Goal: Task Accomplishment & Management: Manage account settings

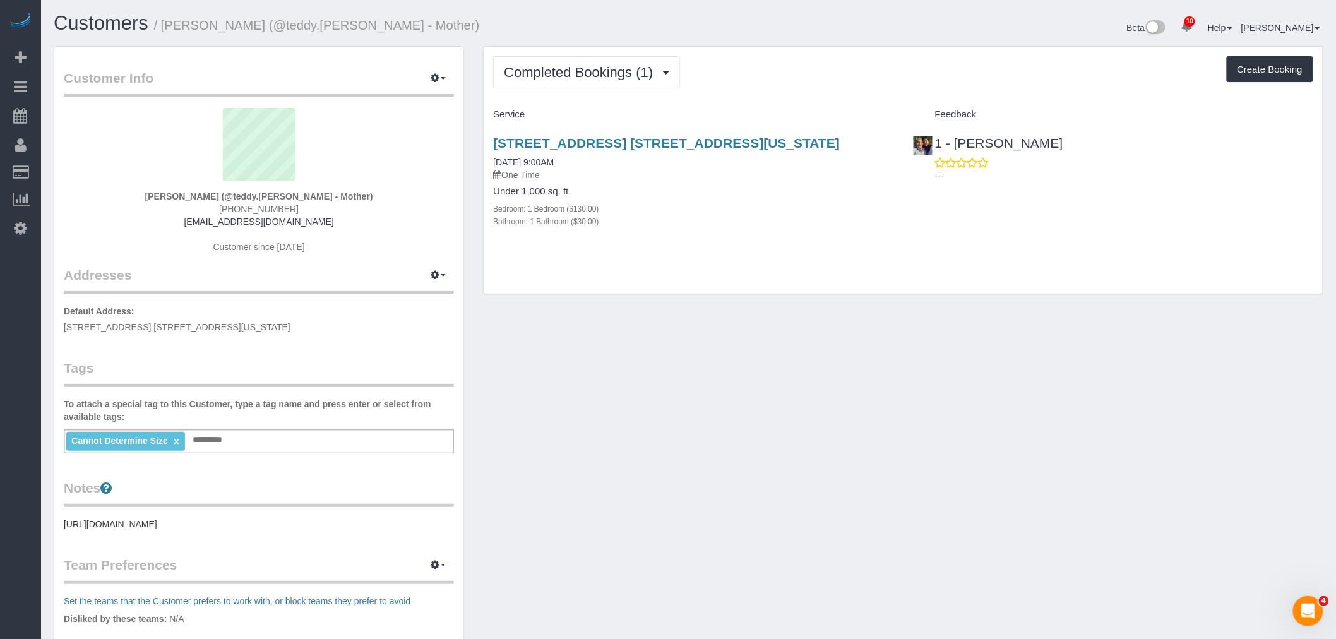
click at [926, 273] on div "Completed Bookings (1) Completed Bookings (1) Upcoming Bookings (6) Cancelled B…" at bounding box center [903, 170] width 839 height 247
click at [806, 245] on div "50 West 77th Street, Apt. 10d, New York, NY 10024 04/02/2025 9:00AM One Time Un…" at bounding box center [693, 189] width 419 height 128
click at [886, 109] on div "Service" at bounding box center [693, 114] width 419 height 21
click at [857, 79] on div "Completed Bookings (1) Completed Bookings (1) Upcoming Bookings (6) Cancelled B…" at bounding box center [903, 72] width 820 height 32
click at [604, 66] on span "Completed Bookings (1)" at bounding box center [581, 72] width 155 height 16
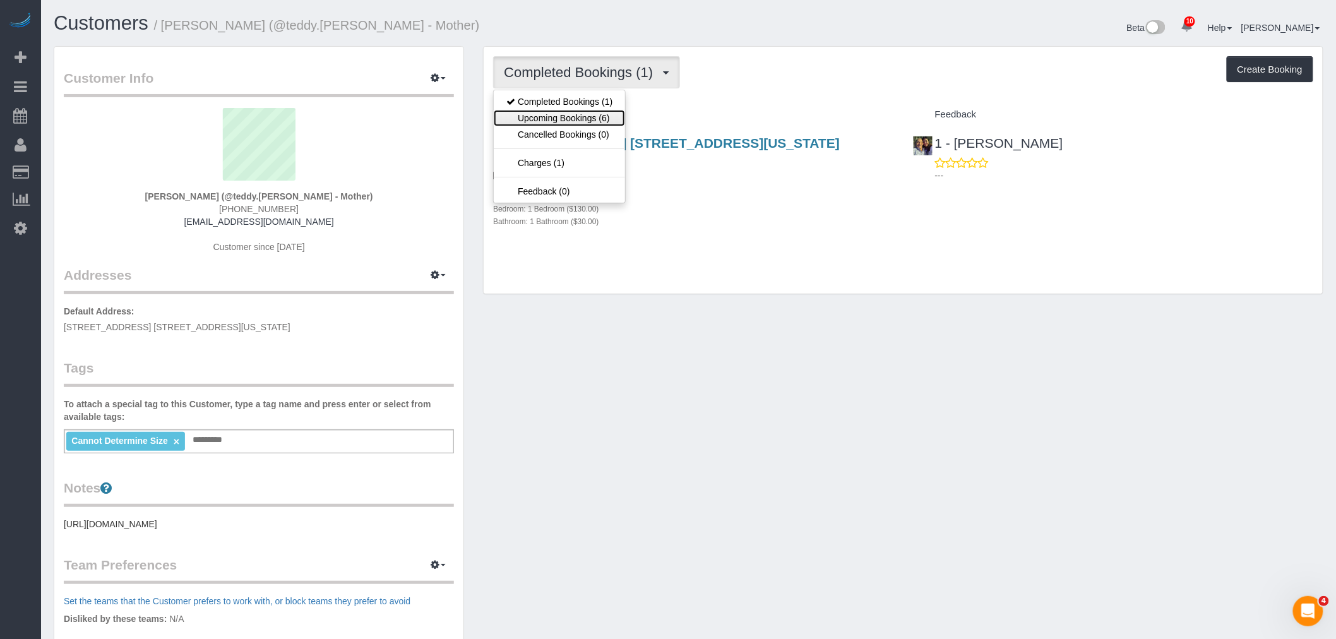
click at [592, 121] on link "Upcoming Bookings (6)" at bounding box center [559, 118] width 131 height 16
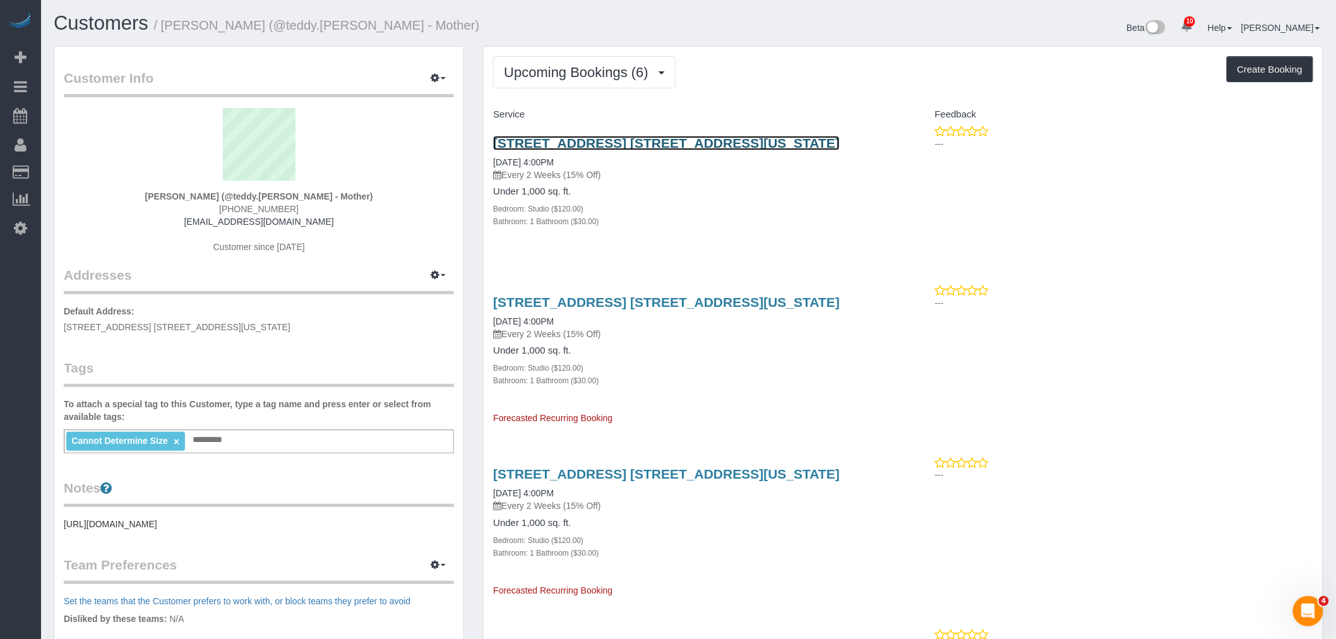
click at [712, 146] on link "50 West 77th Street, Apt. 10d, New York, NY 10024" at bounding box center [666, 143] width 347 height 15
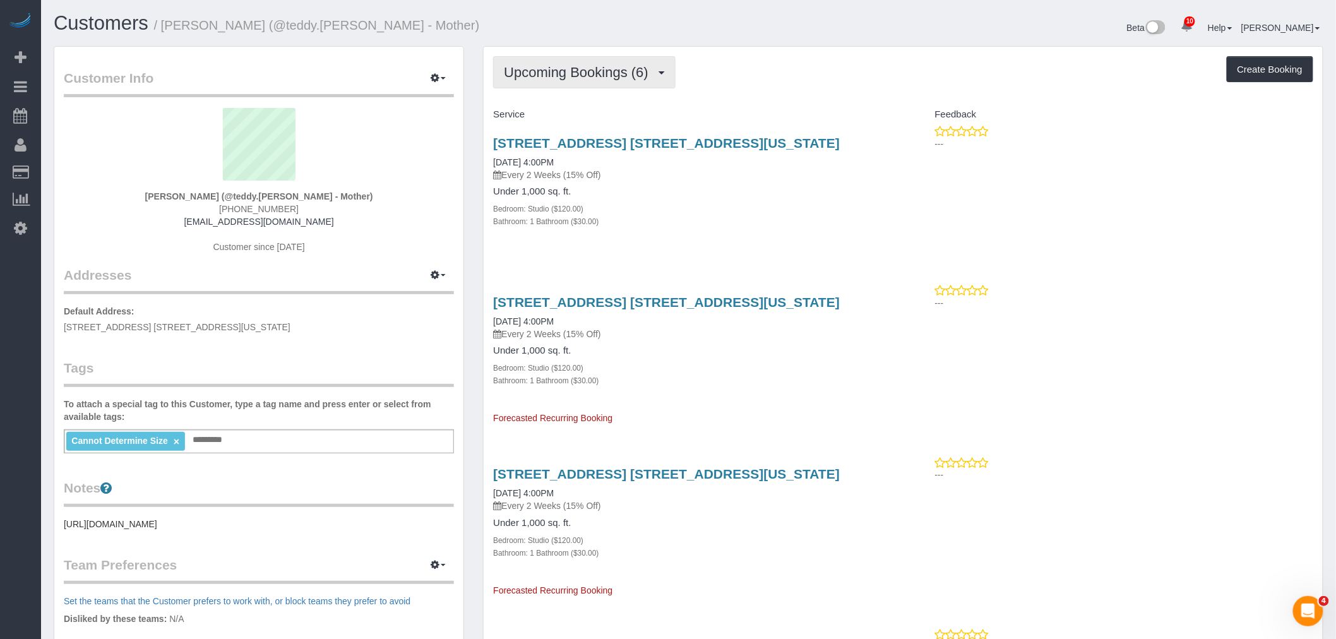
click at [607, 79] on span "Upcoming Bookings (6)" at bounding box center [579, 72] width 151 height 16
click at [607, 117] on link "Upcoming Bookings (6)" at bounding box center [559, 118] width 131 height 16
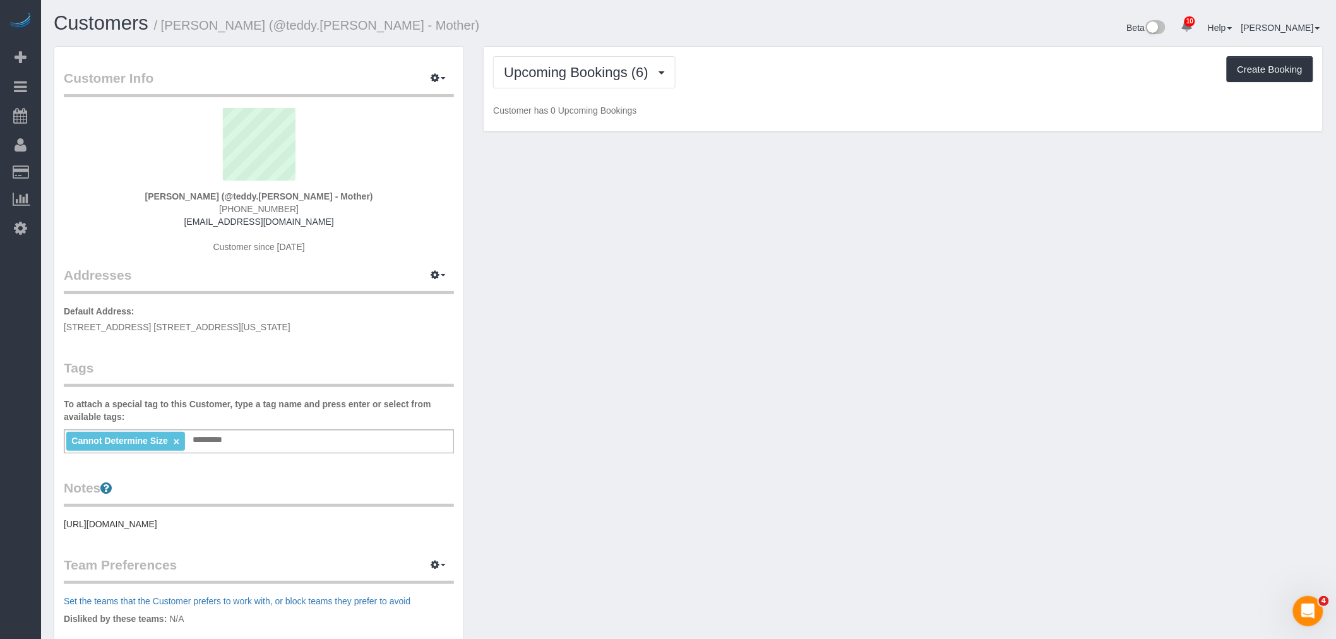
click at [769, 86] on div "Upcoming Bookings (6) Completed Bookings (1) Upcoming Bookings (6) Cancelled Bo…" at bounding box center [903, 72] width 820 height 32
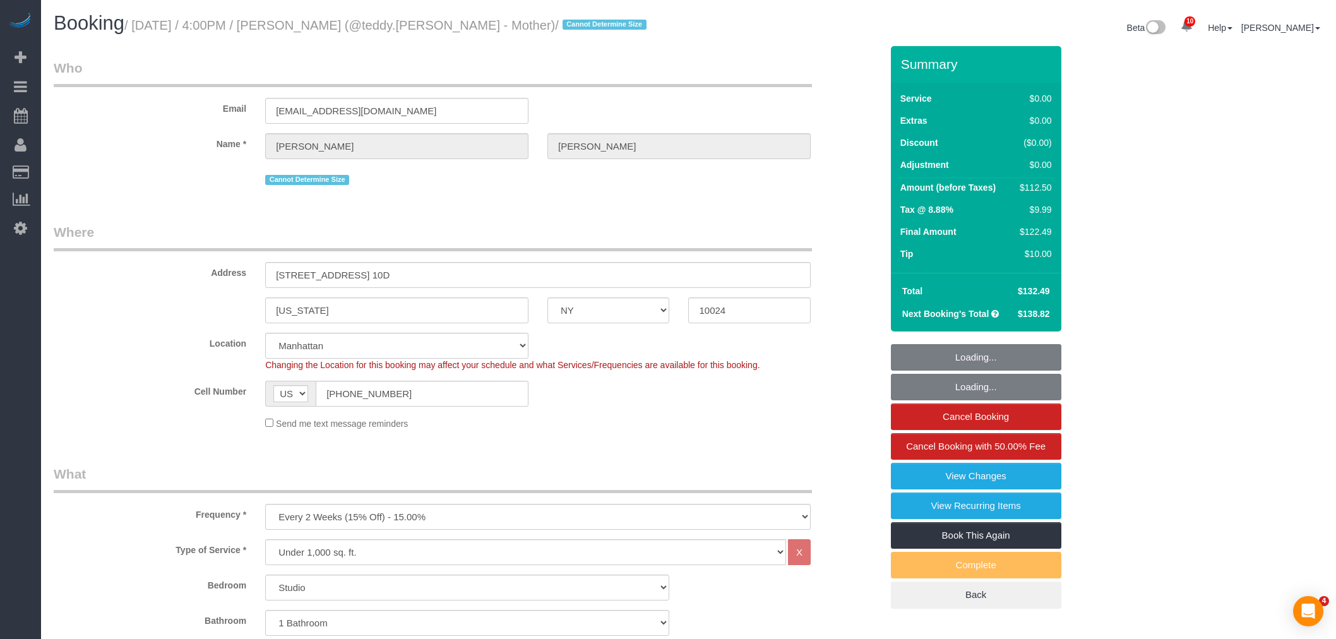
select select "NY"
select select "number:89"
select select "number:90"
select select "number:15"
select select "number:5"
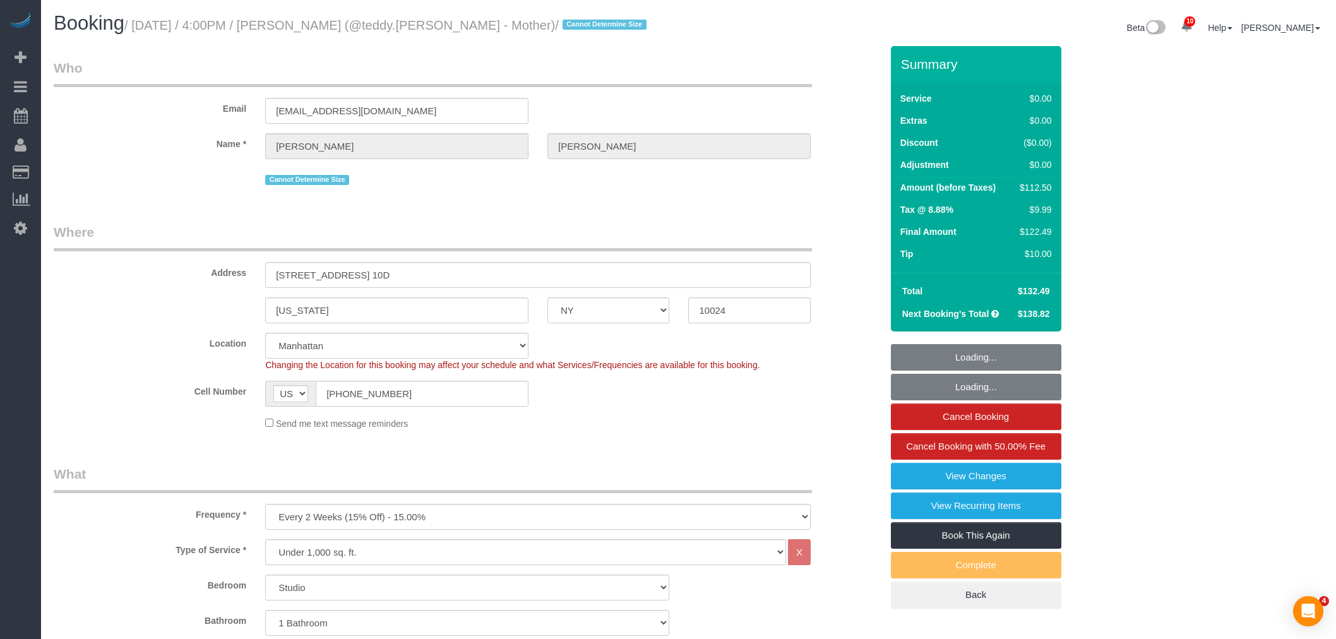
select select "object:1417"
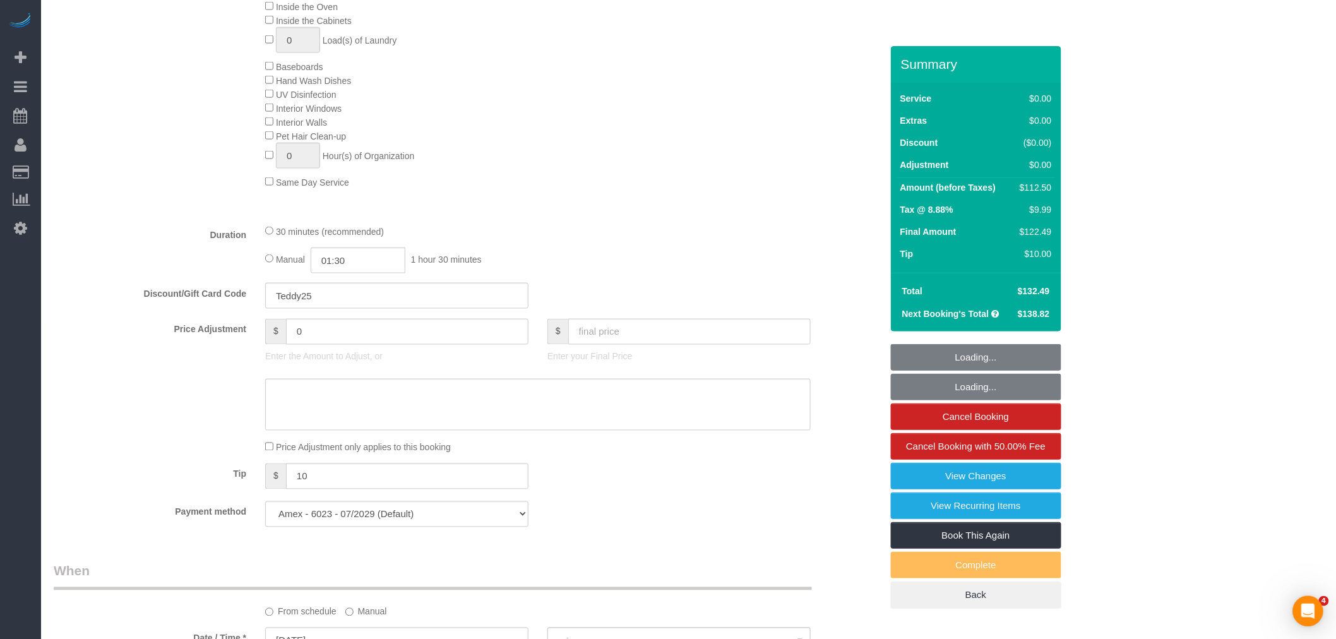
select select "spot1"
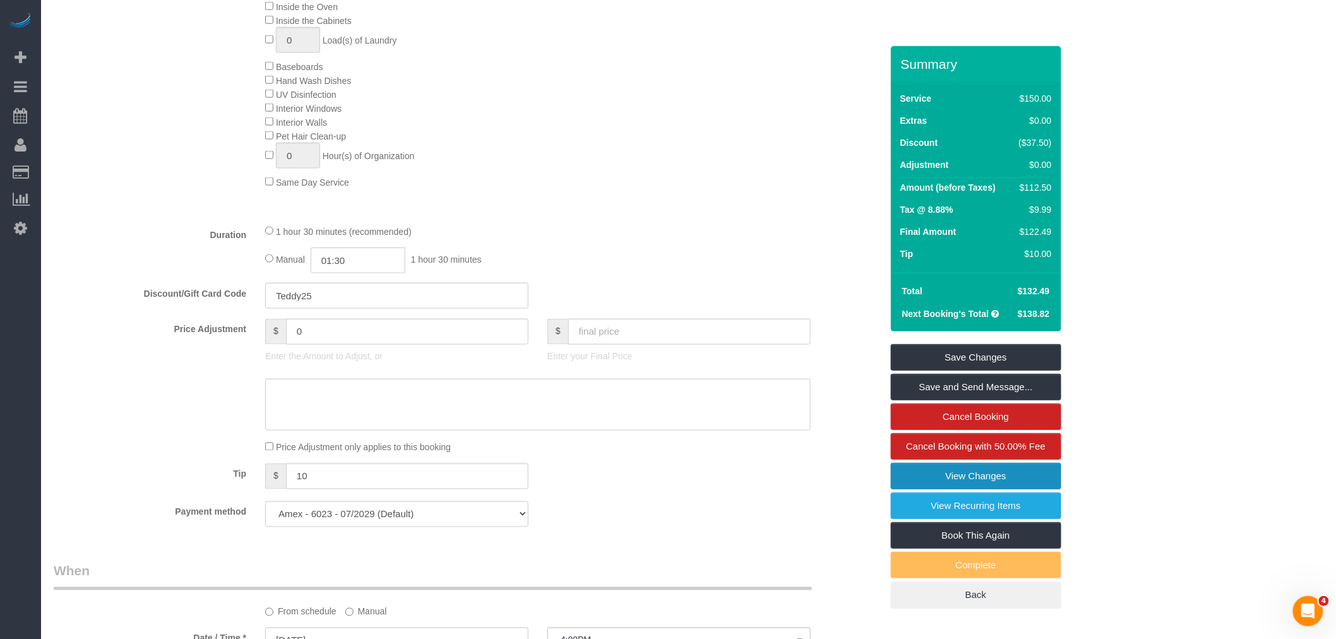
click at [989, 480] on link "View Changes" at bounding box center [976, 476] width 170 height 27
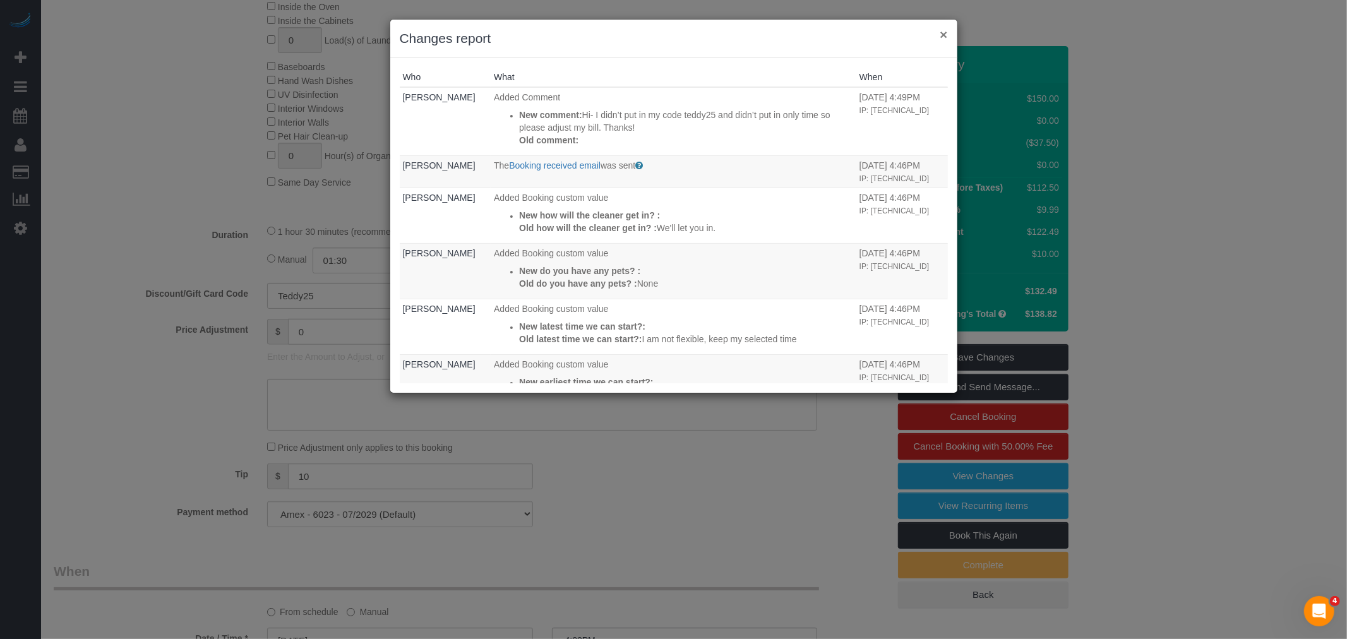
click at [943, 33] on button "×" at bounding box center [943, 34] width 8 height 13
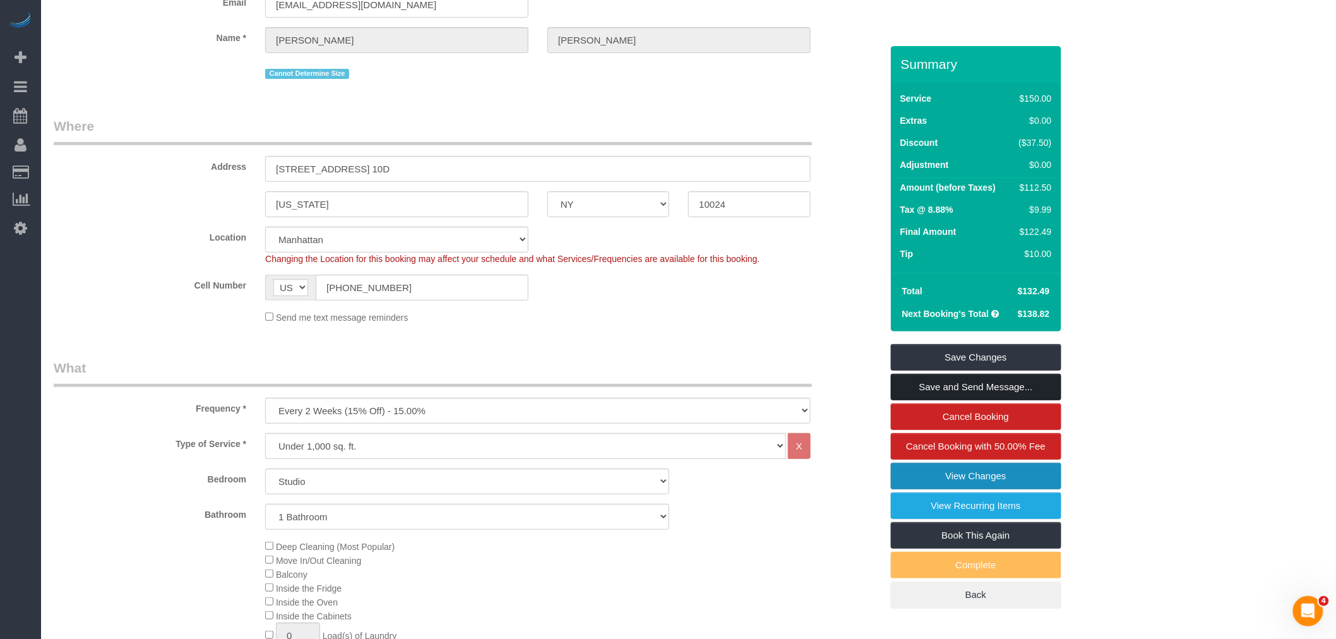
scroll to position [280, 0]
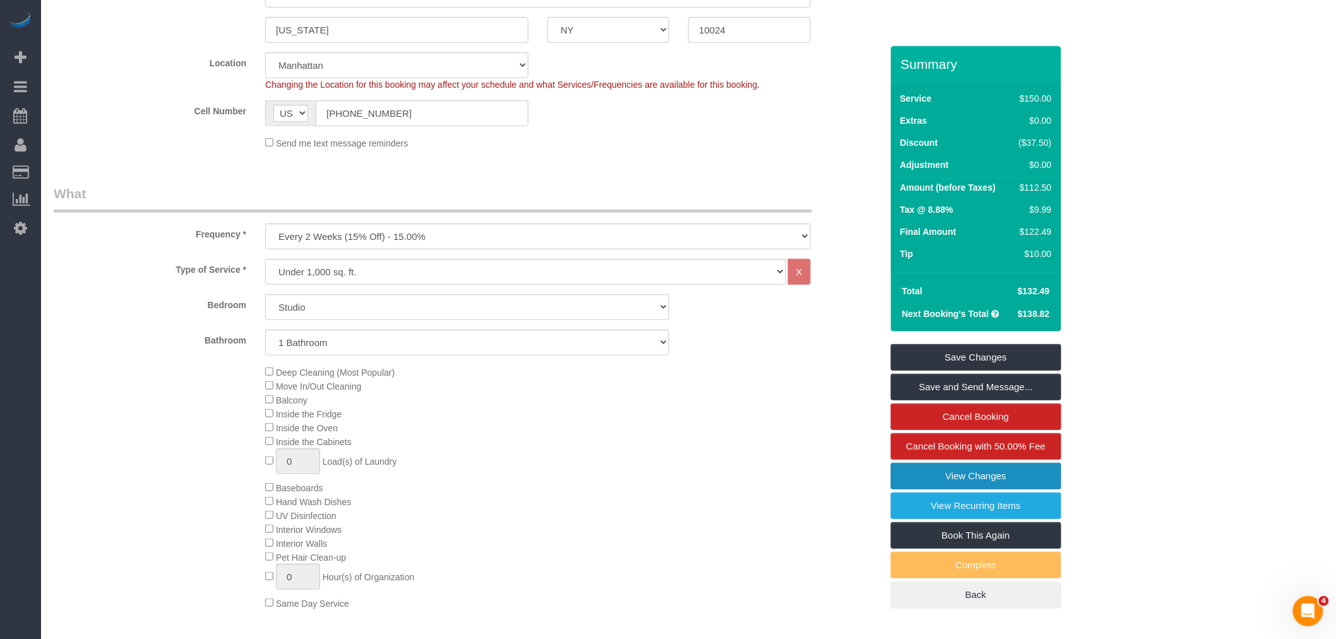
click at [1015, 474] on link "View Changes" at bounding box center [976, 476] width 170 height 27
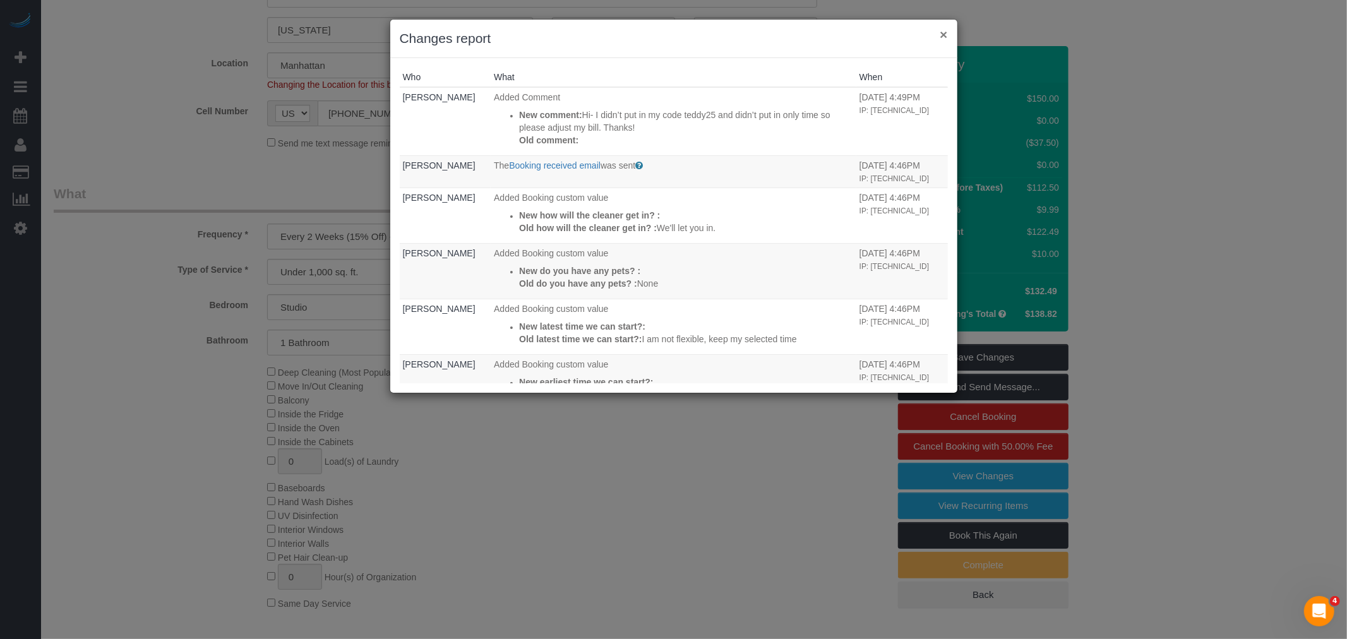
click at [943, 37] on button "×" at bounding box center [943, 34] width 8 height 13
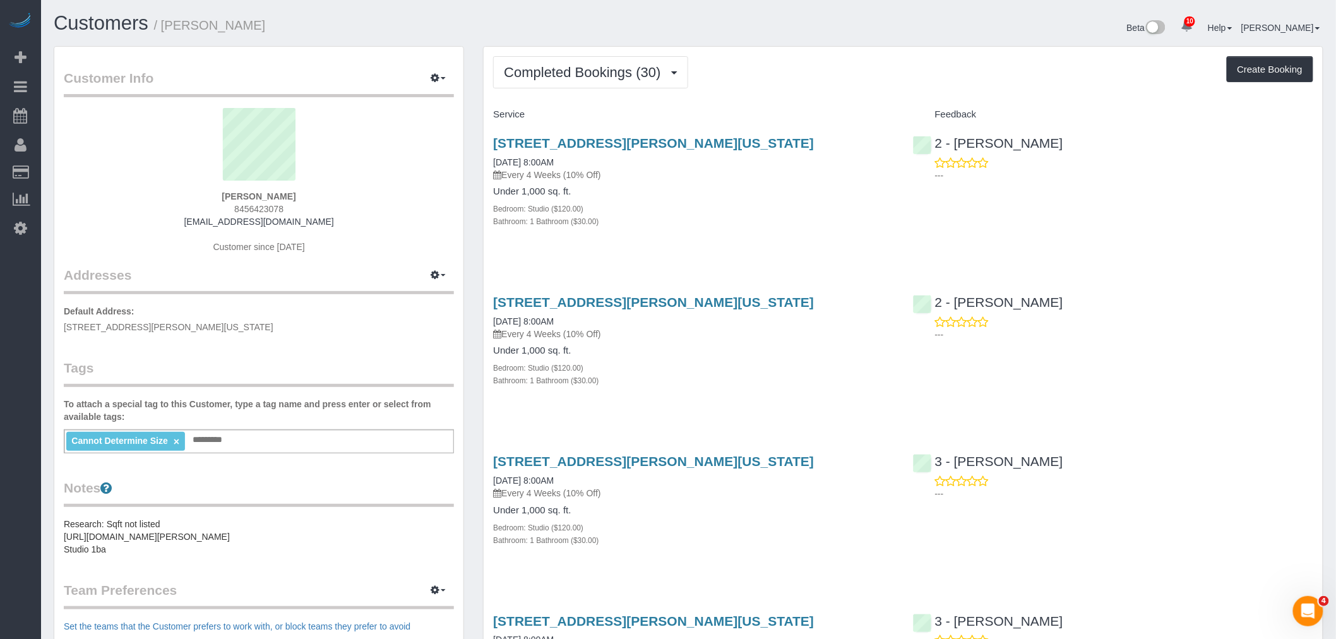
click at [818, 226] on div "Bathroom: 1 Bathroom ($30.00)" at bounding box center [693, 221] width 400 height 13
click at [816, 86] on div "Completed Bookings (30) Completed Bookings (30) Upcoming Bookings (6) Cancelled…" at bounding box center [903, 72] width 820 height 32
click at [746, 241] on div "165 Christopher Street, Apt 3o, New York, NY 10014 07/24/2025 8:00AM Every 4 We…" at bounding box center [693, 189] width 419 height 128
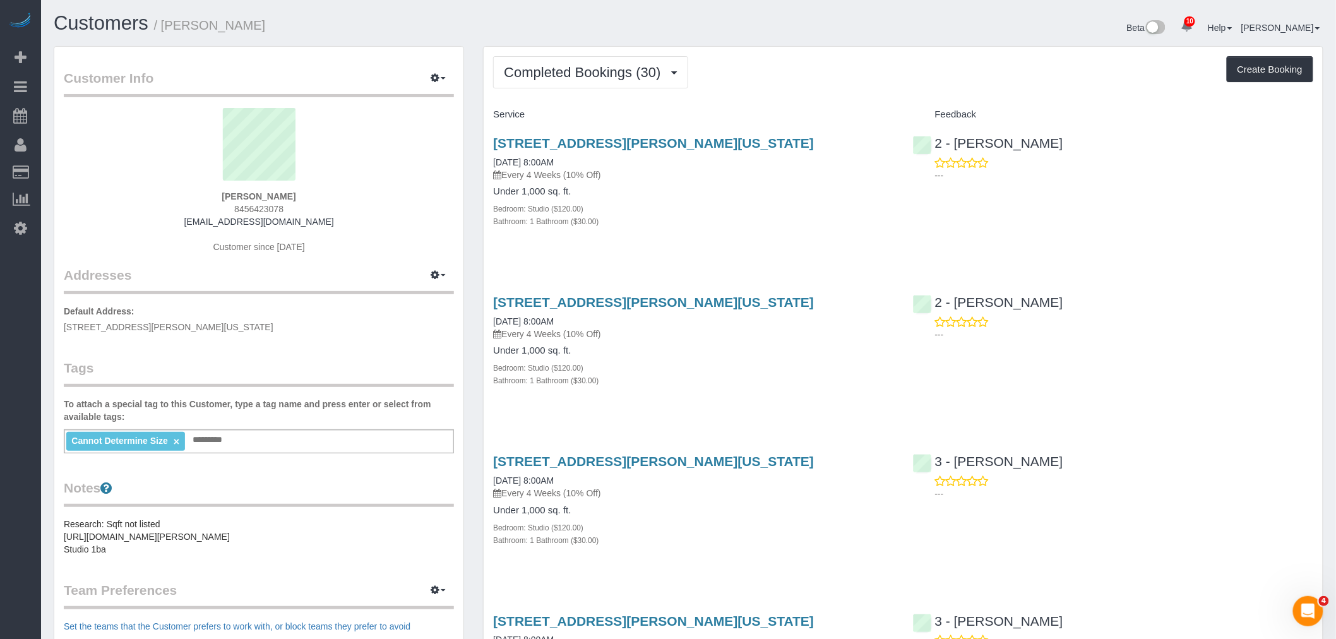
click at [756, 35] on div "Beta 10 Your Notifications You have 0 alerts × You have 6 to charge for 09/02/2…" at bounding box center [1011, 29] width 645 height 33
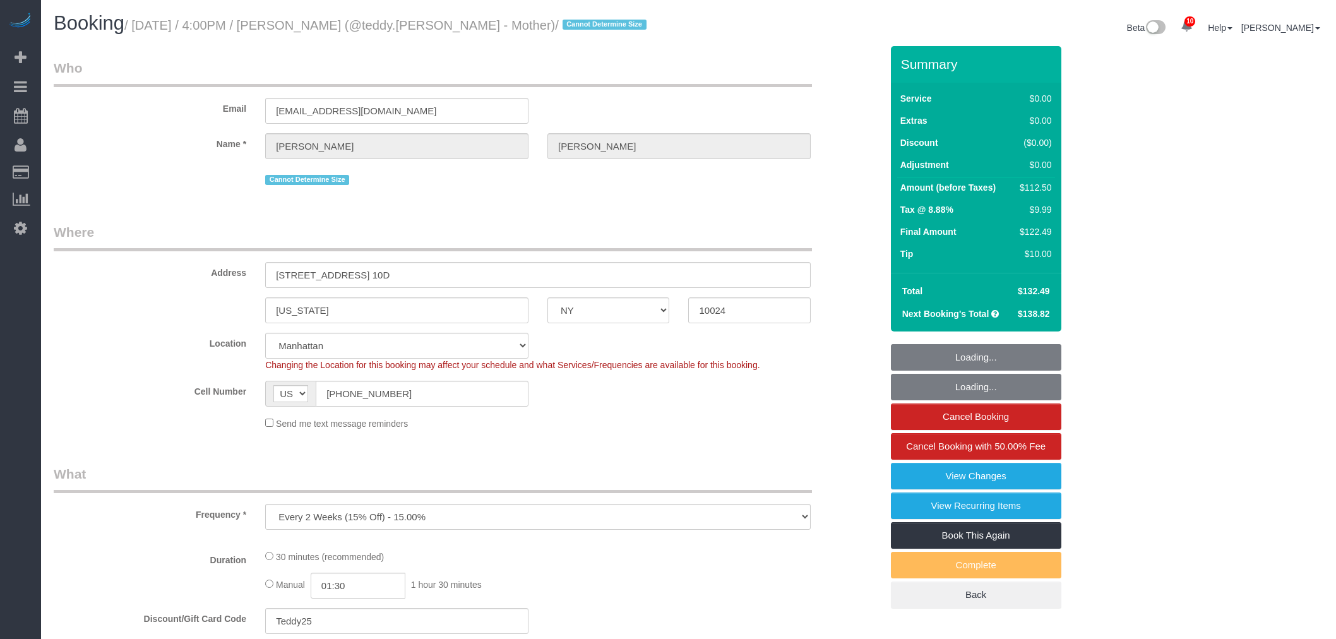
select select "NY"
select select "number:89"
select select "number:90"
select select "number:15"
select select "number:5"
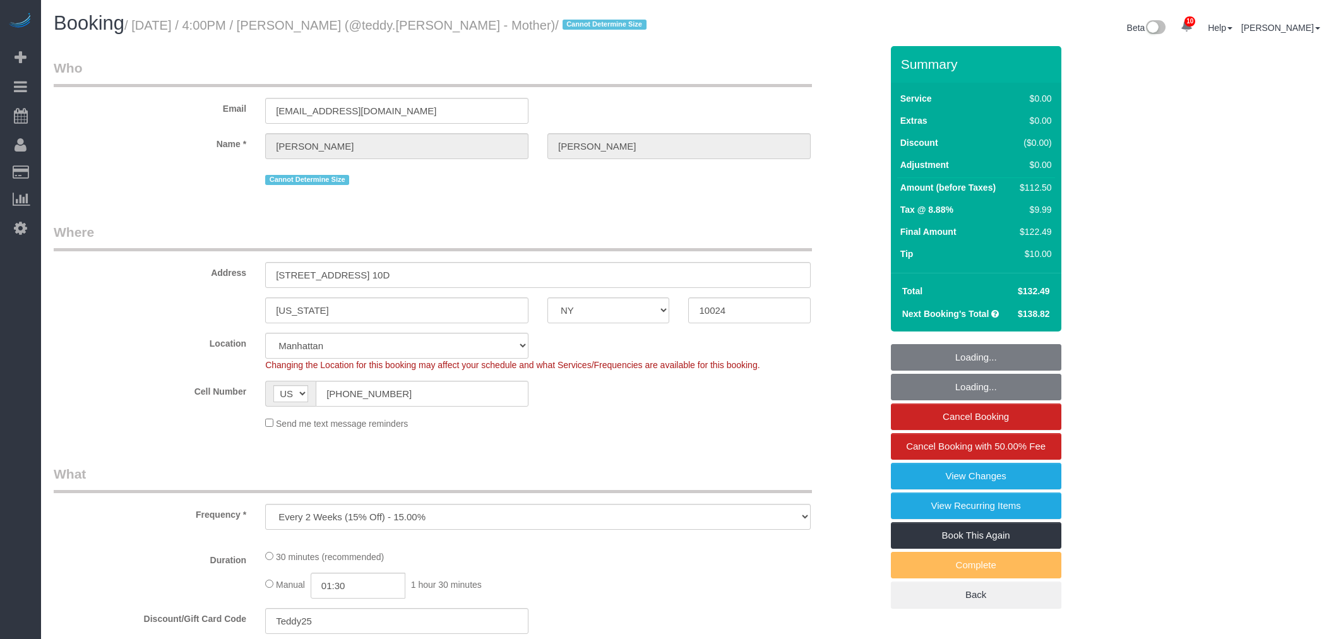
select select "spot1"
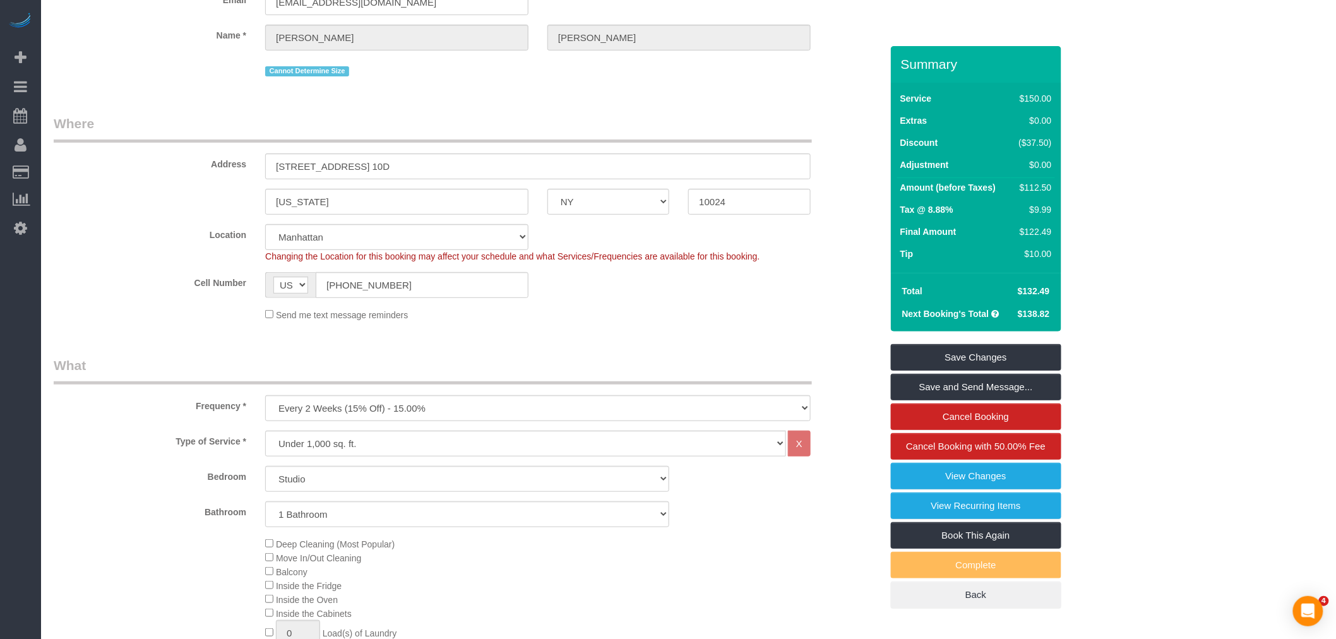
scroll to position [350, 0]
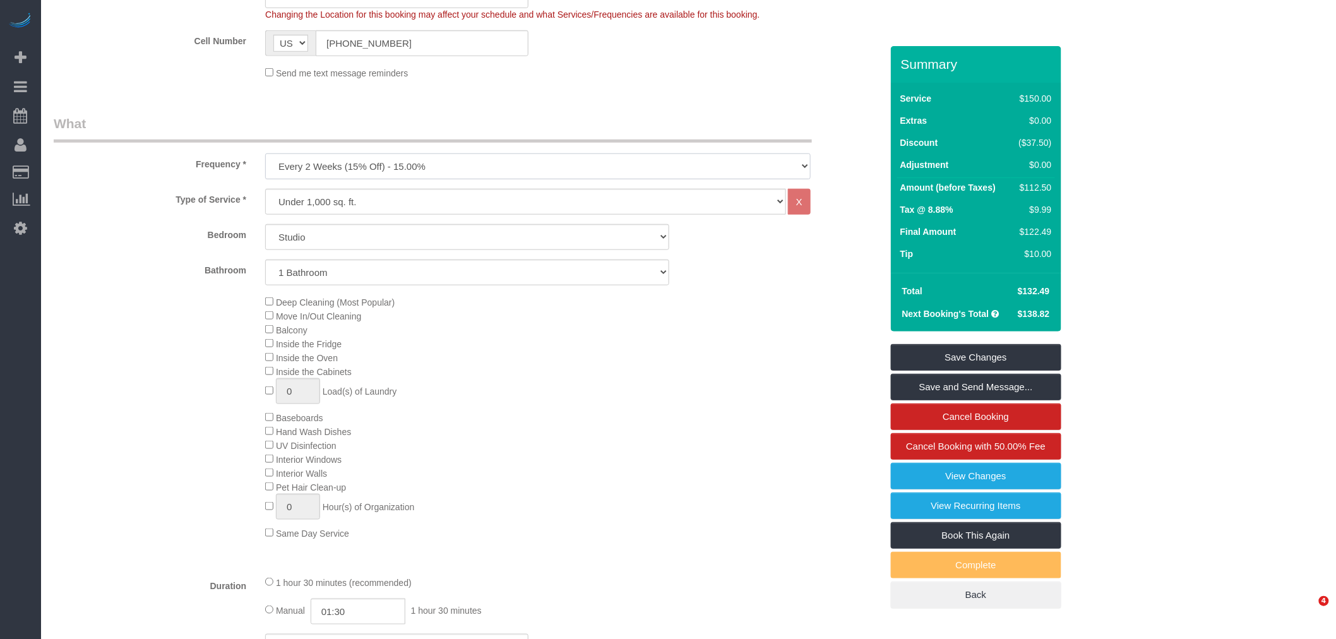
click at [395, 165] on select "One Time Weekly (20% Off) - 20.00% Every 2 Weeks (15% Off) - 15.00% Every 4 Wee…" at bounding box center [537, 166] width 545 height 26
select select "object:996"
click at [265, 155] on select "One Time Weekly (20% Off) - 20.00% Every 2 Weeks (15% Off) - 15.00% Every 4 Wee…" at bounding box center [537, 166] width 545 height 26
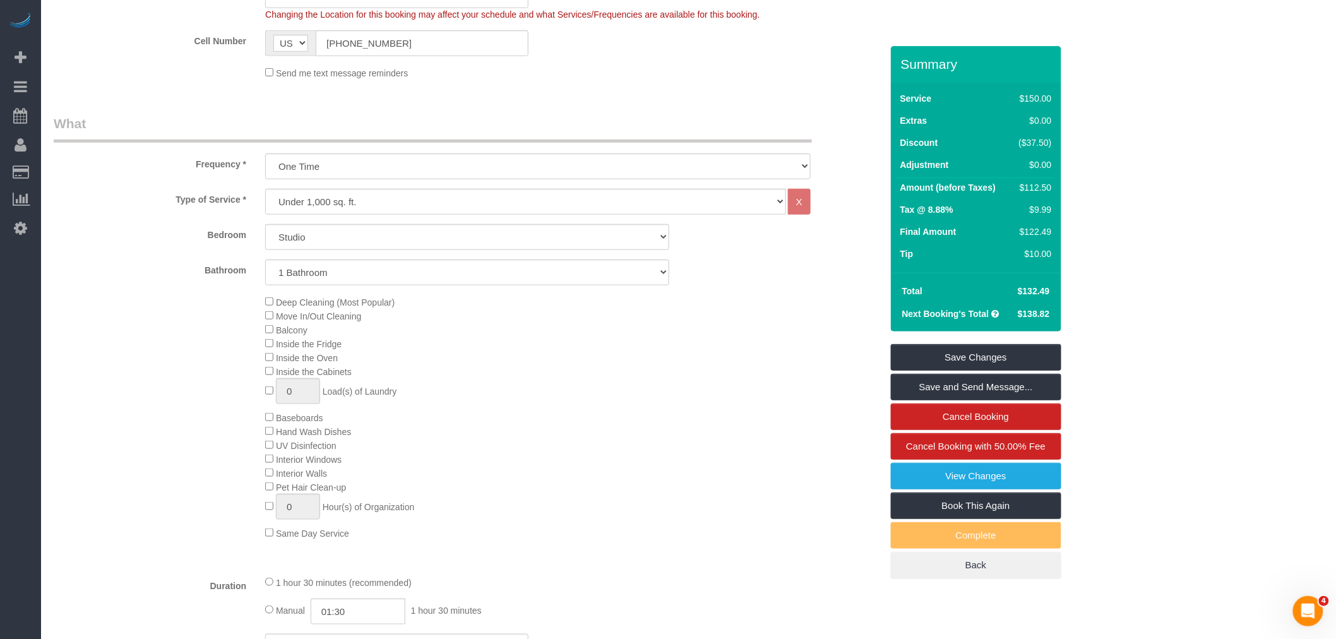
click at [368, 244] on select "Studio 1 Bedroom 2 Bedrooms 3 Bedrooms" at bounding box center [467, 237] width 404 height 26
select select "1"
click at [265, 225] on select "Studio 1 Bedroom 2 Bedrooms 3 Bedrooms" at bounding box center [467, 237] width 404 height 26
drag, startPoint x: 578, startPoint y: 102, endPoint x: 554, endPoint y: 251, distance: 150.3
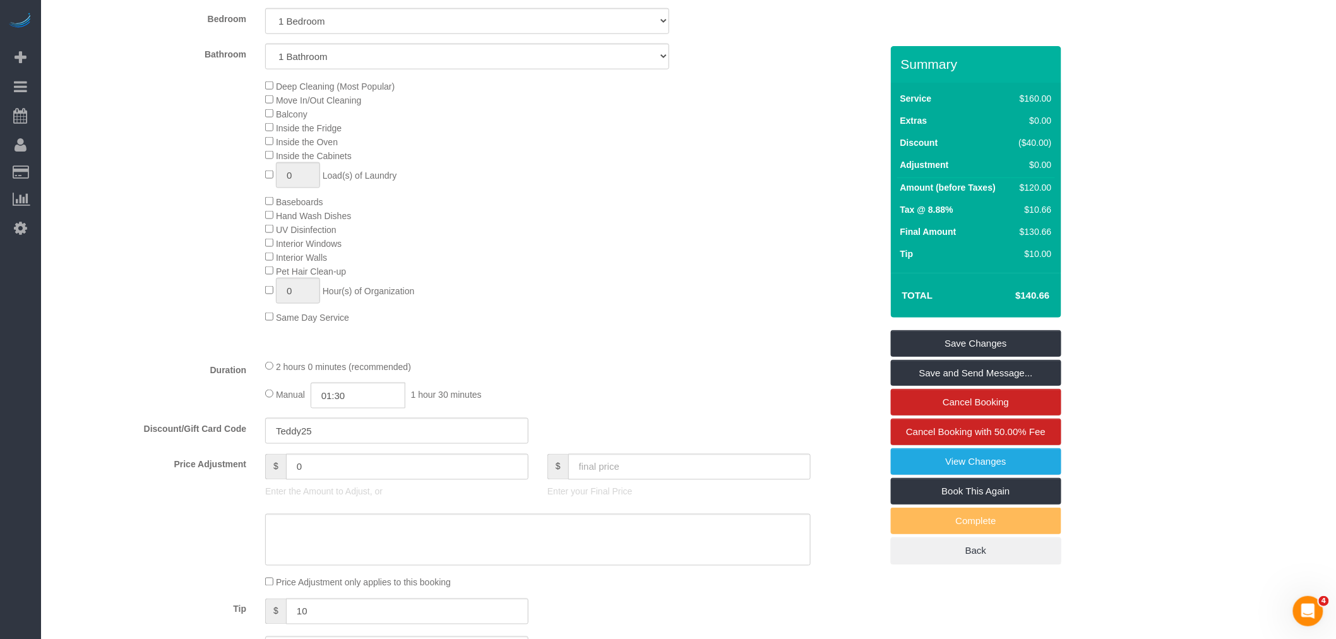
scroll to position [772, 0]
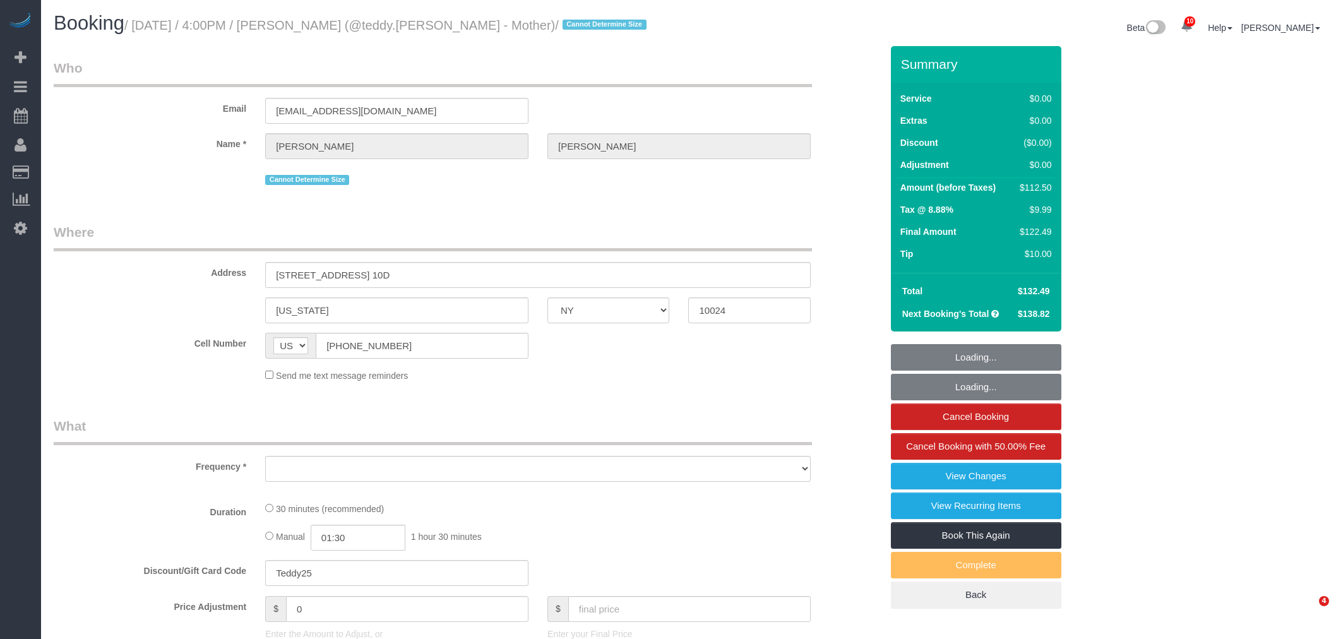
select select "NY"
select select "string:stripe-pm_1R8sZx4VGloSiKo7WcmnqSBi"
select select "number:89"
select select "number:90"
select select "number:15"
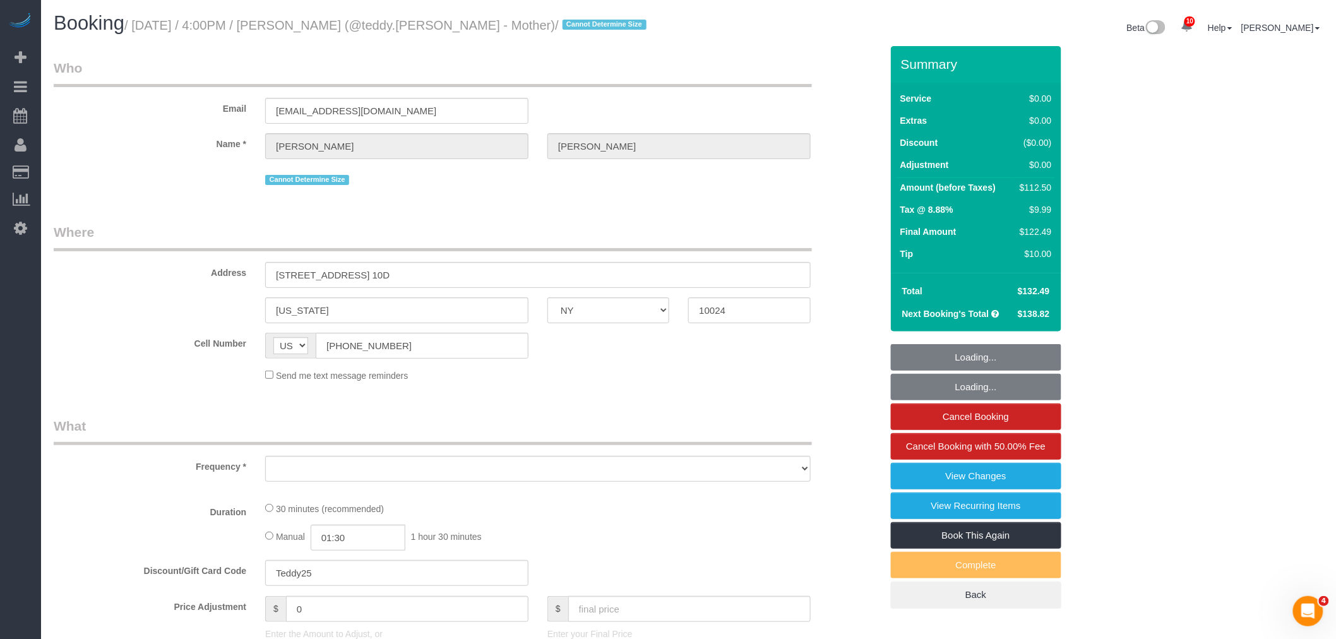
select select "number:5"
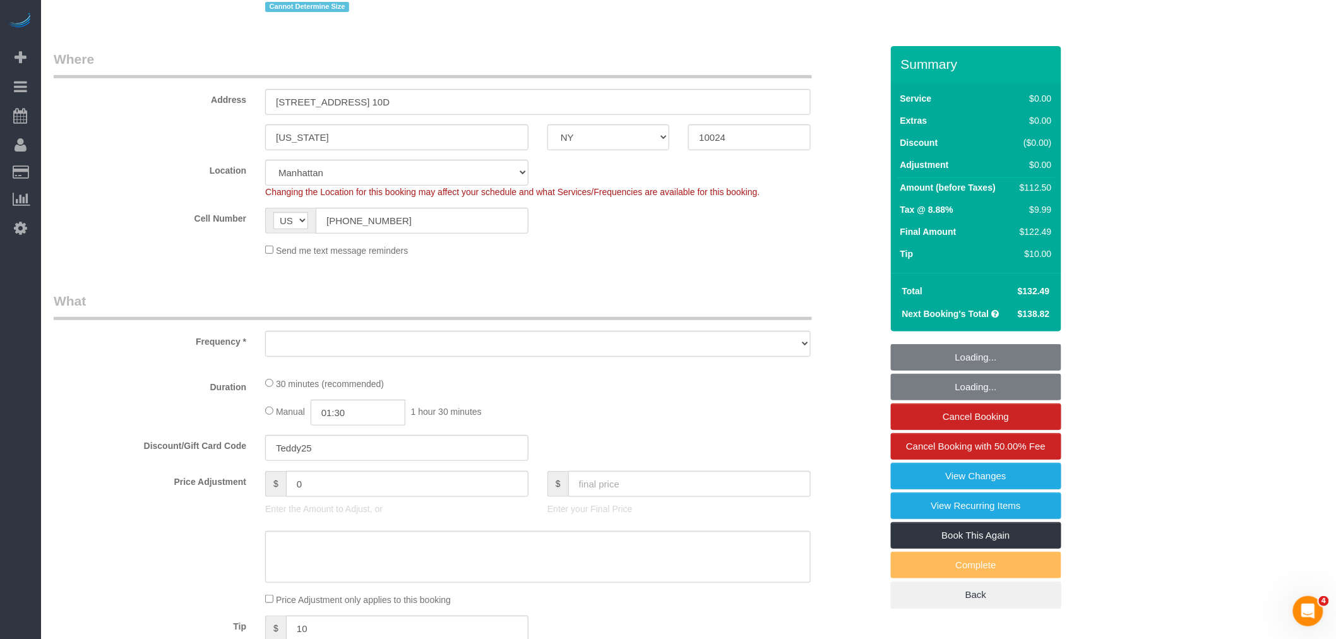
scroll to position [350, 0]
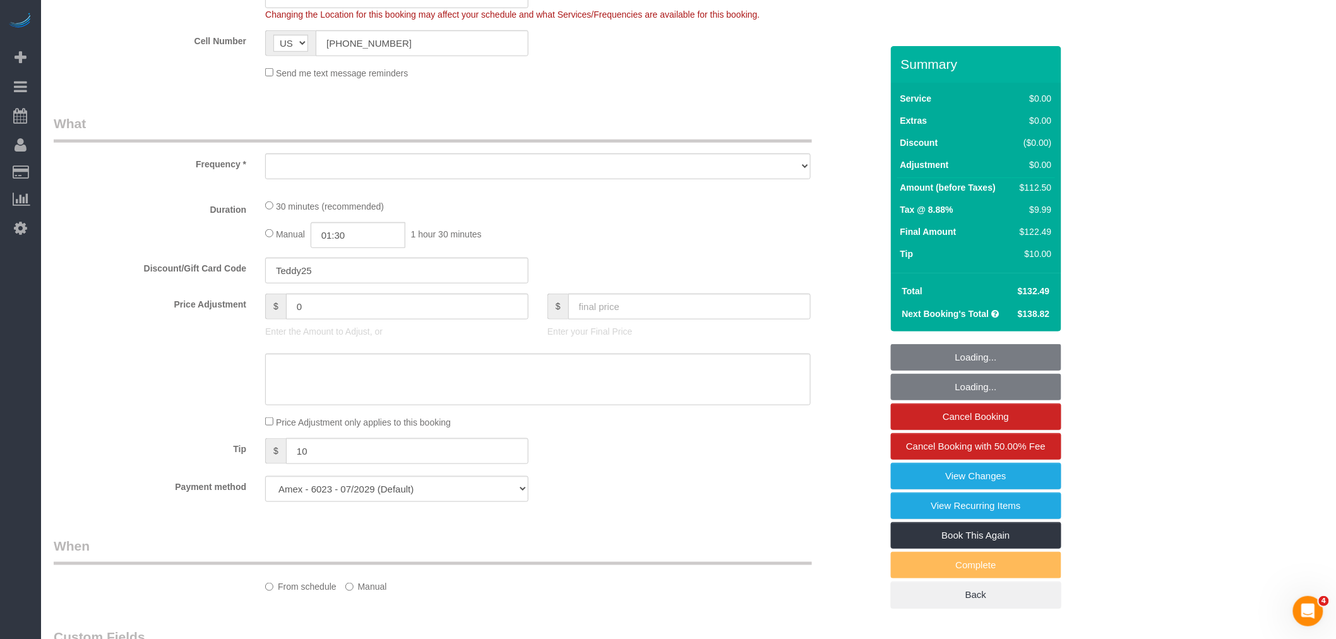
select select "object:883"
select select "spot1"
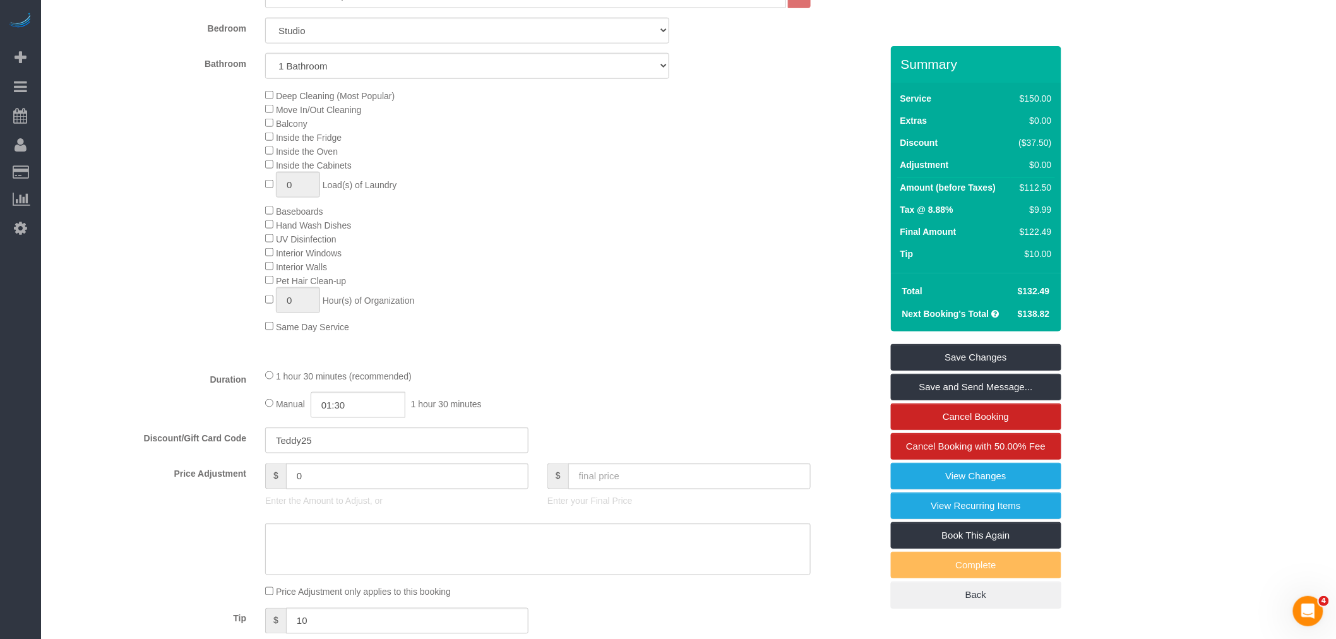
scroll to position [210, 0]
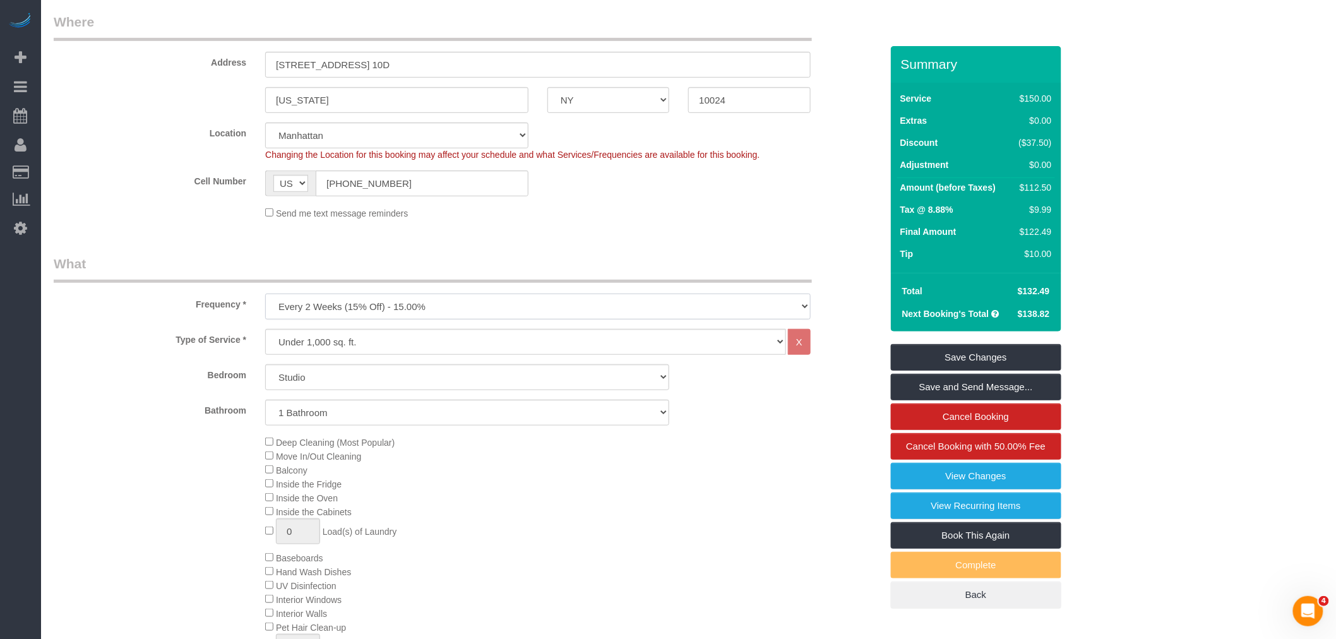
click at [413, 307] on select "One Time Weekly (20% Off) - 20.00% Every 2 Weeks (15% Off) - 15.00% Every 4 Wee…" at bounding box center [537, 307] width 545 height 26
select select "object:1279"
click at [265, 295] on select "One Time Weekly (20% Off) - 20.00% Every 2 Weeks (15% Off) - 15.00% Every 4 Wee…" at bounding box center [537, 307] width 545 height 26
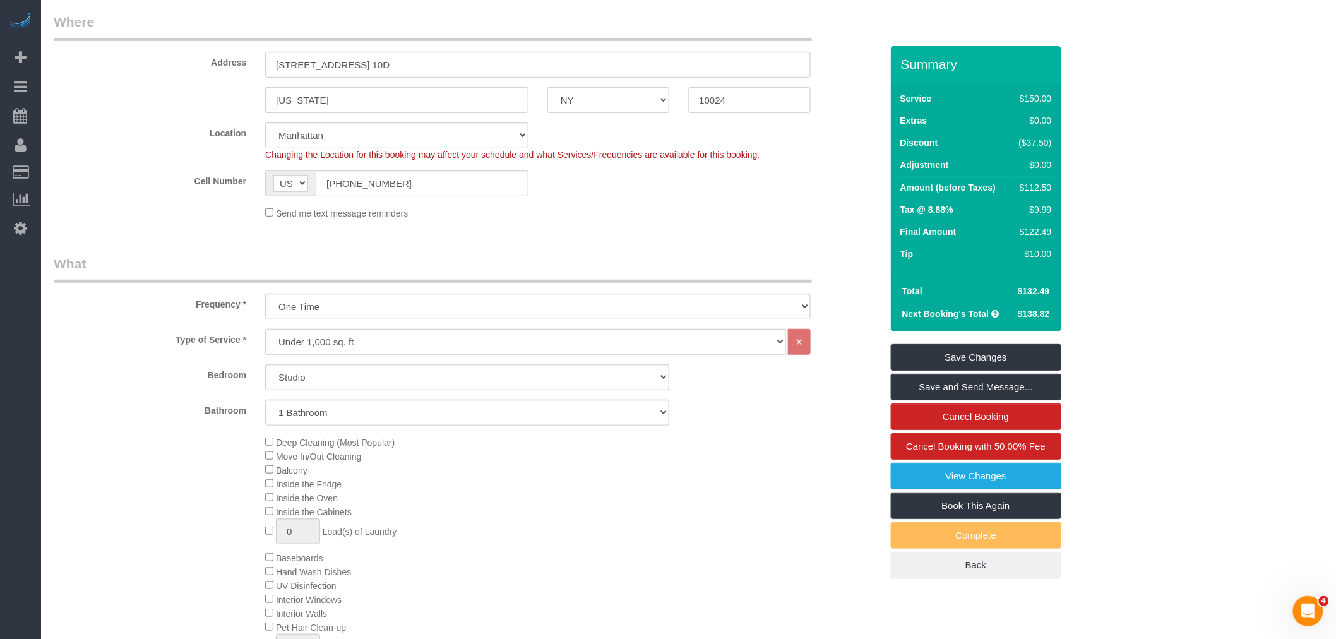
drag, startPoint x: 606, startPoint y: 240, endPoint x: 597, endPoint y: 312, distance: 72.6
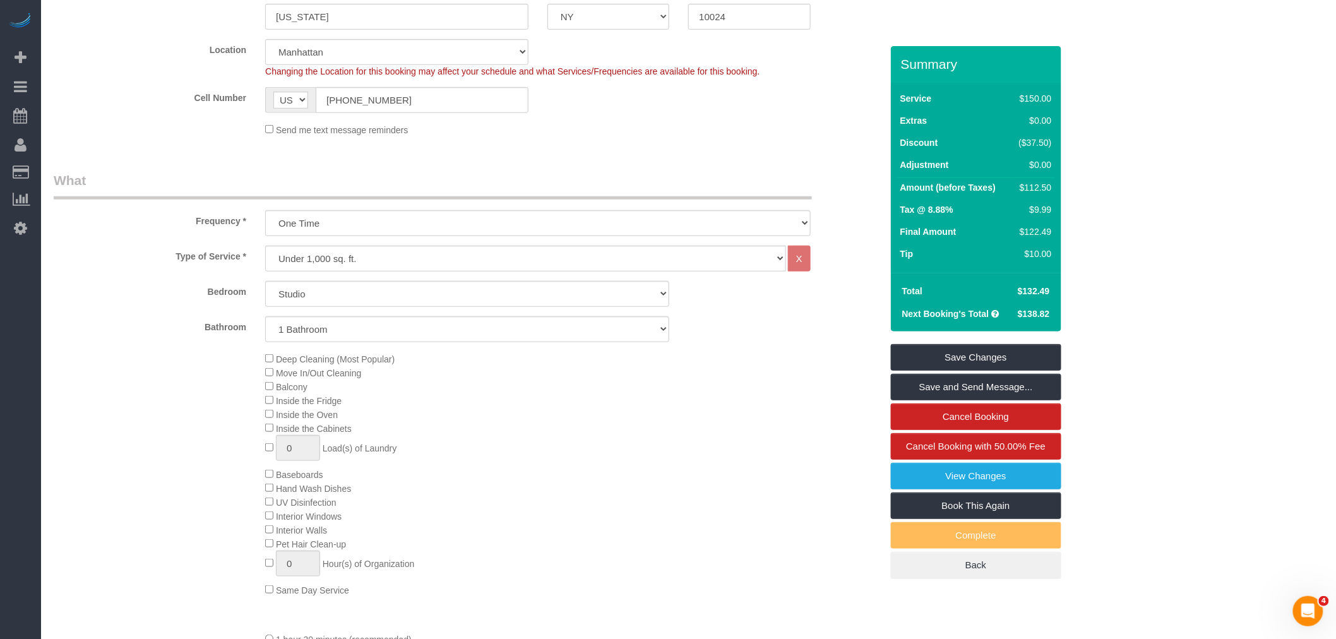
scroll to position [420, 0]
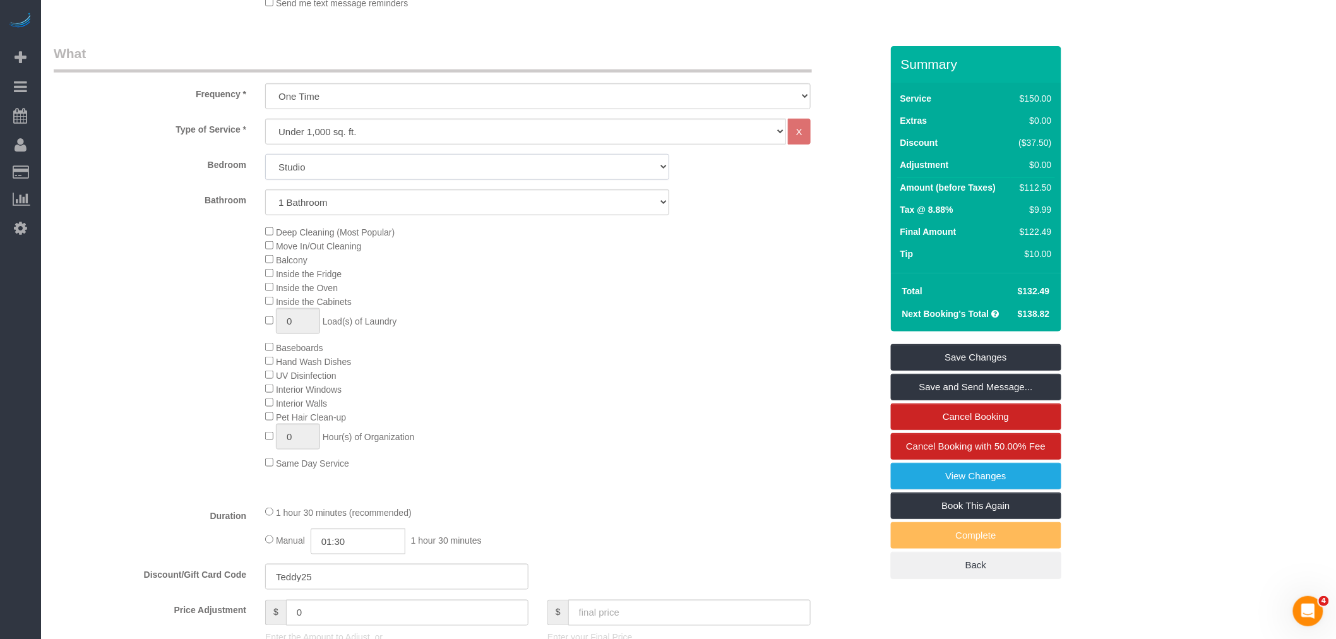
click at [446, 168] on select "Studio 1 Bedroom 2 Bedrooms 3 Bedrooms" at bounding box center [467, 167] width 404 height 26
select select "1"
click at [265, 155] on select "Studio 1 Bedroom 2 Bedrooms 3 Bedrooms" at bounding box center [467, 167] width 404 height 26
click at [747, 335] on div "Deep Cleaning (Most Popular) Move In/Out Cleaning Balcony Inside the Fridge Ins…" at bounding box center [573, 347] width 635 height 245
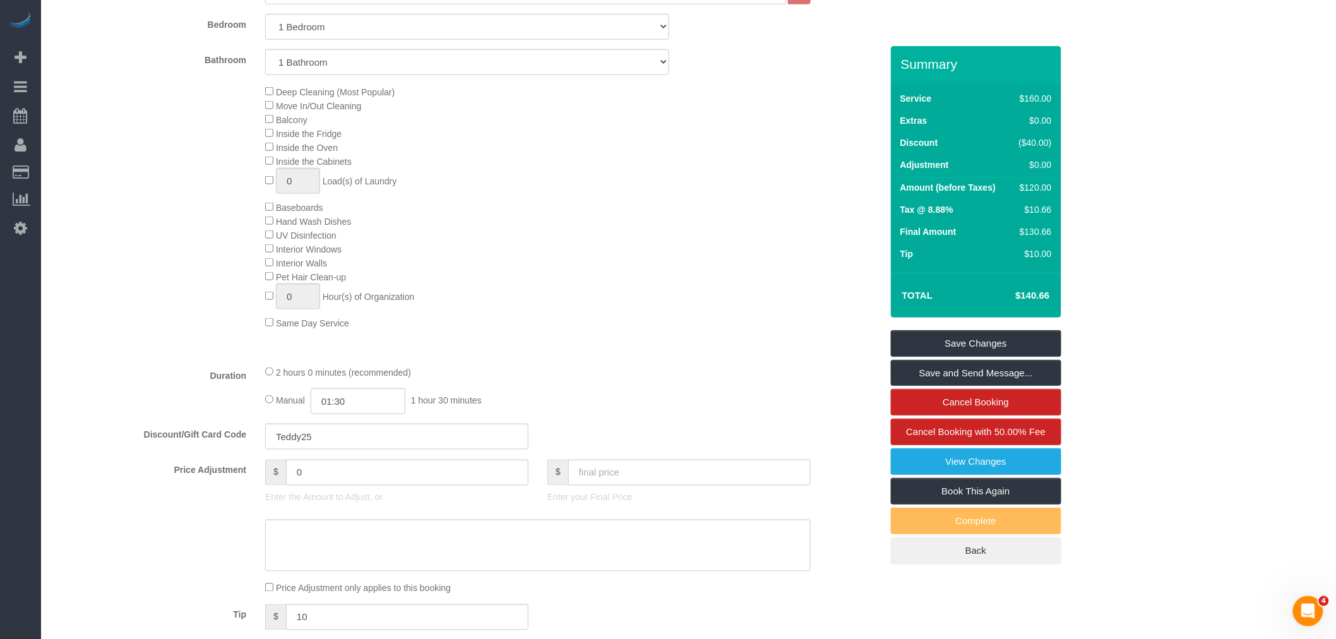
click at [698, 295] on div "Deep Cleaning (Most Popular) Move In/Out Cleaning Balcony Inside the Fridge Ins…" at bounding box center [573, 207] width 635 height 245
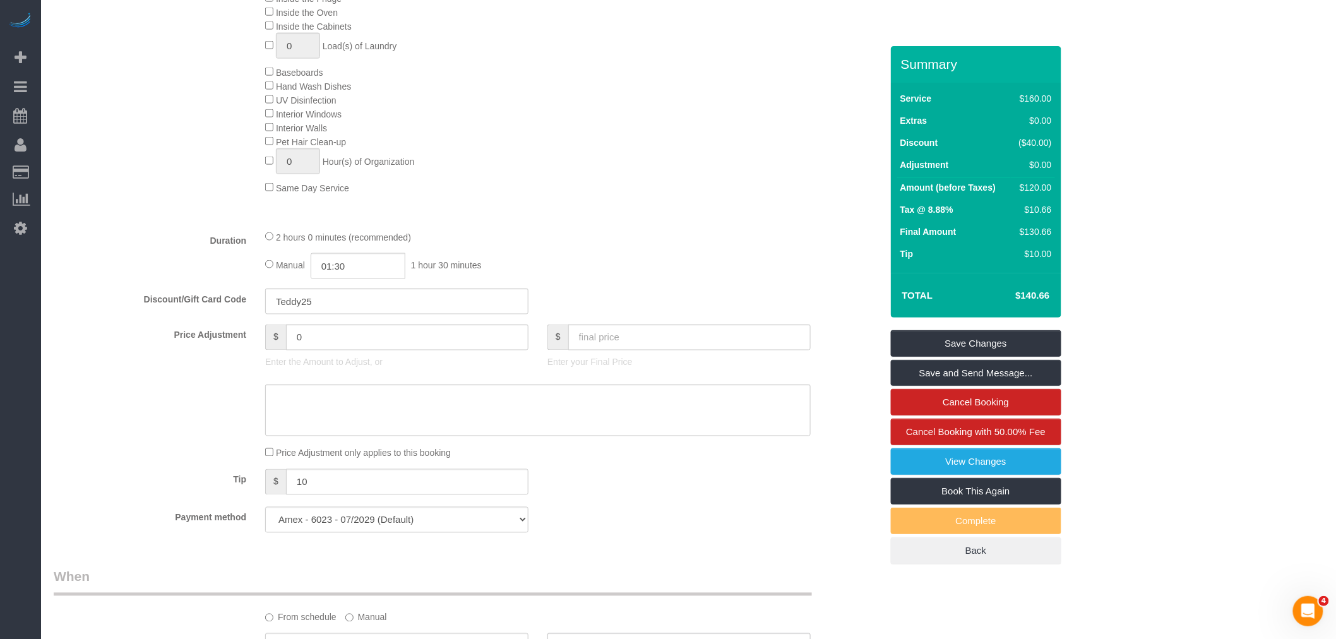
scroll to position [701, 0]
click at [274, 238] on div "2 hours 0 minutes (recommended)" at bounding box center [537, 231] width 545 height 14
click at [469, 214] on div "Type of Service * Under 1,000 sq. ft. 1,001 - 1,500 sq. ft. 1,500+ sq. ft. Cust…" at bounding box center [468, 26] width 828 height 376
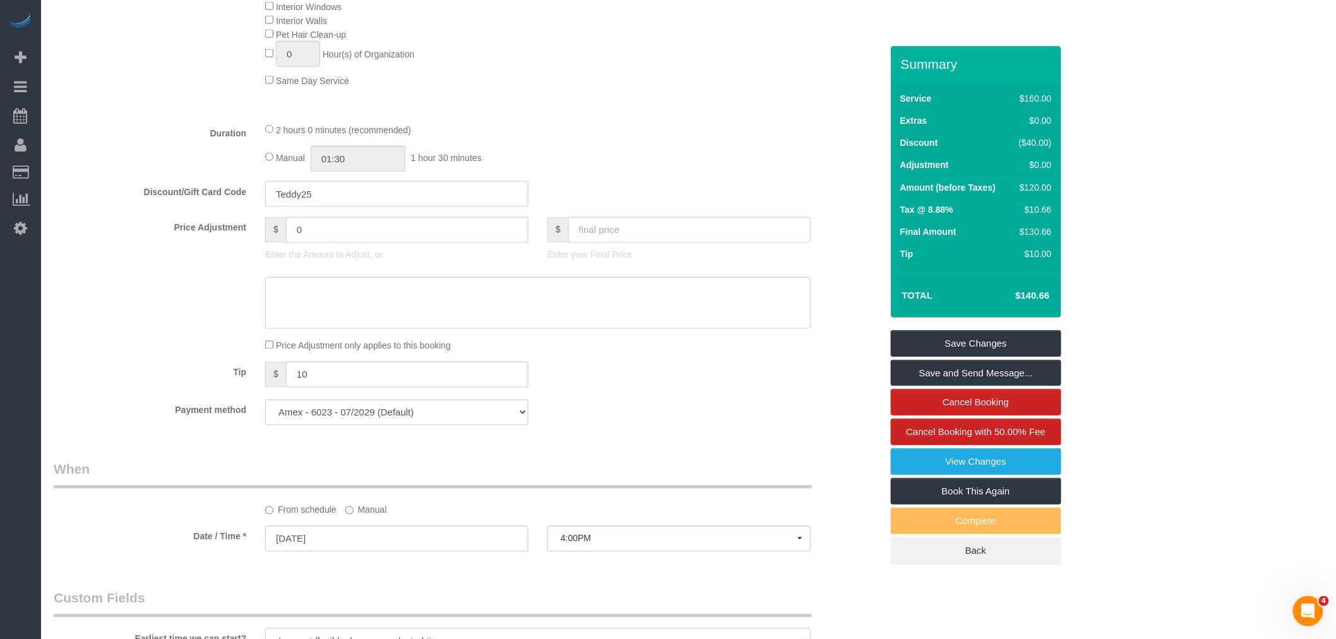
scroll to position [912, 0]
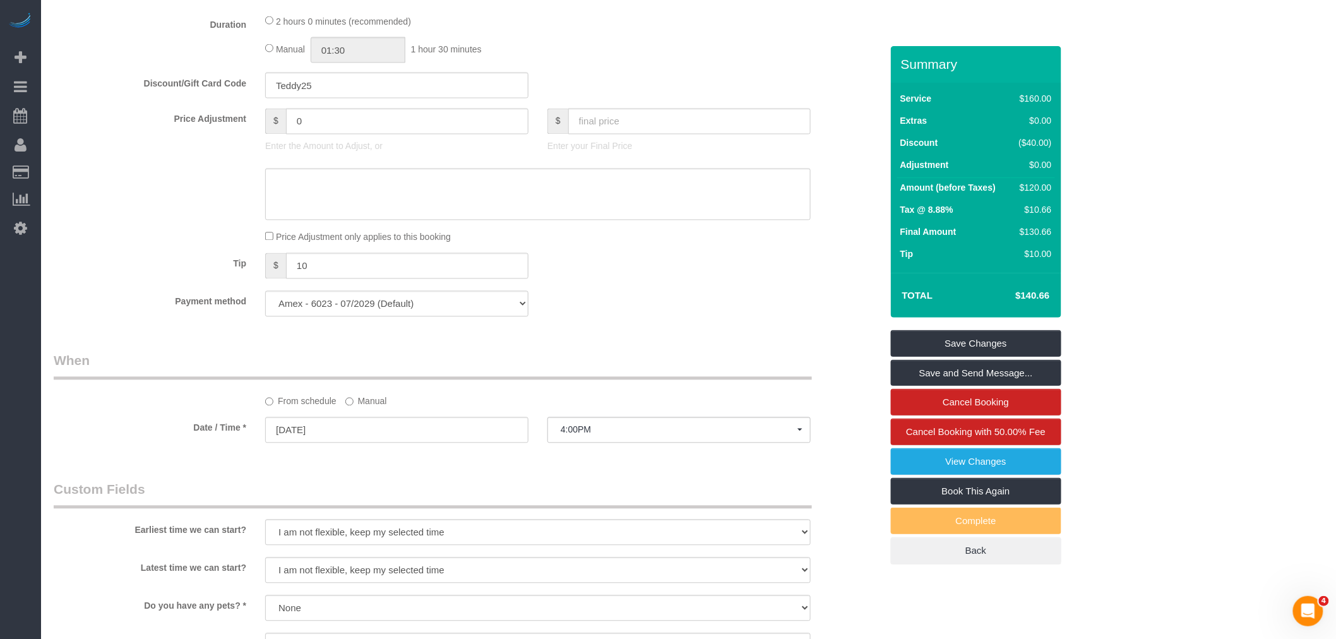
select select "spot46"
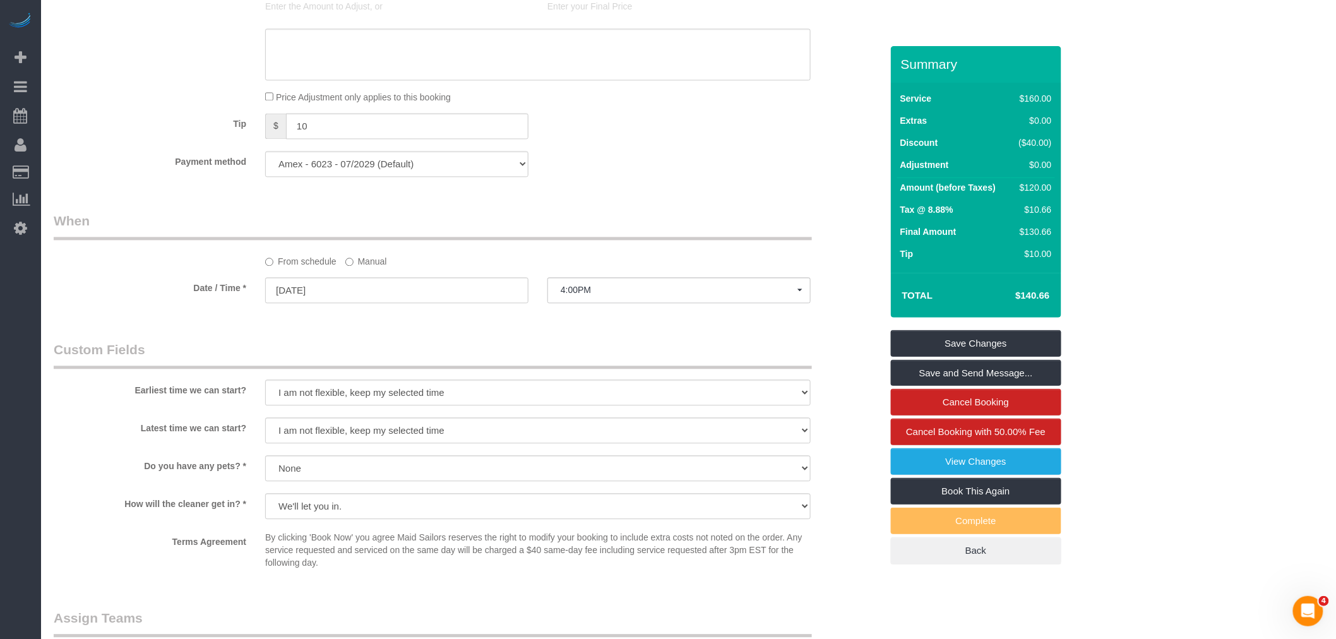
scroll to position [1263, 0]
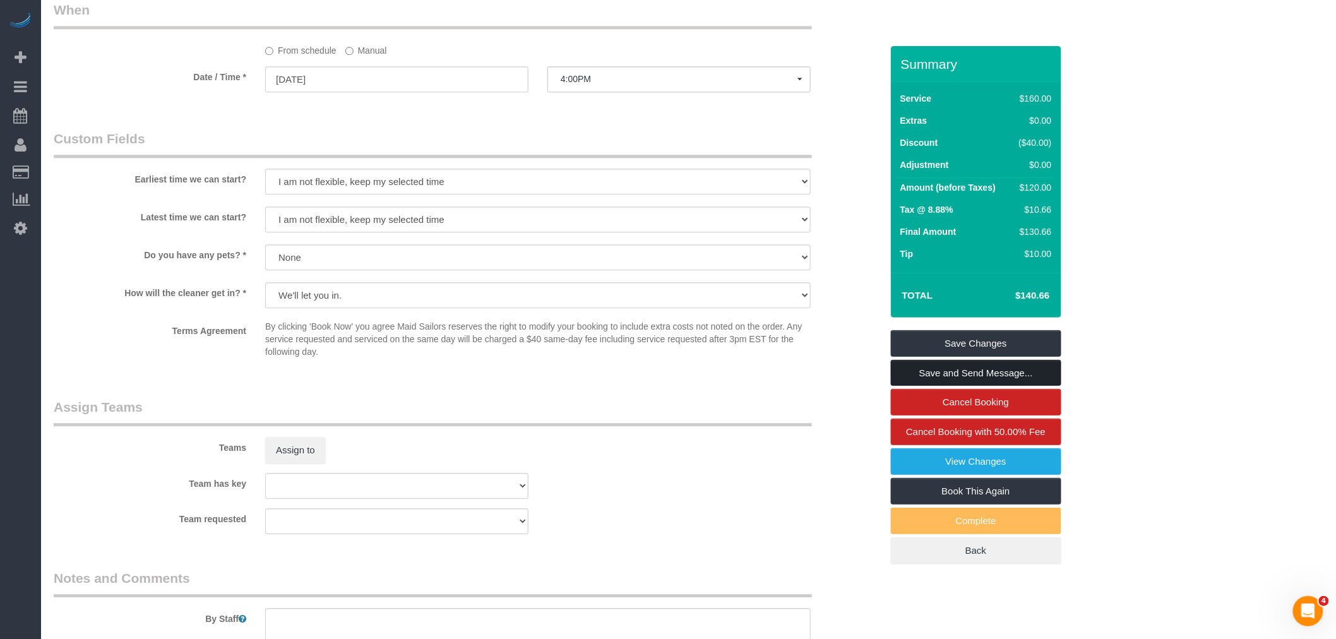
click at [954, 366] on link "Save and Send Message..." at bounding box center [976, 373] width 170 height 27
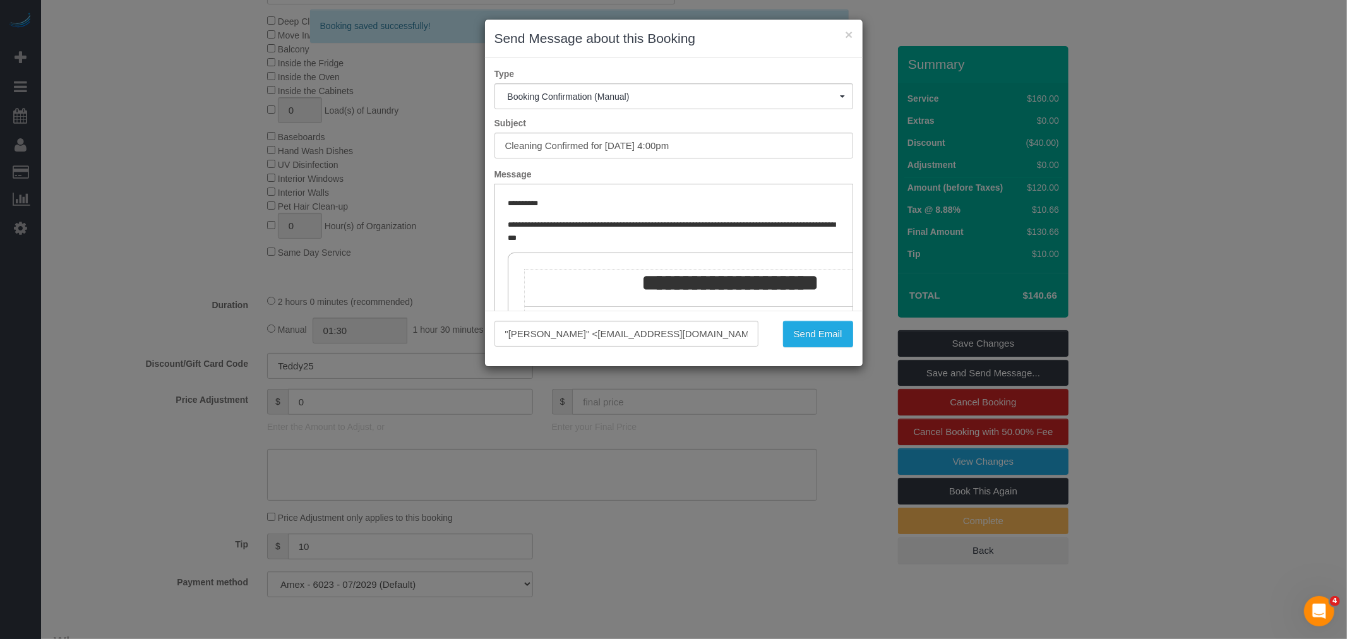
scroll to position [0, 0]
drag, startPoint x: 761, startPoint y: 146, endPoint x: 335, endPoint y: 153, distance: 425.6
click at [335, 153] on div "× Send Message about this Booking Type Booking Confirmation (Manual) Booking Co…" at bounding box center [673, 319] width 1347 height 639
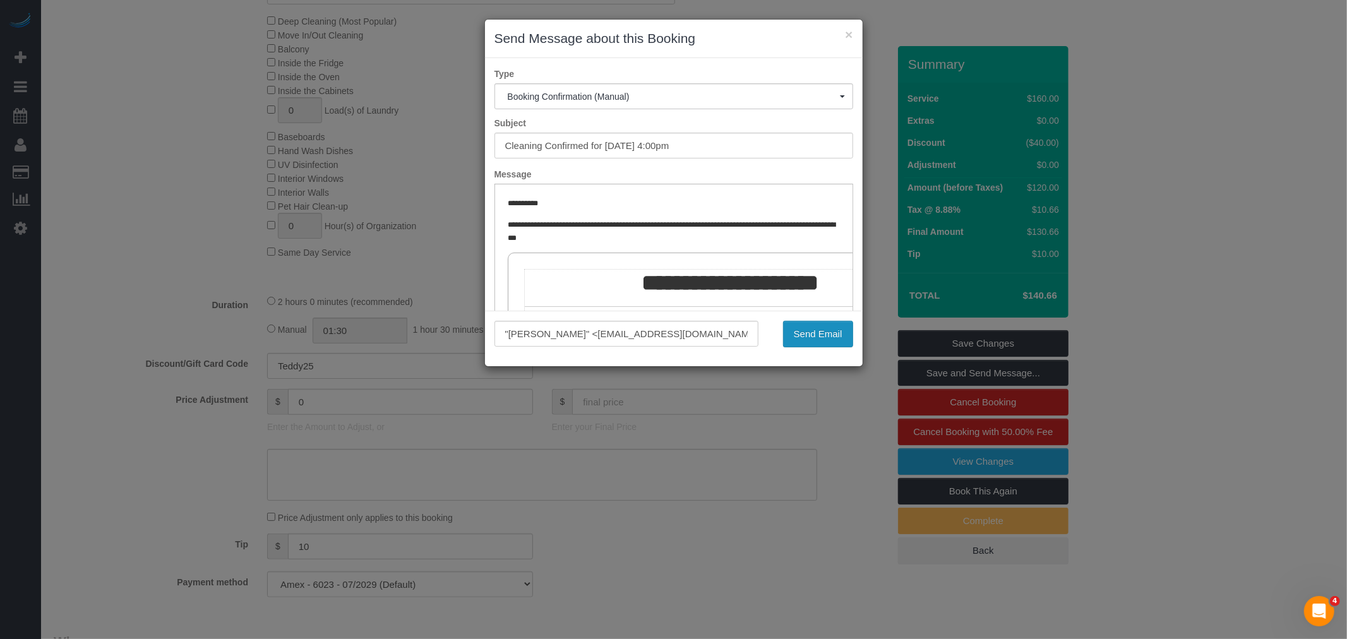
click at [831, 337] on button "Send Email" at bounding box center [818, 334] width 70 height 27
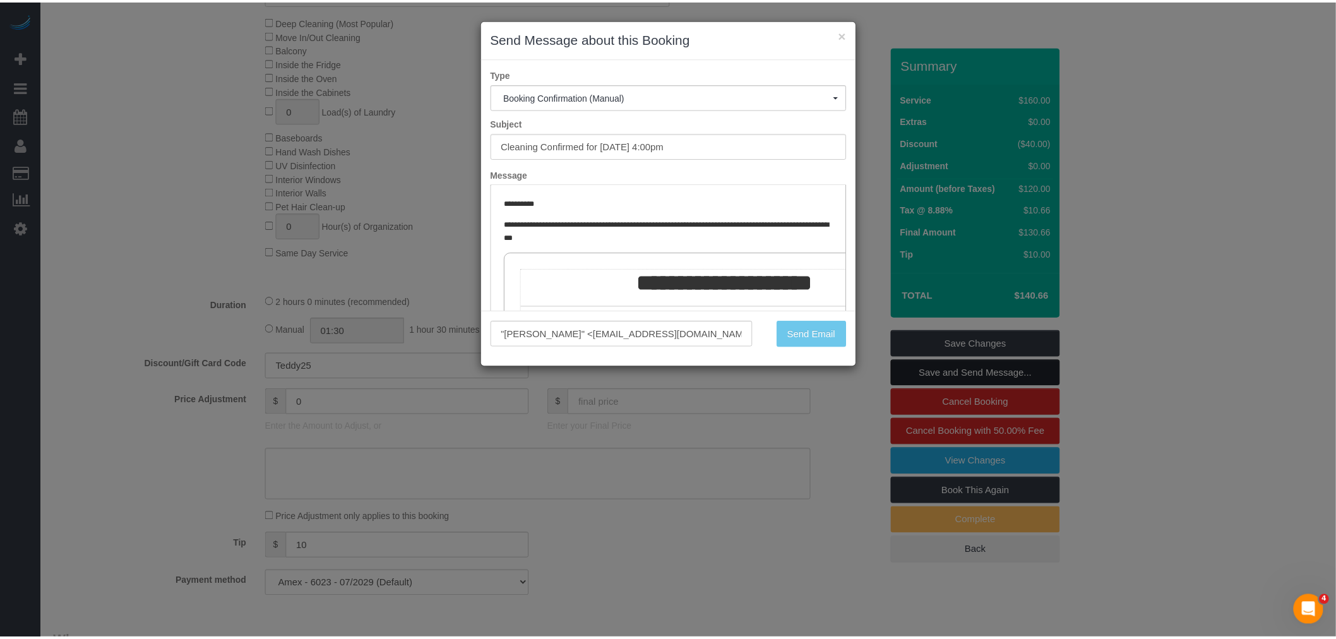
scroll to position [677, 0]
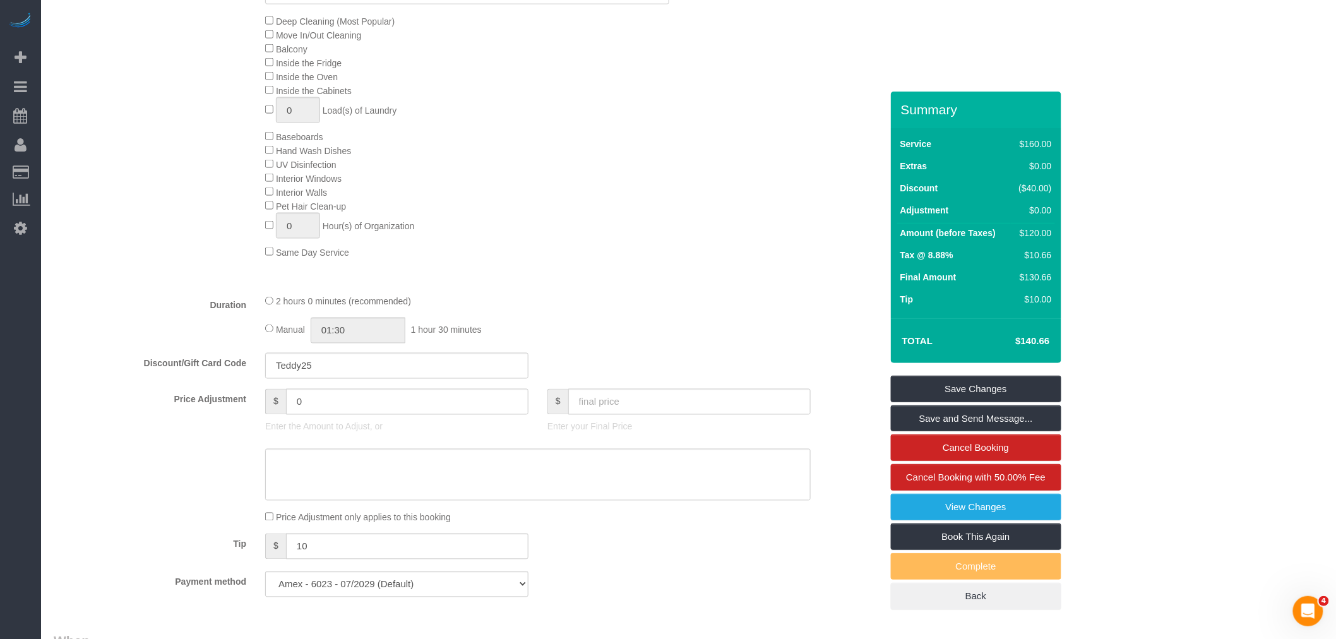
click at [585, 224] on div "Deep Cleaning (Most Popular) Move In/Out Cleaning Balcony Inside the Fridge Ins…" at bounding box center [573, 136] width 635 height 245
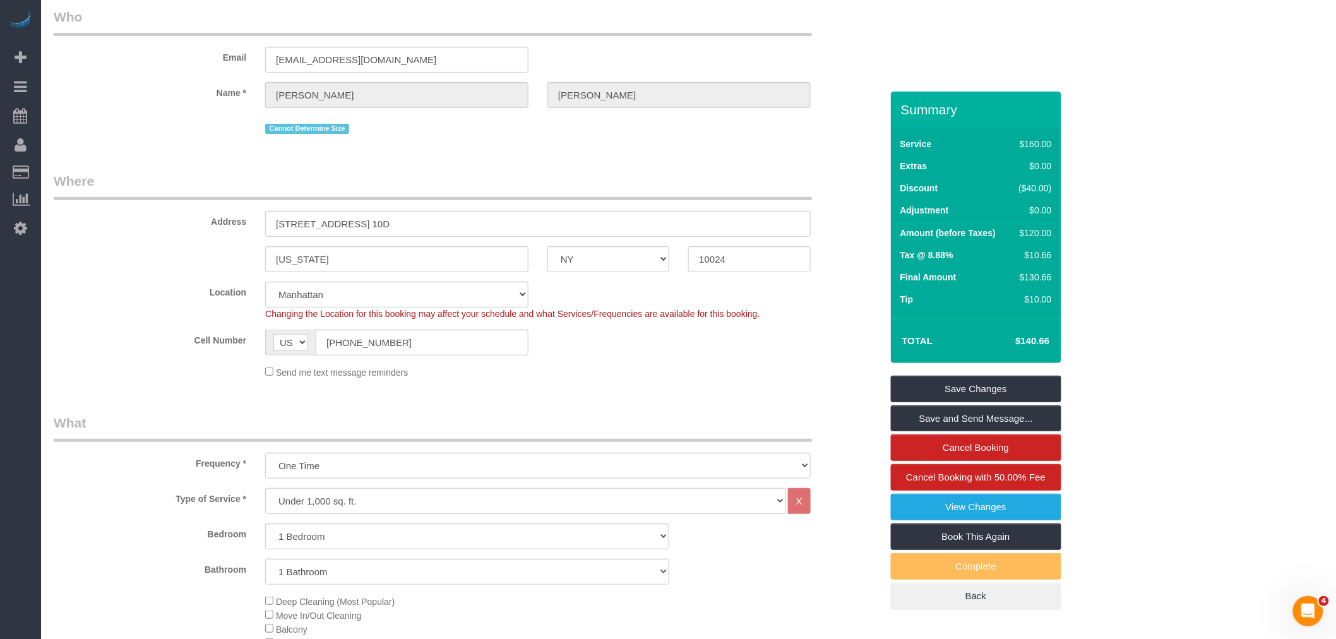
scroll to position [0, 0]
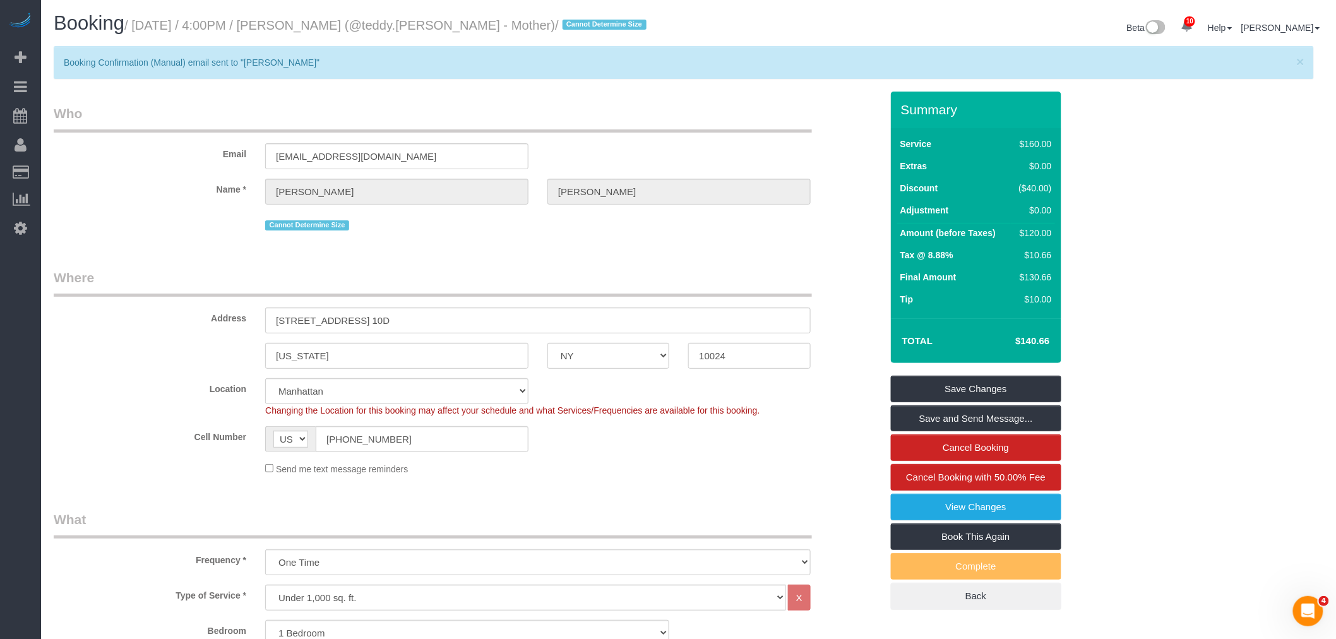
click at [581, 137] on div "Email valerysiegel@gmail.com" at bounding box center [467, 136] width 847 height 65
click at [690, 147] on div "Email valerysiegel@gmail.com" at bounding box center [467, 136] width 847 height 65
click at [667, 127] on legend "Who" at bounding box center [433, 118] width 758 height 28
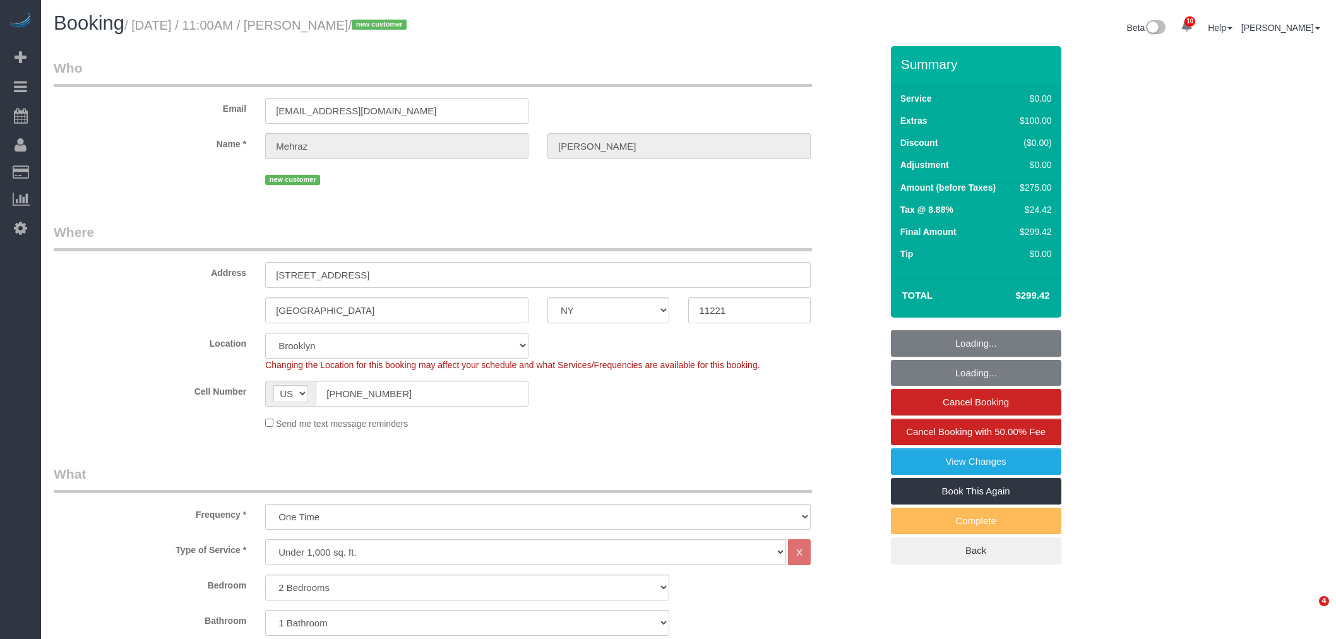
select select "NY"
select select "number:57"
select select "number:72"
select select "number:15"
select select "number:5"
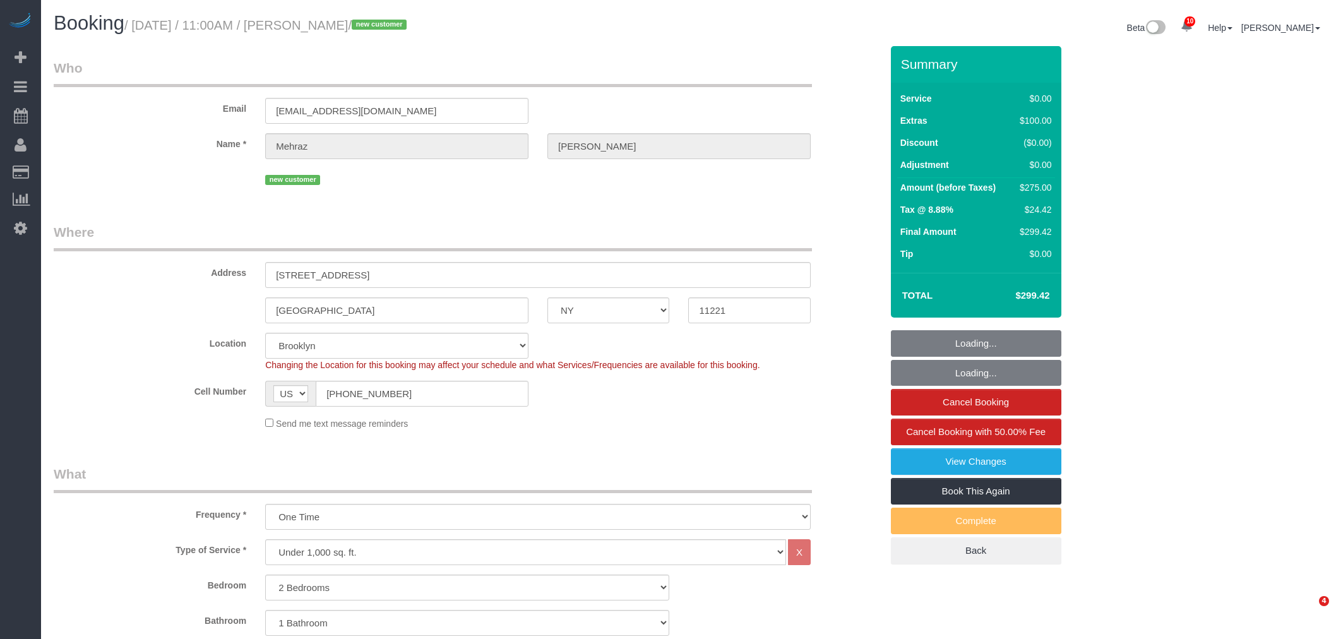
select select "spot1"
select select "2"
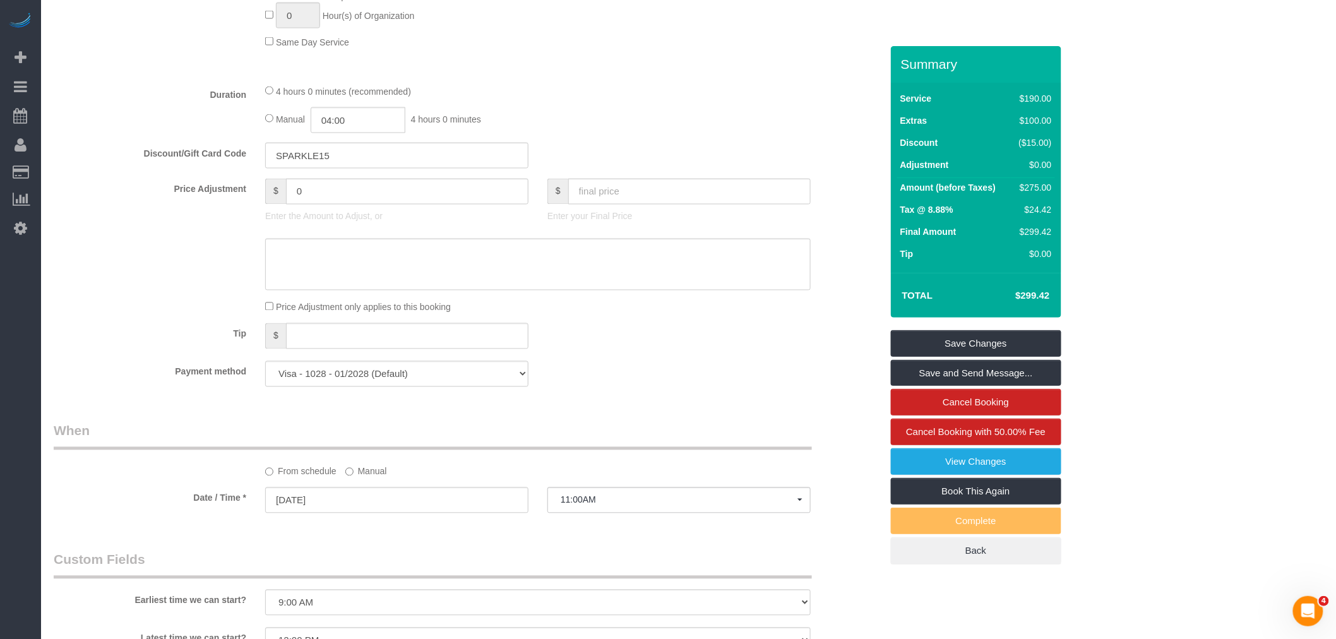
scroll to position [1122, 0]
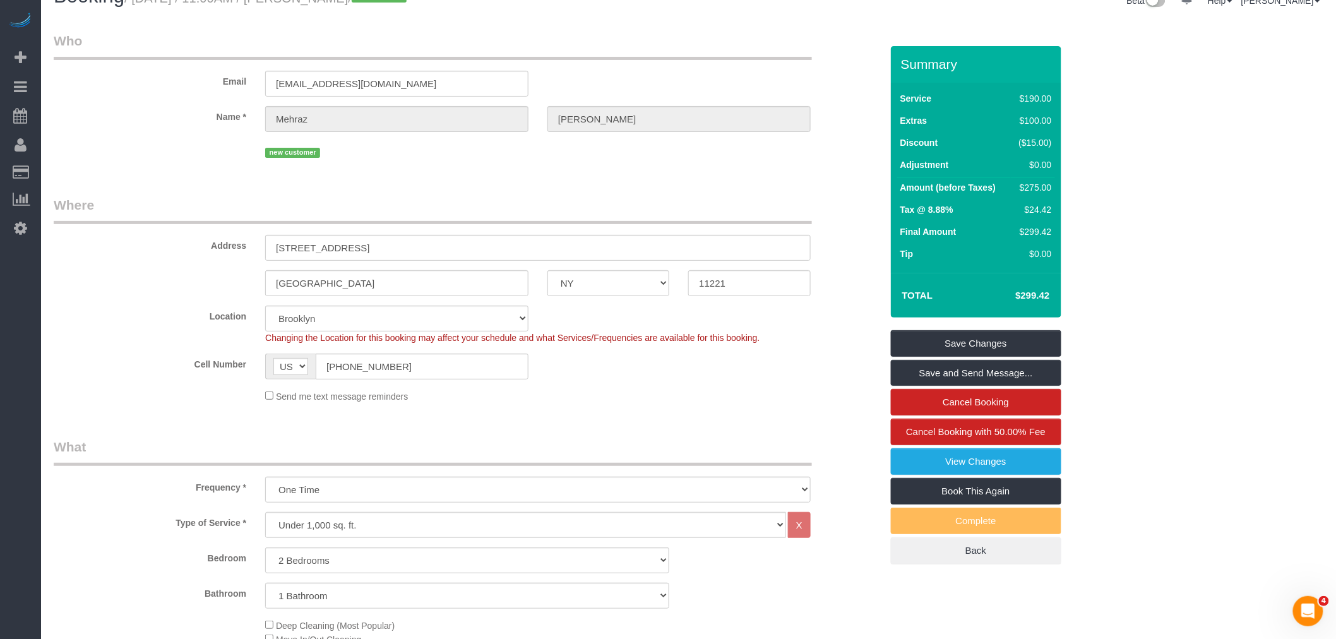
scroll to position [0, 0]
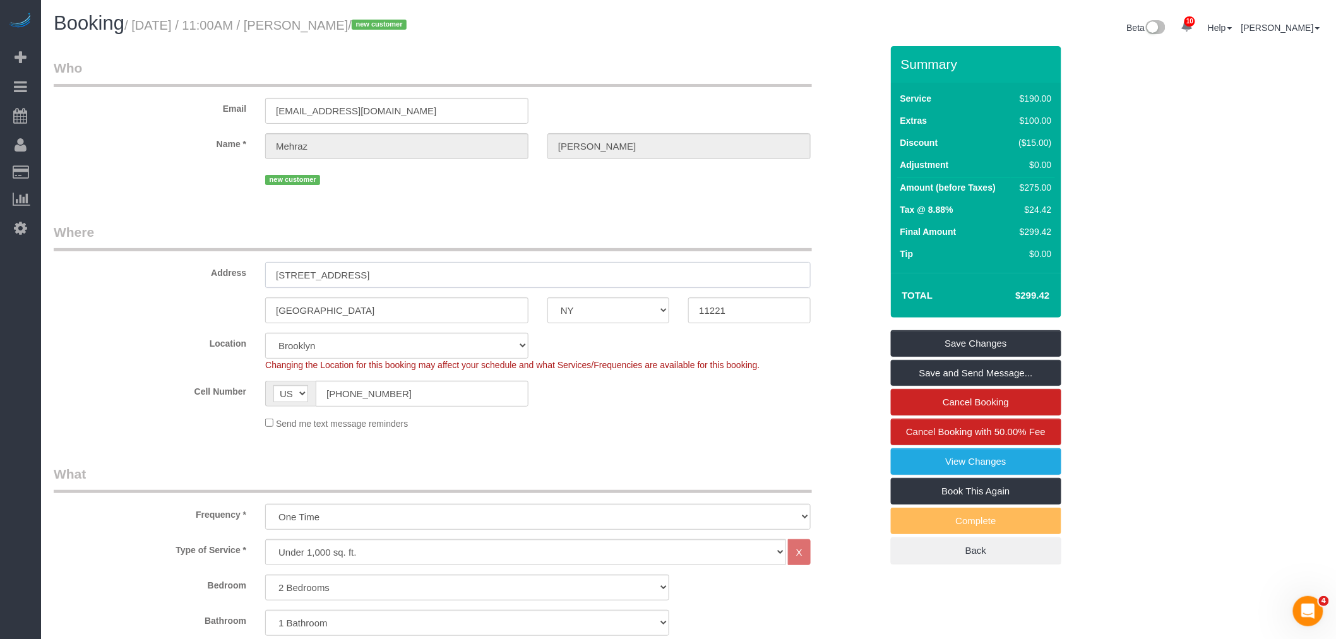
click at [81, 279] on div "Address 1108 Madison Street, Apt. #2" at bounding box center [467, 255] width 847 height 65
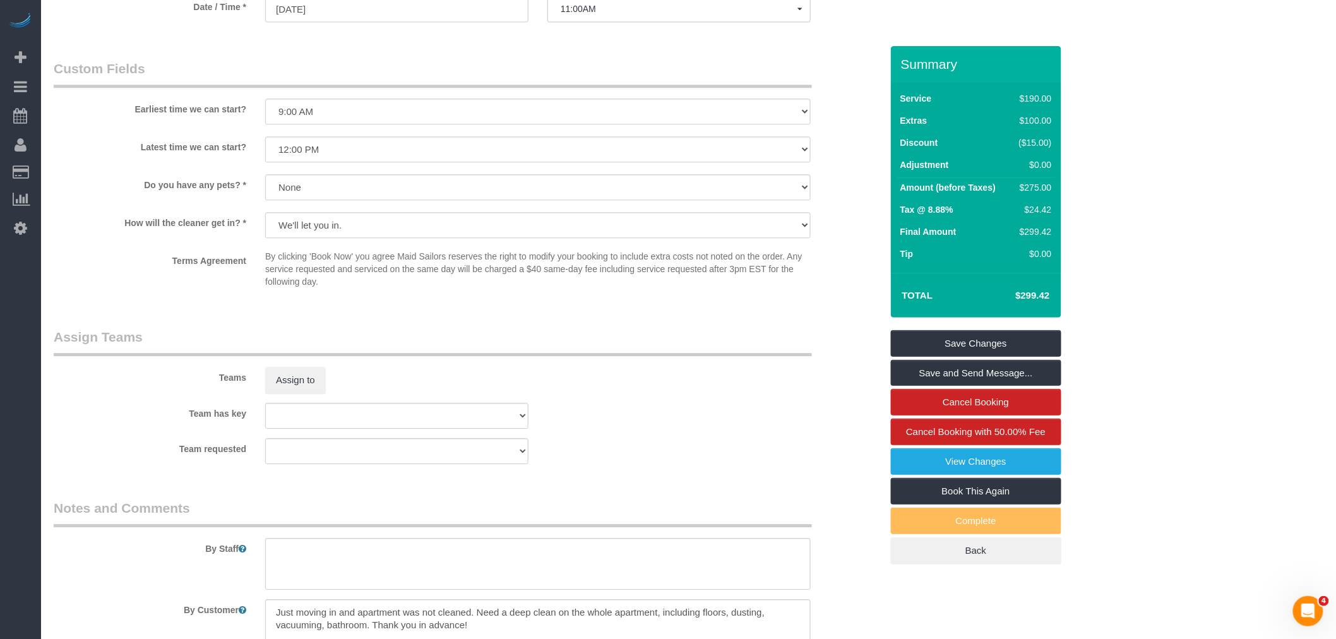
scroll to position [1549, 0]
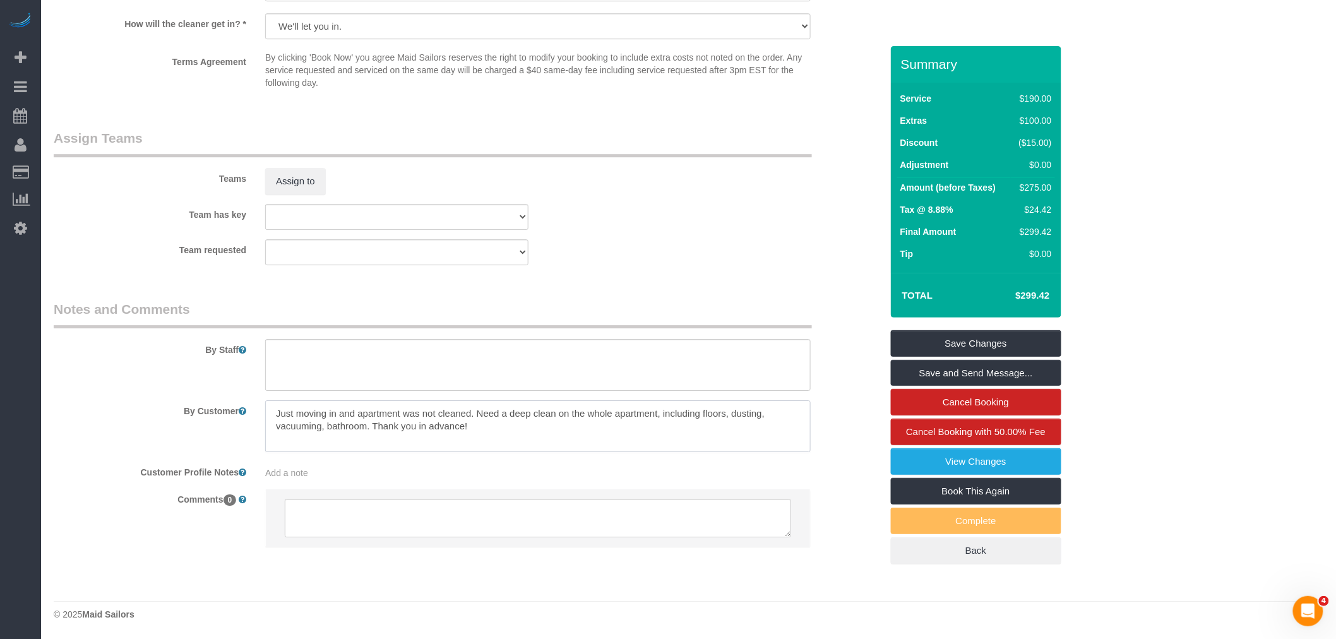
drag, startPoint x: 453, startPoint y: 408, endPoint x: 477, endPoint y: 430, distance: 32.2
click at [477, 430] on textarea at bounding box center [537, 426] width 545 height 52
click at [581, 419] on textarea at bounding box center [537, 426] width 545 height 52
drag, startPoint x: 505, startPoint y: 408, endPoint x: 573, endPoint y: 431, distance: 71.7
click at [573, 431] on textarea at bounding box center [537, 426] width 545 height 52
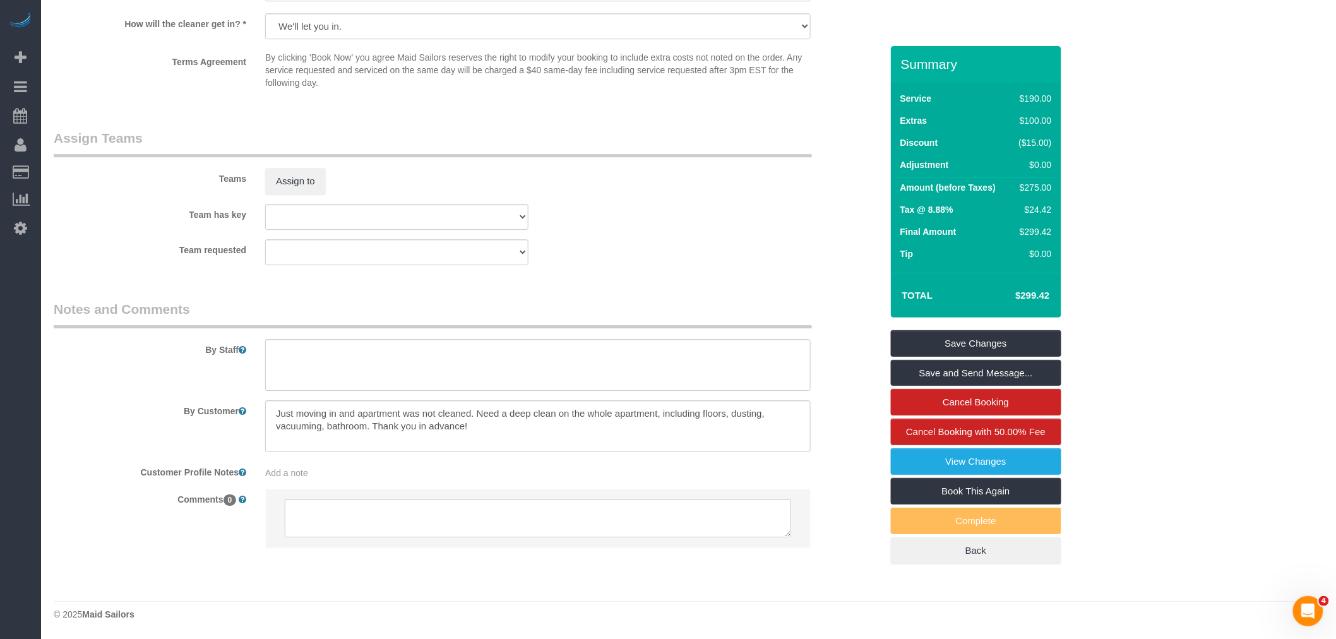
click at [609, 321] on legend "Notes and Comments" at bounding box center [433, 314] width 758 height 28
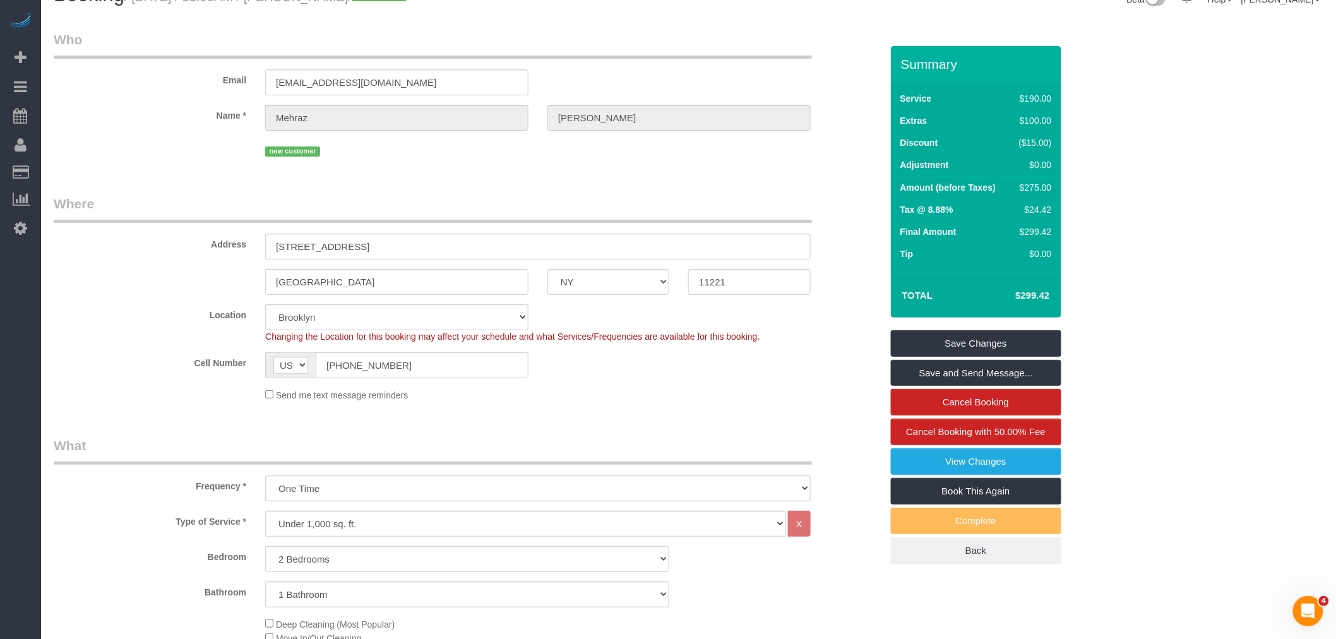
scroll to position [5, 0]
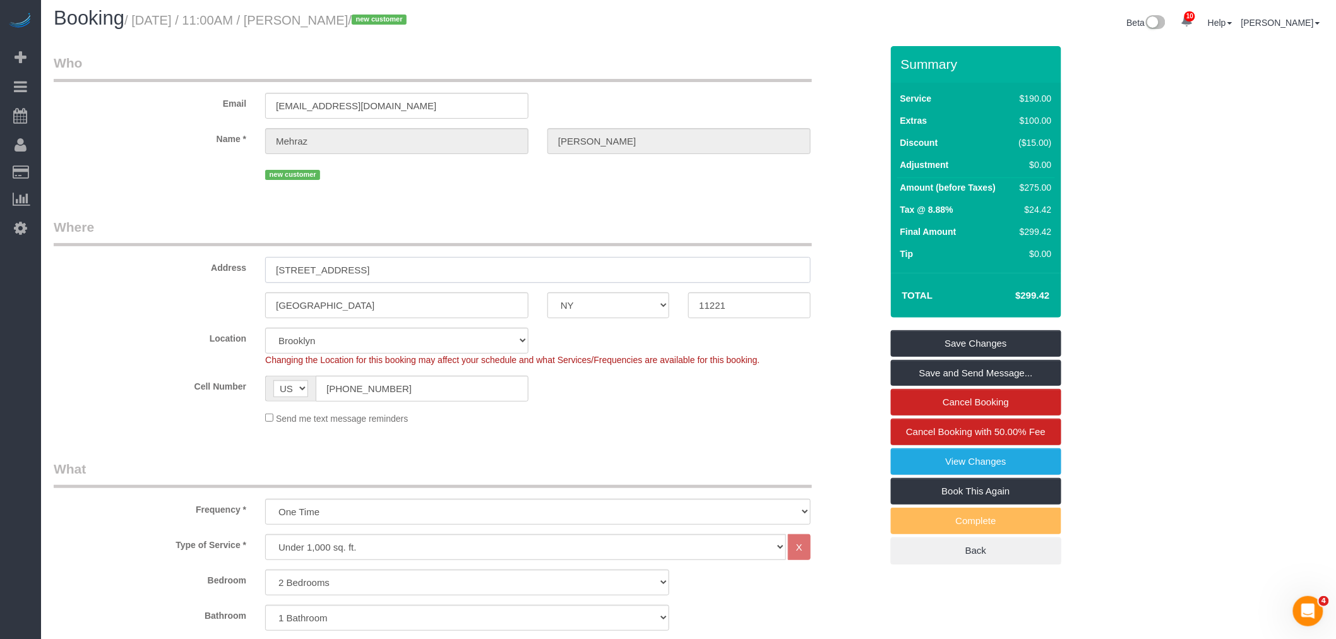
drag, startPoint x: 433, startPoint y: 272, endPoint x: 161, endPoint y: 275, distance: 272.1
click at [148, 278] on div "Address 1108 Madison Street, Apt. #2" at bounding box center [467, 250] width 847 height 65
click at [625, 395] on div "Cell Number AF AL DZ AD AO AI AQ AG AR AM AW AU AT AZ BS BH BD BB BY BE BZ BJ B…" at bounding box center [467, 389] width 847 height 26
drag, startPoint x: 400, startPoint y: 389, endPoint x: 258, endPoint y: 395, distance: 142.8
click at [202, 402] on div "Cell Number AF AL DZ AD AO AI AQ AG AR AM AW AU AT AZ BS BH BD BB BY BE BZ BJ B…" at bounding box center [467, 389] width 847 height 26
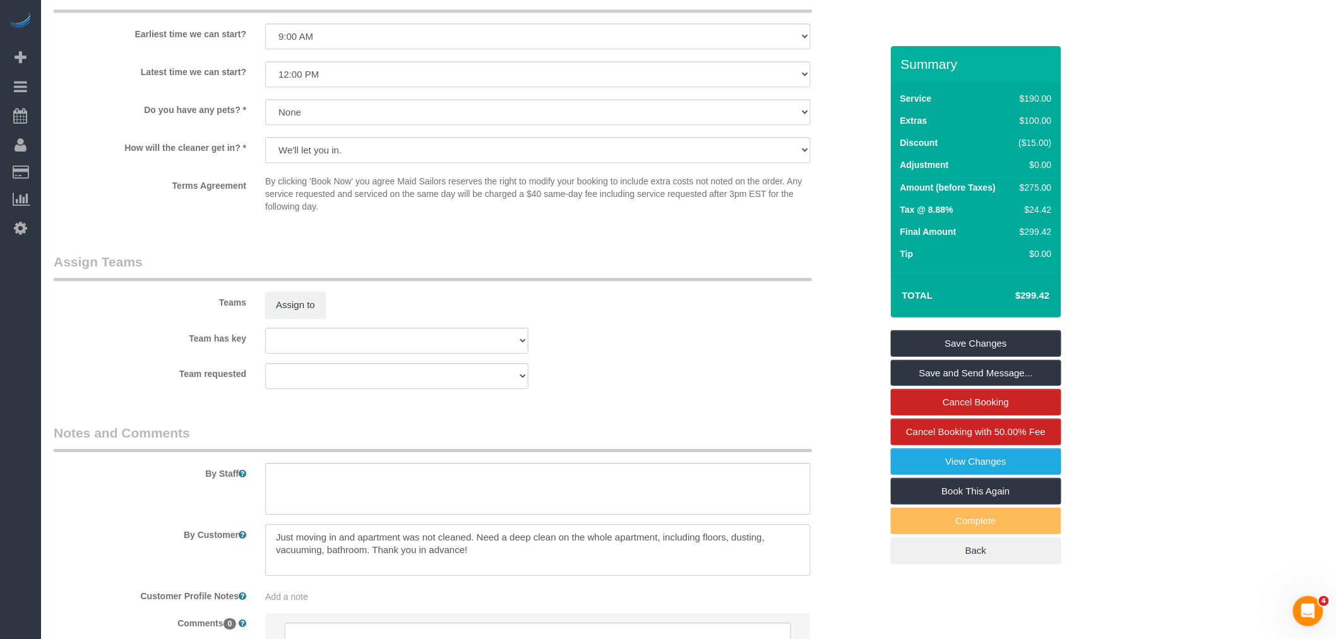
scroll to position [1549, 0]
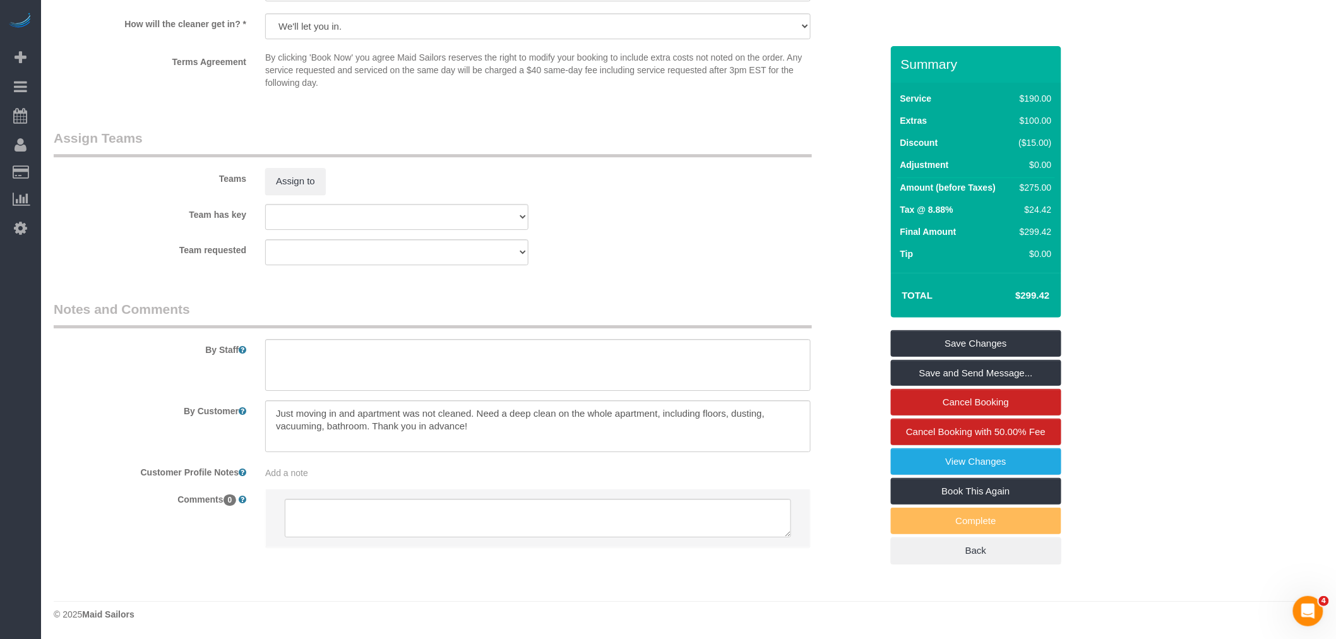
click at [799, 186] on div "Teams Assign to" at bounding box center [467, 162] width 847 height 66
click at [734, 234] on sui-booking-teams "Teams Assign to Team has key 000- Donna Mercado 000 - Partnerships 000 - TEAM J…" at bounding box center [468, 197] width 828 height 136
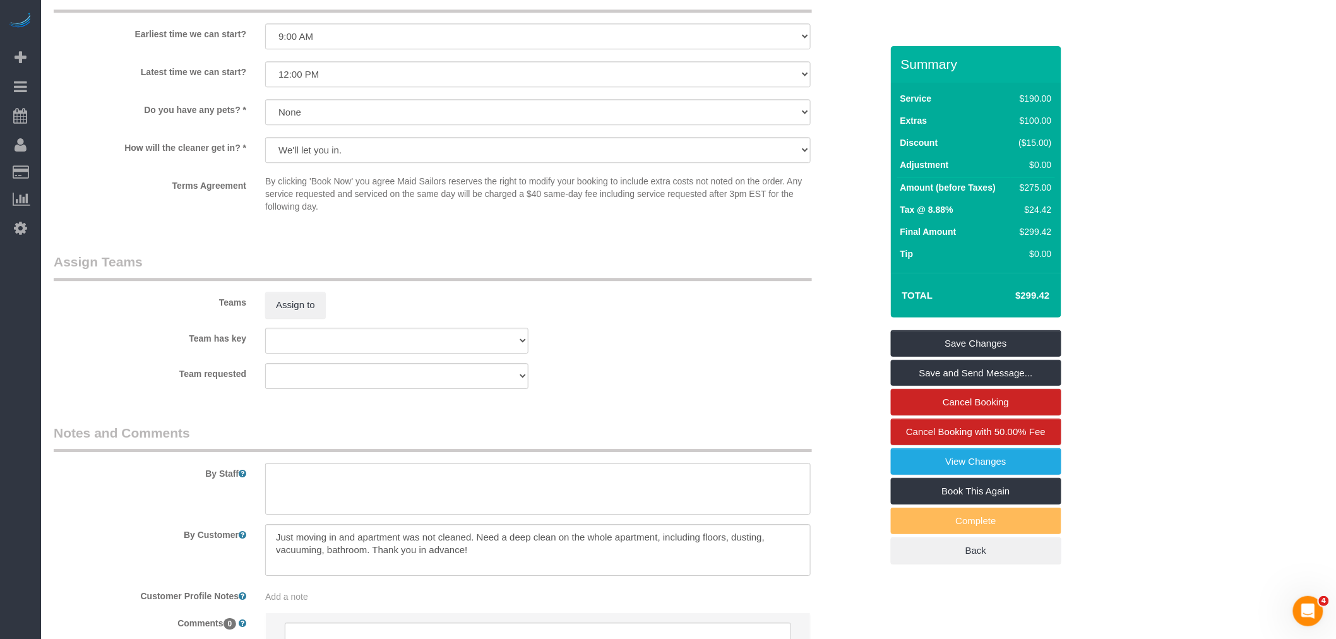
scroll to position [1543, 0]
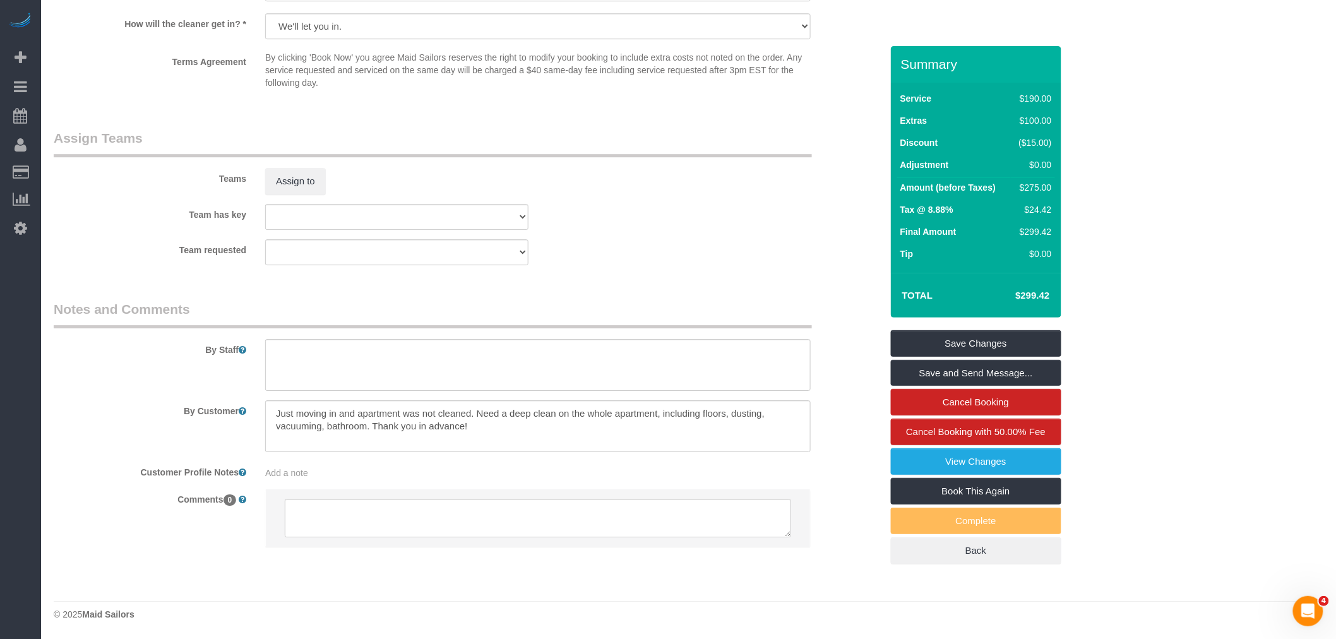
click at [669, 248] on div "Team requested 000- Donna Mercado 000 - Partnerships 000 - TEAM JOB 1 - Abdoula…" at bounding box center [467, 252] width 847 height 26
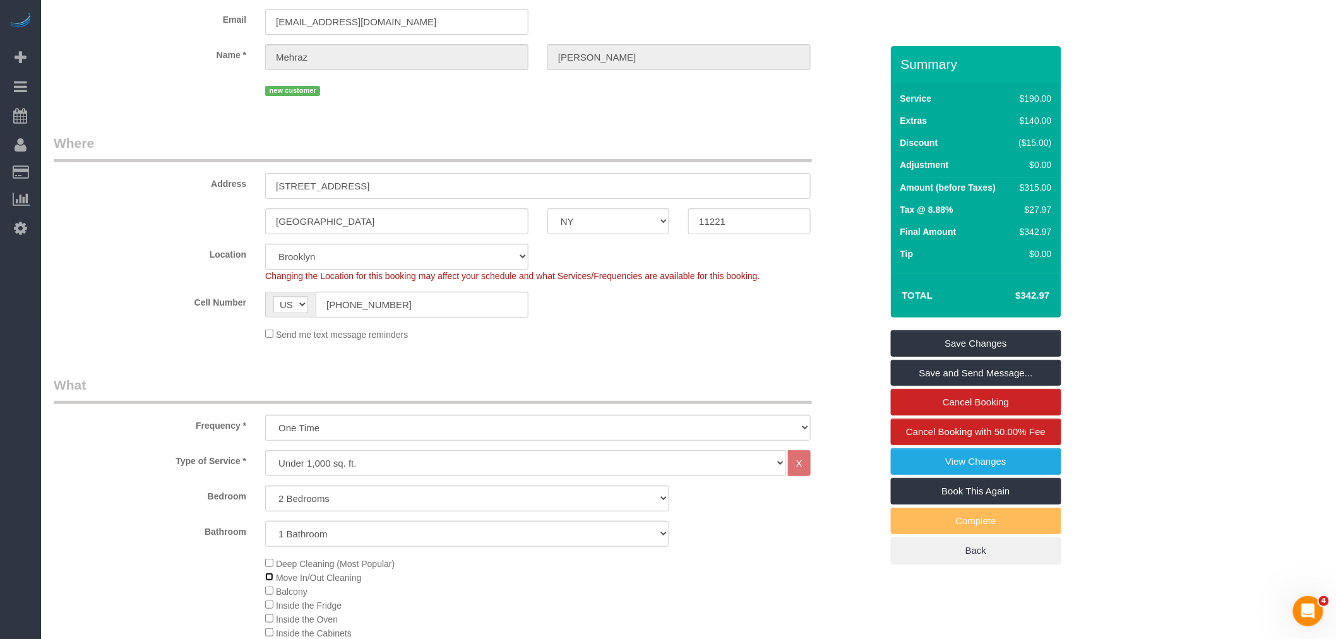
scroll to position [76, 0]
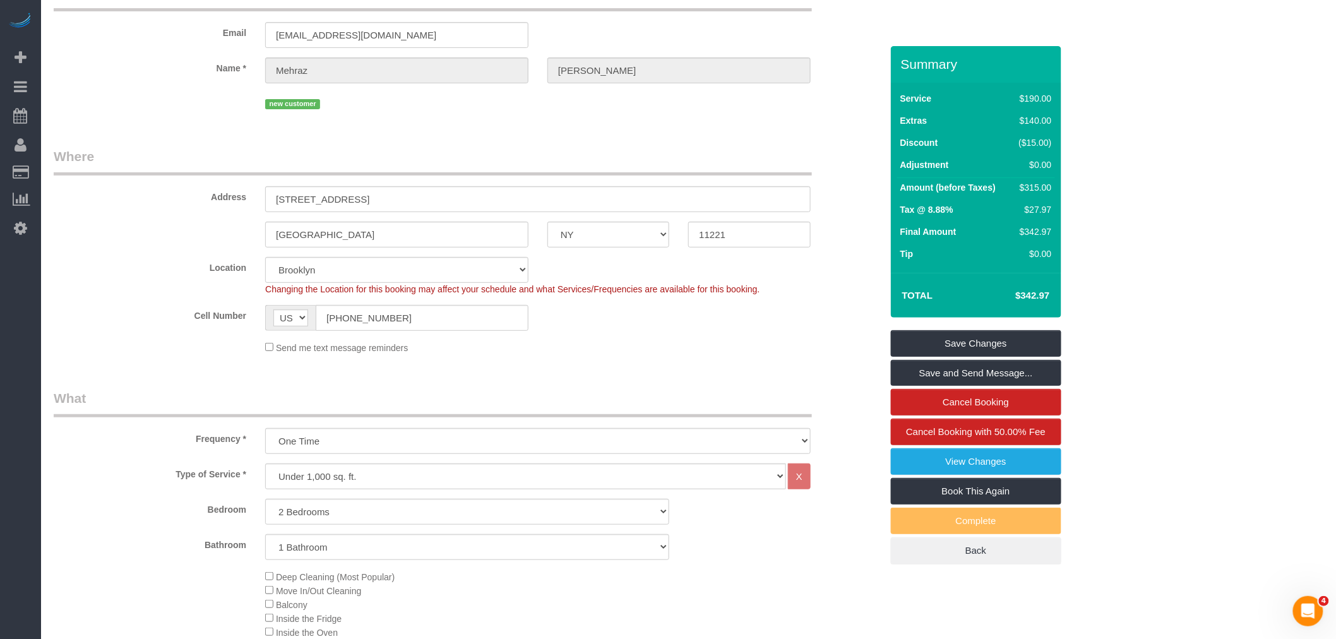
click at [708, 149] on legend "Where" at bounding box center [433, 161] width 758 height 28
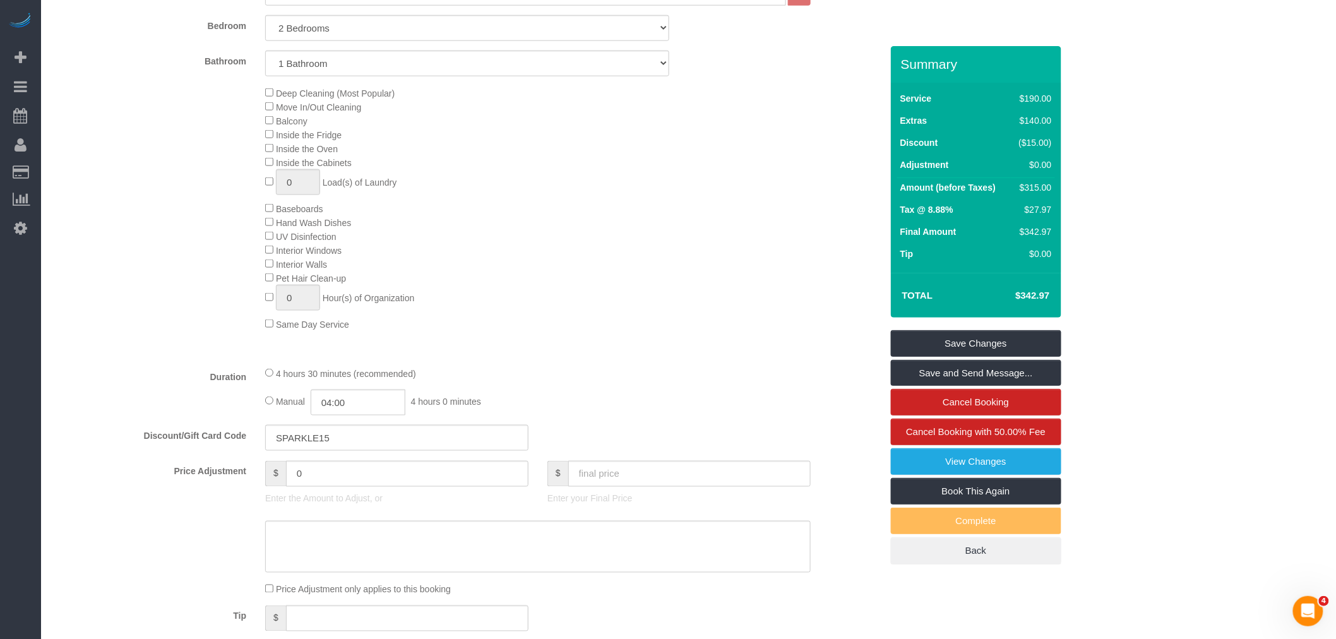
scroll to position [491, 0]
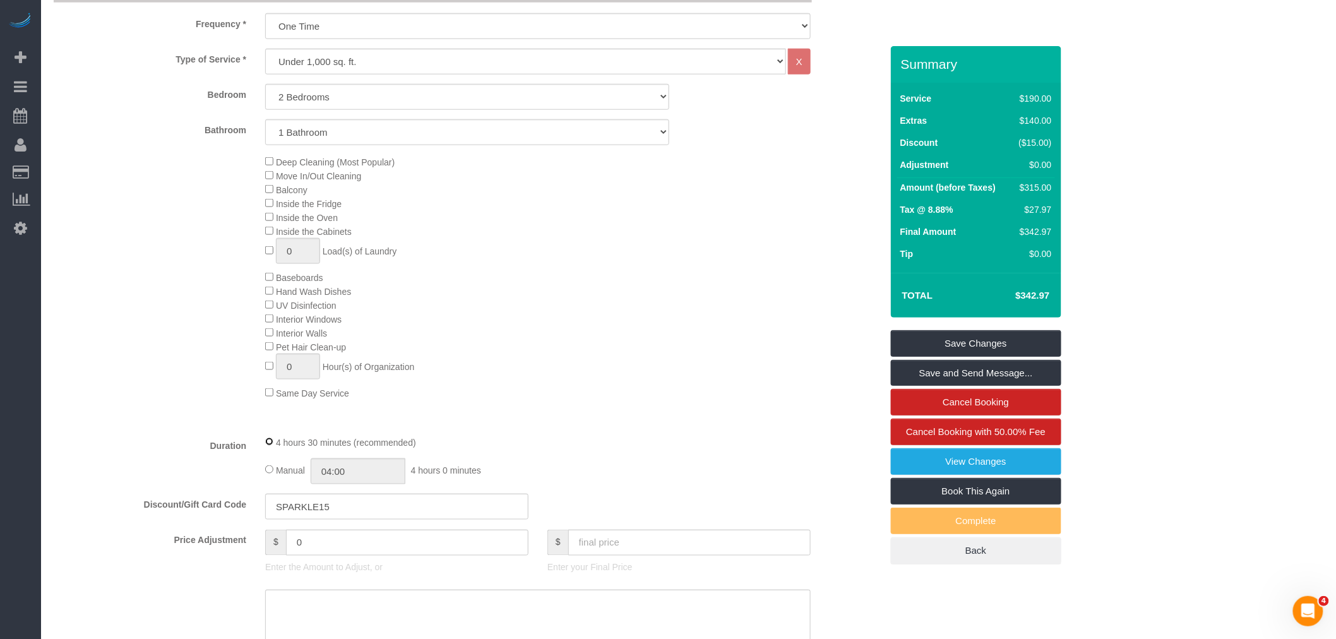
select select "spot52"
drag, startPoint x: 760, startPoint y: 283, endPoint x: 746, endPoint y: 286, distance: 14.2
click at [761, 283] on div "Deep Cleaning (Most Popular) Move In/Out Cleaning Balcony Inside the Fridge Ins…" at bounding box center [573, 277] width 635 height 245
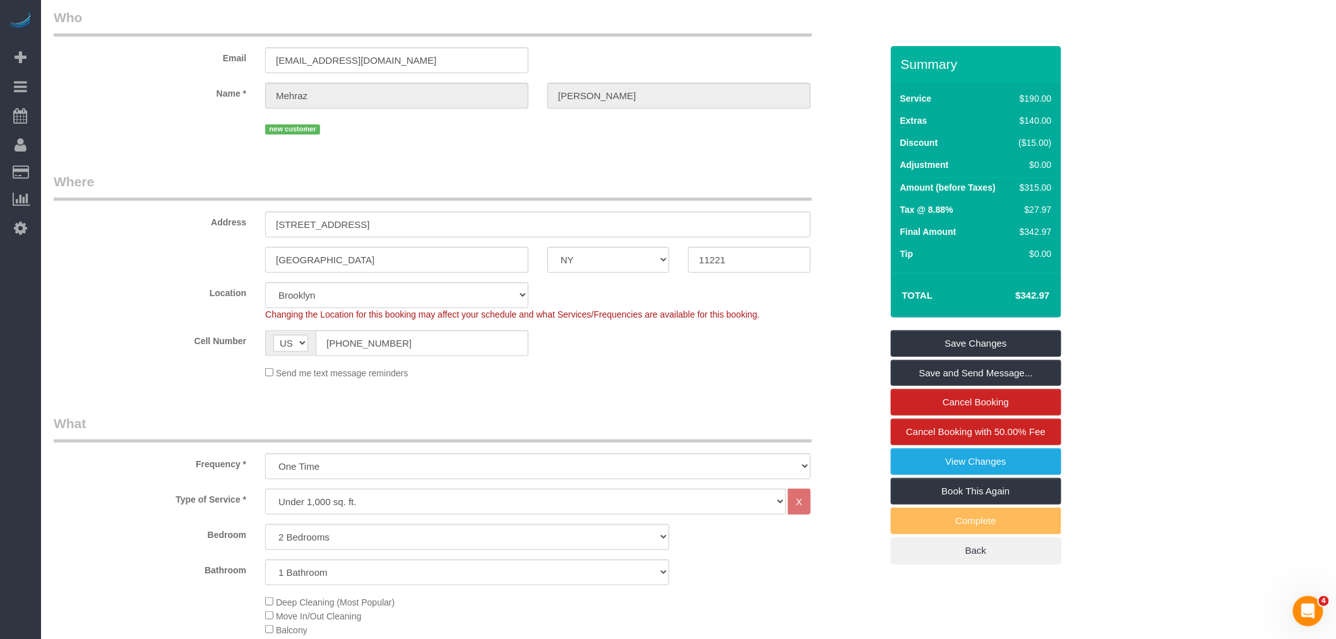
scroll to position [0, 0]
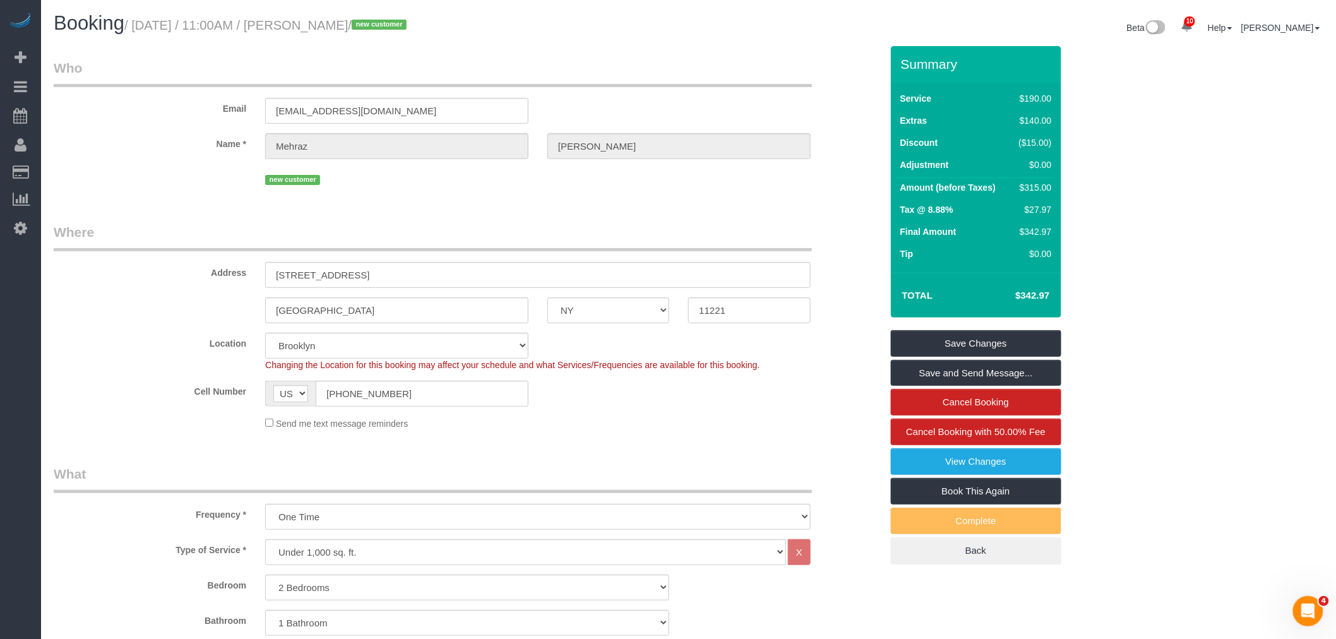
click at [597, 196] on fieldset "Who Email mehraz1997@gmail.com Name * Mehraz Rahman new customer" at bounding box center [468, 128] width 828 height 139
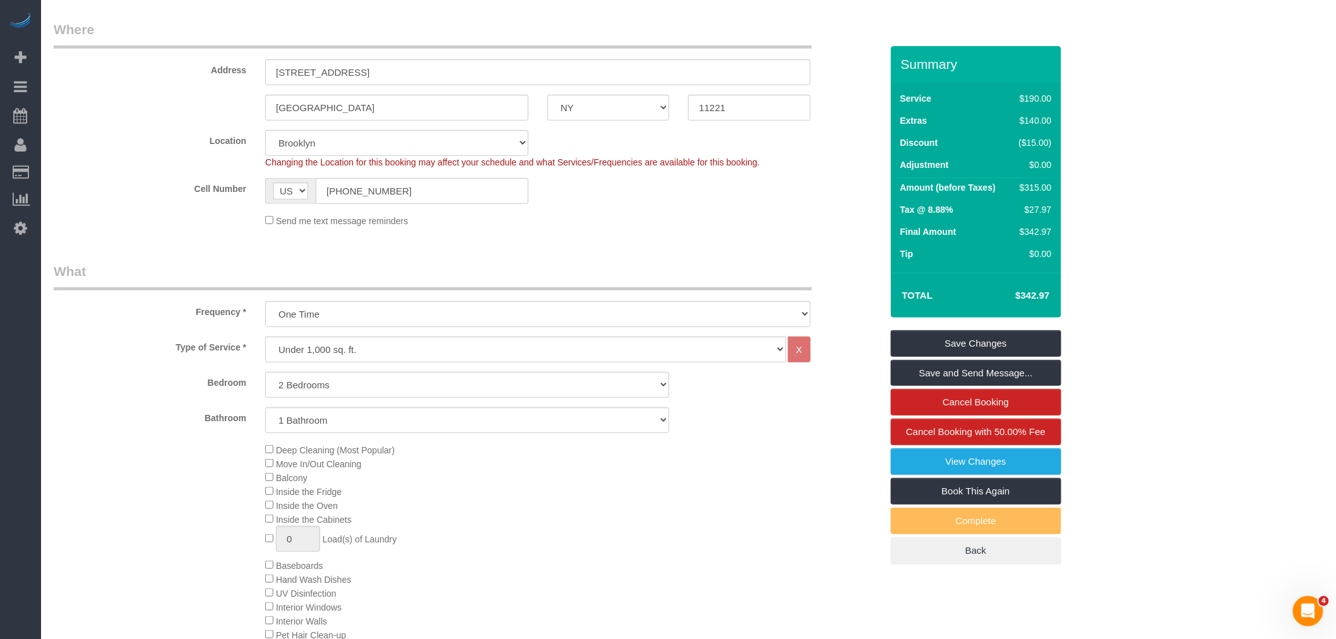
scroll to position [350, 0]
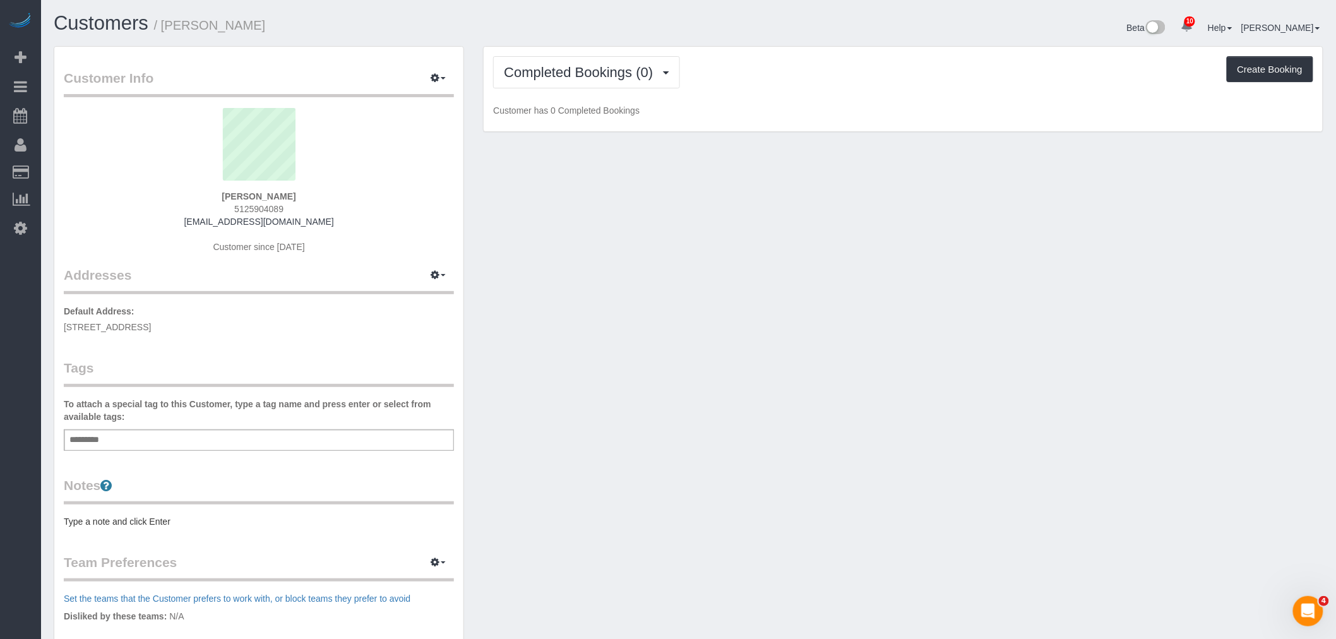
click at [158, 433] on div "Add a tag" at bounding box center [259, 439] width 390 height 21
type input "*"
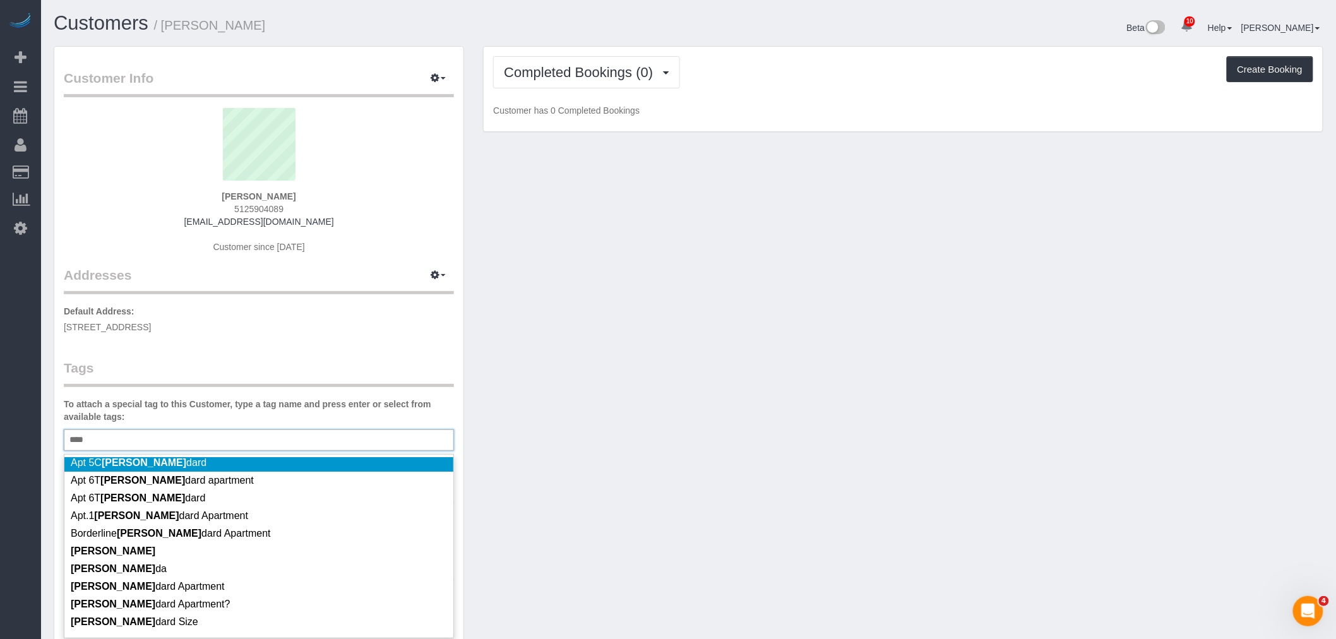
scroll to position [70, 0]
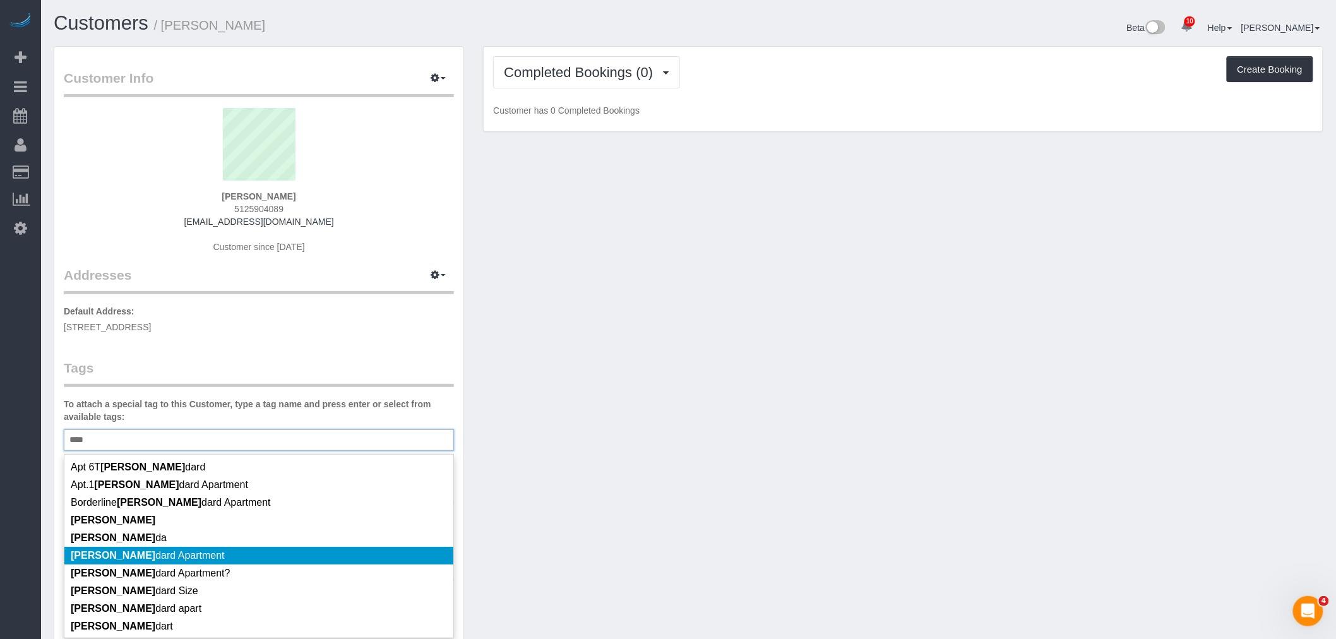
type input "****"
drag, startPoint x: 256, startPoint y: 559, endPoint x: 314, endPoint y: 525, distance: 67.4
click at [256, 559] on li "Stan dard Apartment" at bounding box center [258, 556] width 389 height 18
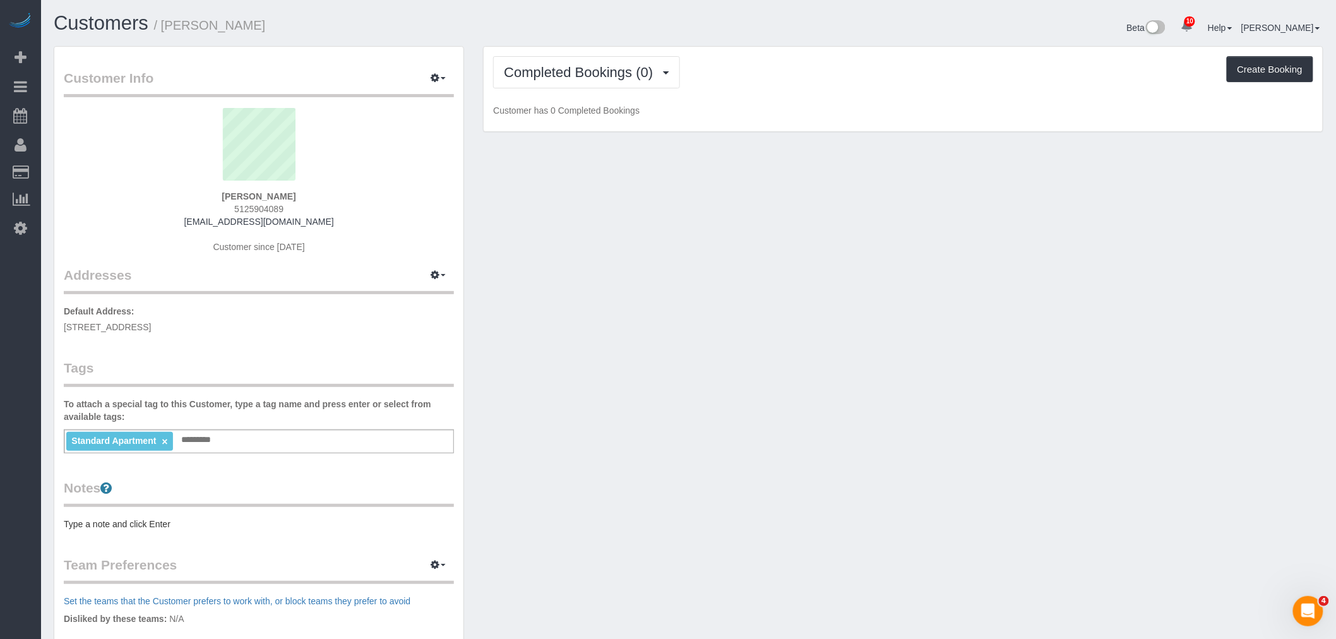
click at [686, 405] on div "Customer Info Edit Contact Info Send Message Email Preferences Special Sales Ta…" at bounding box center [688, 457] width 1289 height 823
click at [259, 442] on div "Standard Apartment × Add a tag" at bounding box center [259, 441] width 390 height 24
click at [525, 409] on div "Customer Info Edit Contact Info Send Message Email Preferences Special Sales Ta…" at bounding box center [688, 457] width 1289 height 823
click at [182, 446] on input "text" at bounding box center [199, 440] width 43 height 16
click at [186, 519] on pre "Type a note and click Enter" at bounding box center [259, 524] width 390 height 13
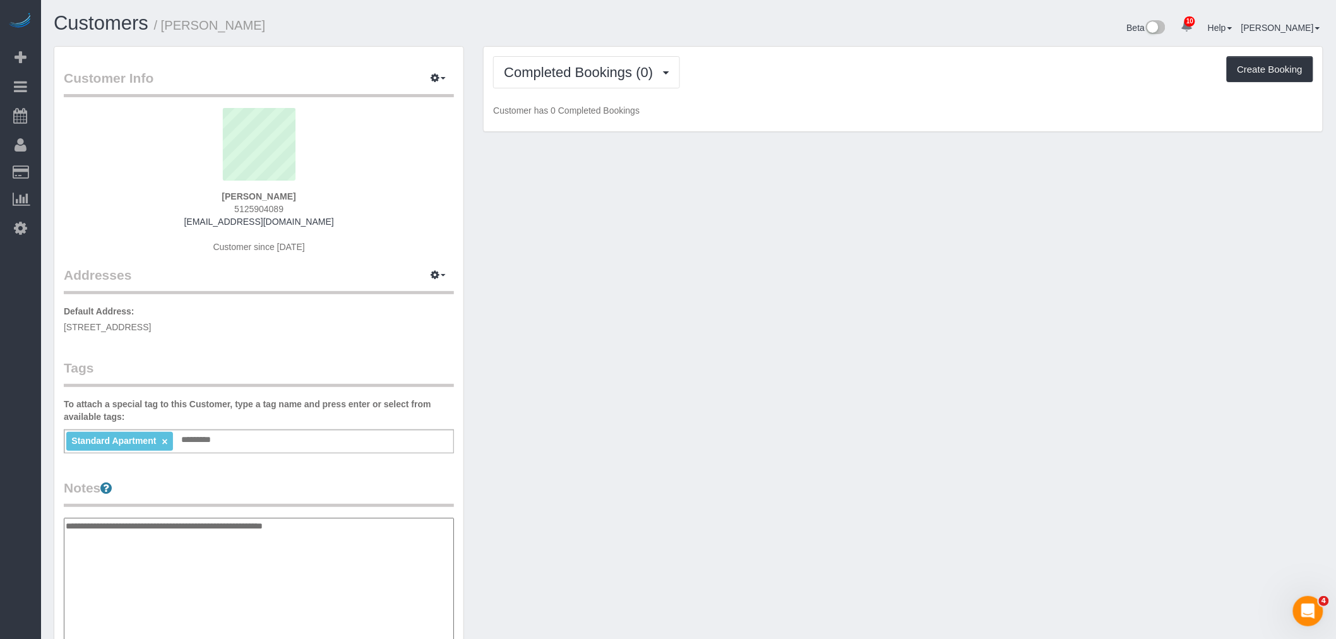
type textarea "**********"
click at [625, 465] on div "Customer Info Edit Contact Info Send Message Email Preferences Special Sales Ta…" at bounding box center [688, 518] width 1289 height 944
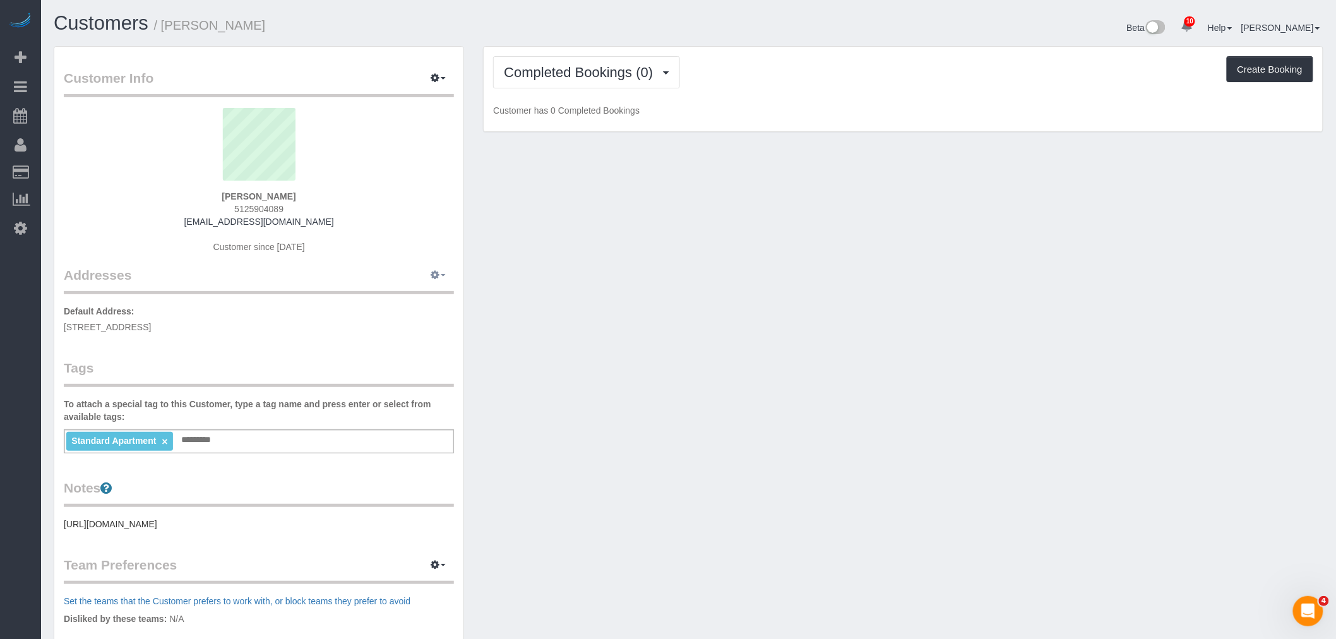
click at [437, 271] on icon "button" at bounding box center [435, 275] width 9 height 8
click at [433, 291] on button "Manage Addresses" at bounding box center [402, 299] width 102 height 18
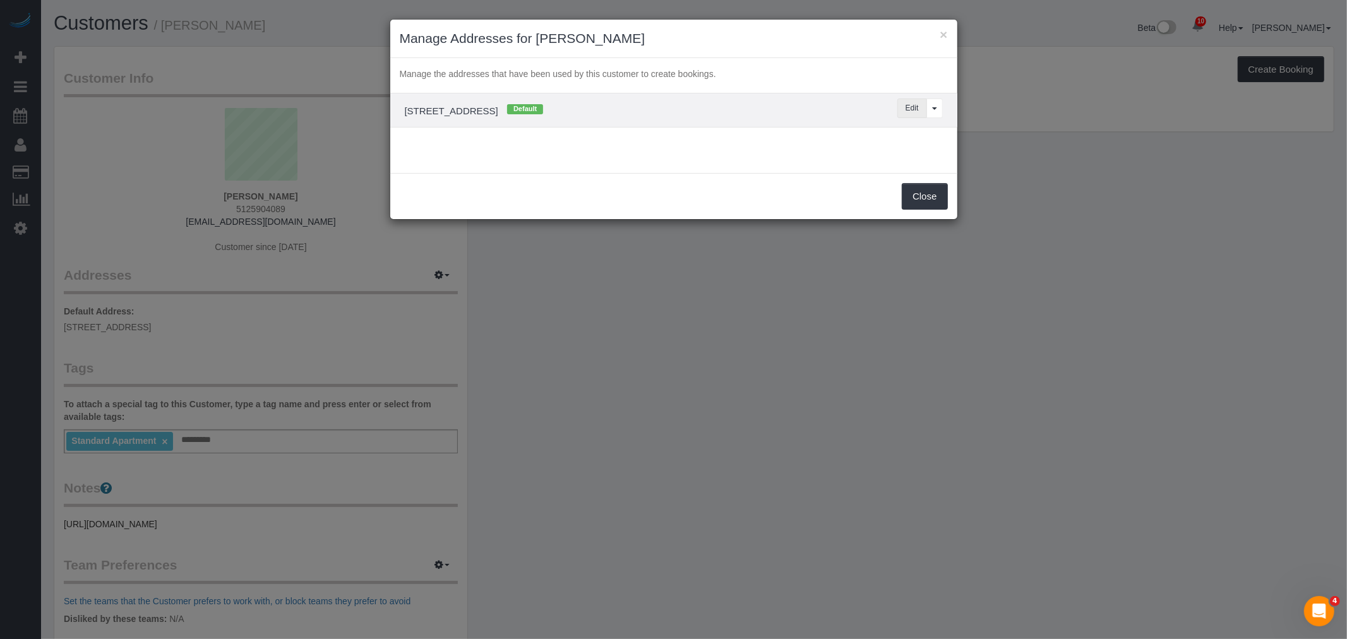
click at [911, 106] on button "Edit" at bounding box center [912, 108] width 30 height 20
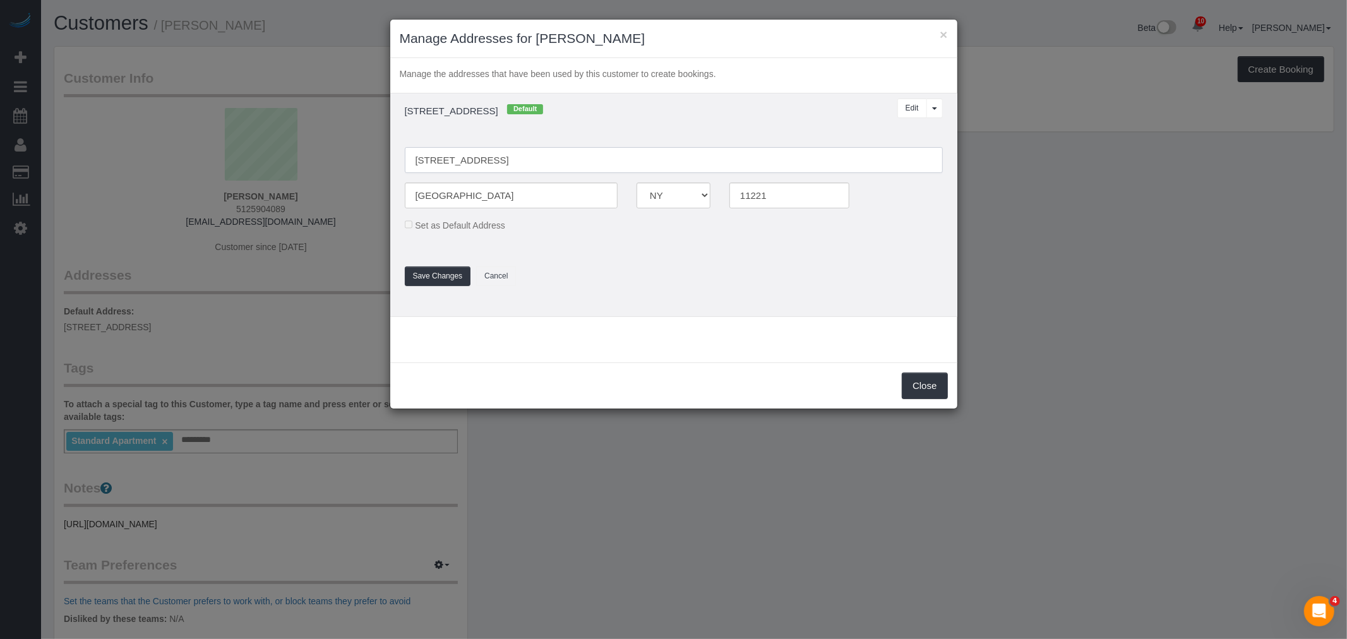
click at [521, 162] on input "1108 Madison Street, Apt. #2" at bounding box center [674, 160] width 538 height 26
type input "[STREET_ADDRESS]"
click at [443, 273] on button "Save Changes" at bounding box center [438, 276] width 66 height 20
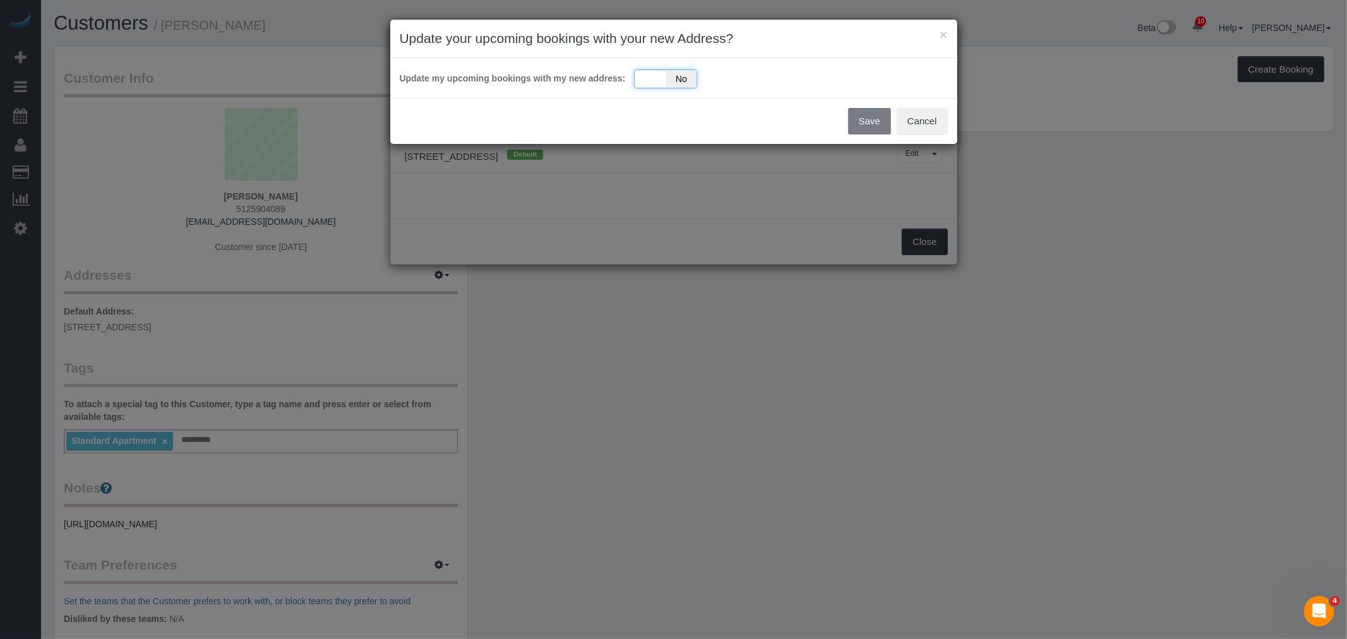
click at [655, 73] on div "Yes No" at bounding box center [665, 78] width 63 height 19
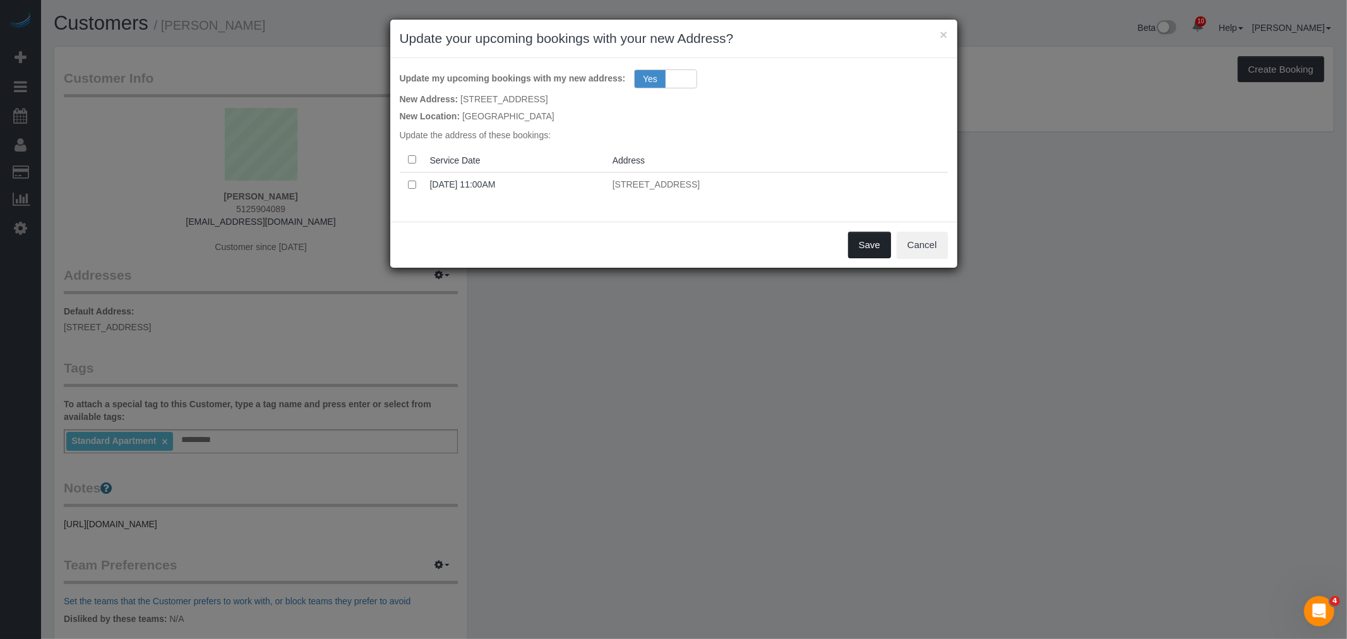
click at [869, 242] on button "Save" at bounding box center [869, 245] width 43 height 27
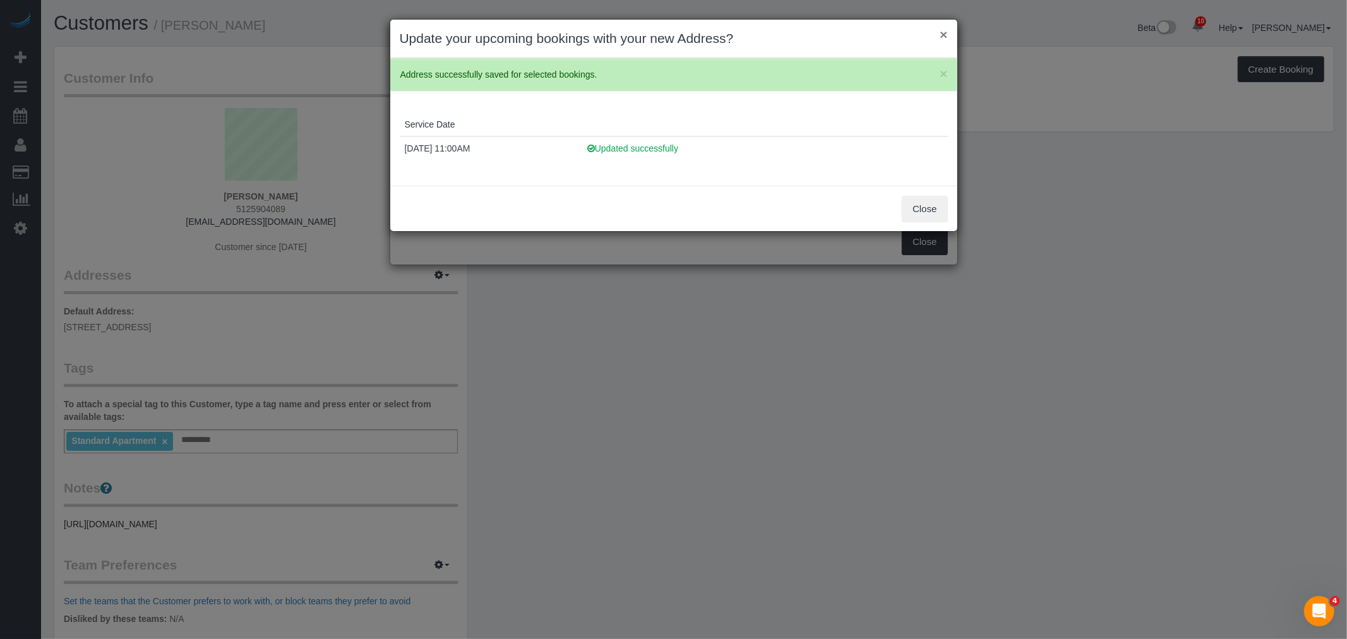
click at [945, 35] on button "×" at bounding box center [943, 34] width 8 height 13
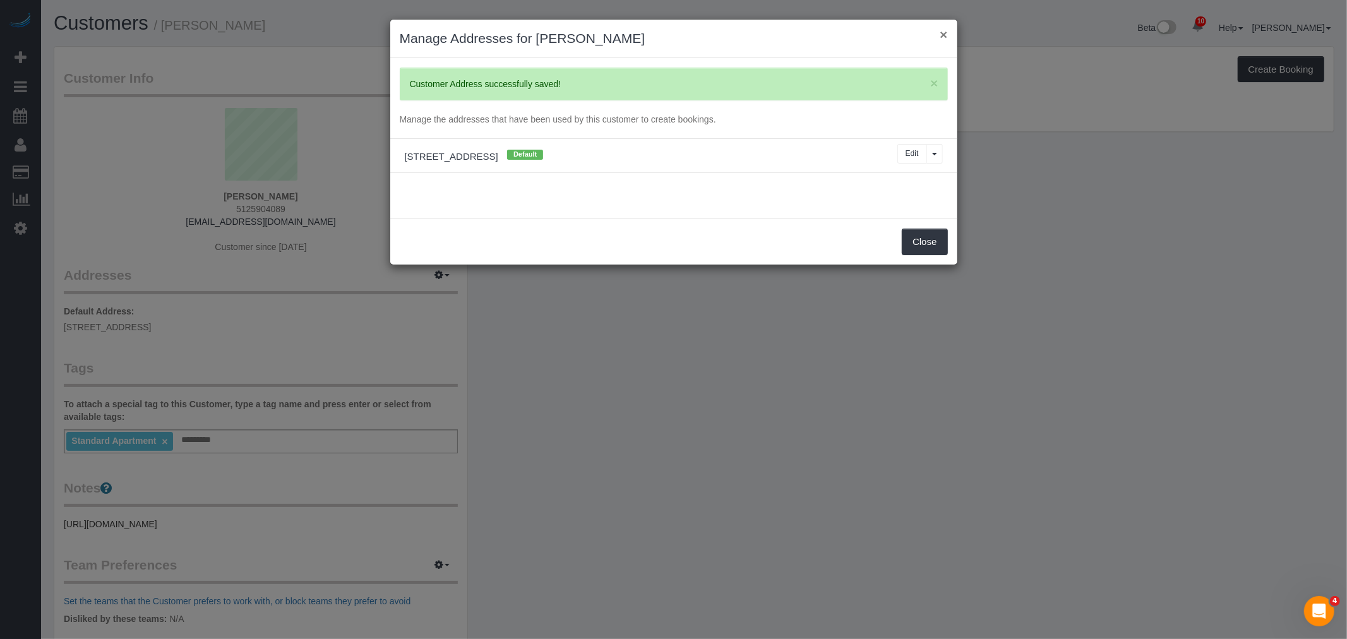
click at [945, 39] on button "×" at bounding box center [943, 34] width 8 height 13
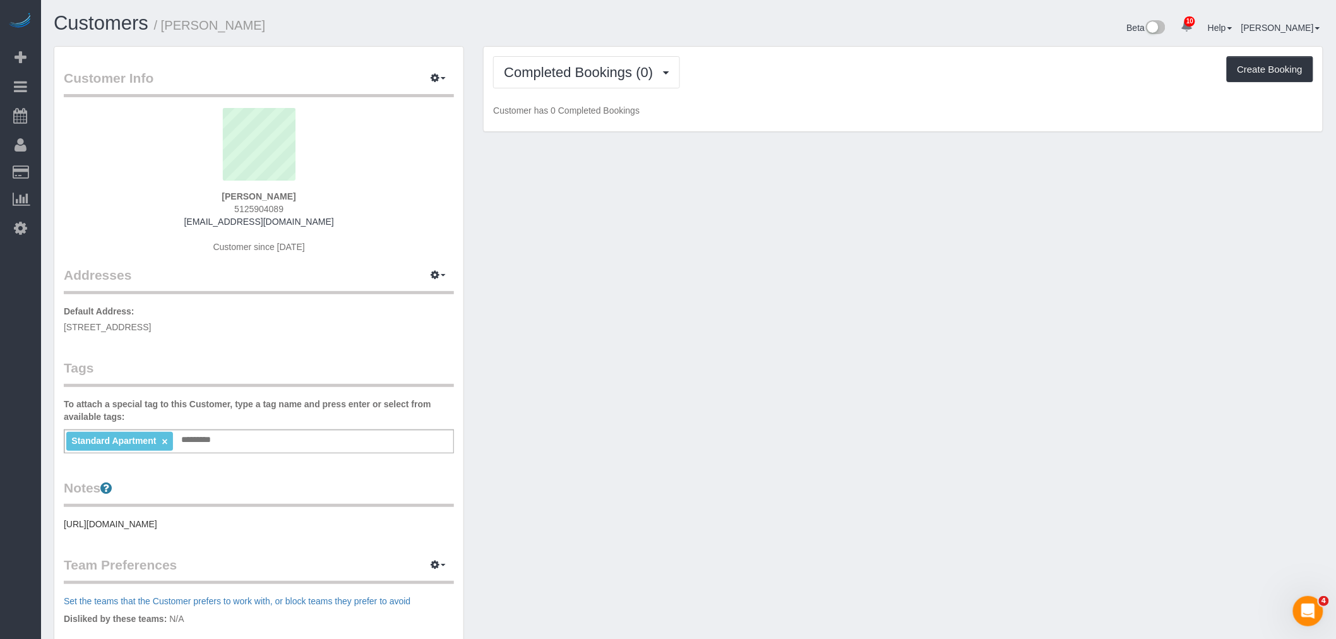
click at [793, 298] on div "Customer Info Edit Contact Info Send Message Email Preferences Special Sales Ta…" at bounding box center [688, 457] width 1289 height 823
click at [696, 303] on div "Customer Info Edit Contact Info Send Message Email Preferences Special Sales Ta…" at bounding box center [688, 457] width 1289 height 823
click at [753, 267] on div "Customer Info Edit Contact Info Send Message Email Preferences Special Sales Ta…" at bounding box center [688, 457] width 1289 height 823
click at [671, 308] on div "Customer Info Edit Contact Info Send Message Email Preferences Special Sales Ta…" at bounding box center [688, 457] width 1289 height 823
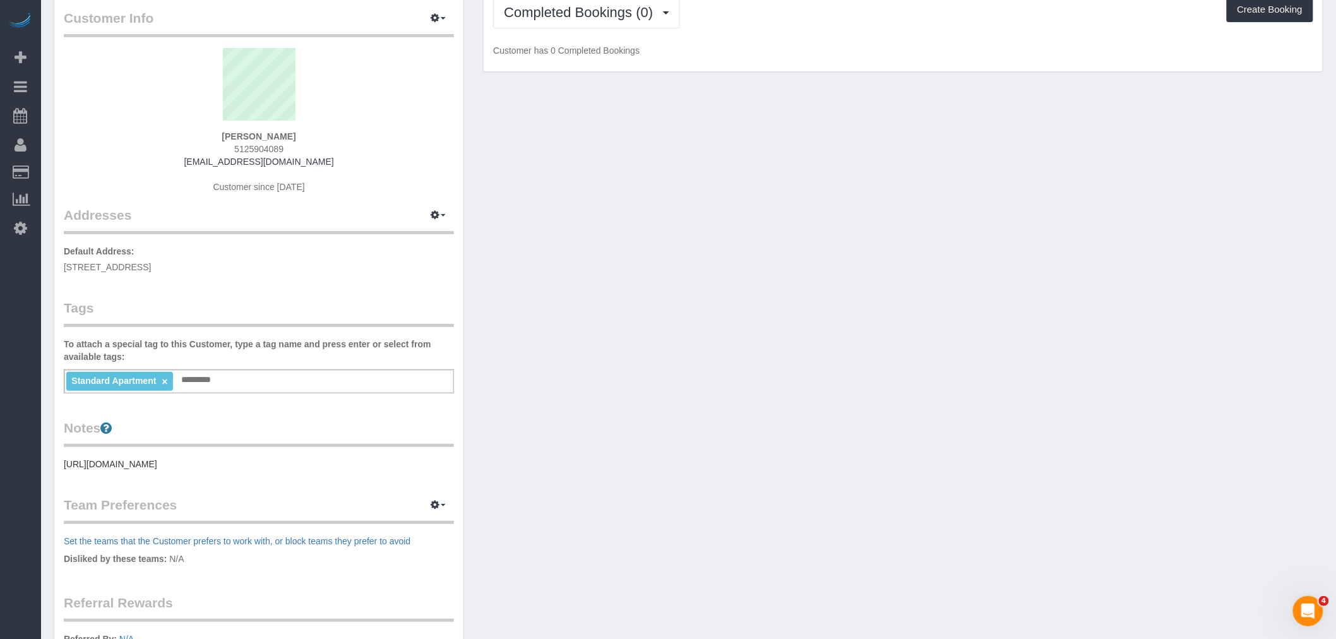
scroll to position [0, 0]
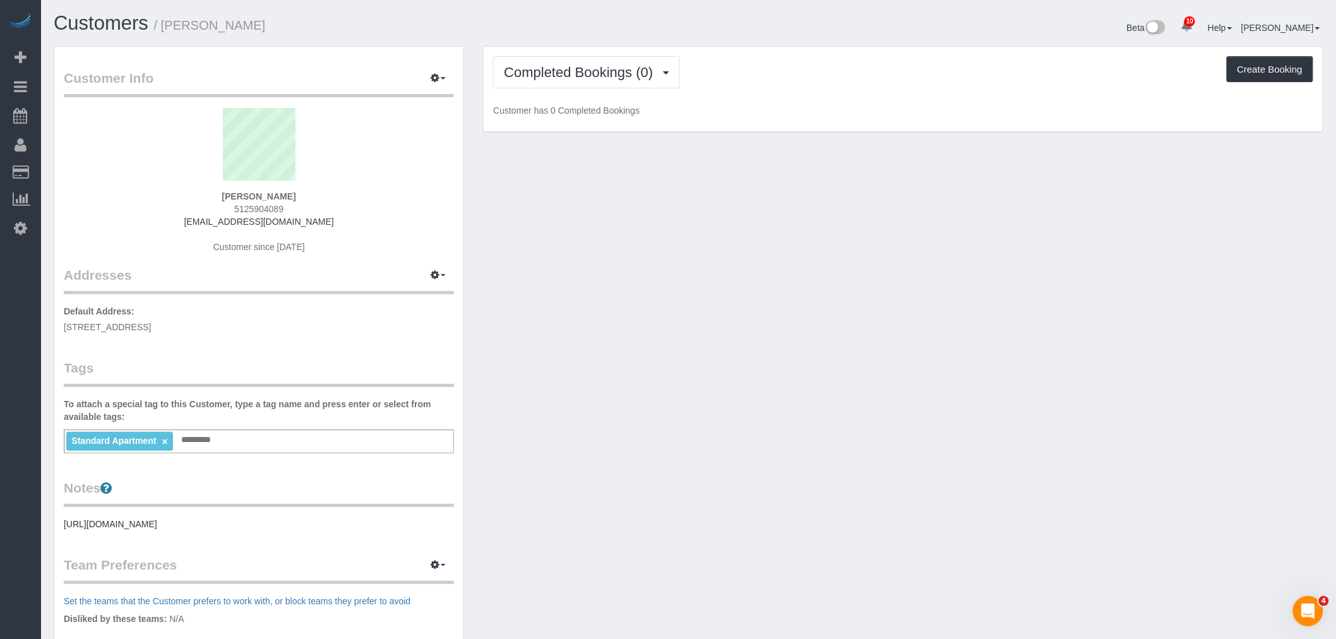
click at [657, 338] on div "Customer Info Edit Contact Info Send Message Email Preferences Special Sales Ta…" at bounding box center [688, 457] width 1289 height 823
click at [713, 287] on div "Customer Info Edit Contact Info Send Message Email Preferences Special Sales Ta…" at bounding box center [688, 457] width 1289 height 823
click at [695, 383] on div "Customer Info Edit Contact Info Send Message Email Preferences Special Sales Ta…" at bounding box center [688, 457] width 1289 height 823
click at [607, 409] on div "Customer Info Edit Contact Info Send Message Email Preferences Special Sales Ta…" at bounding box center [688, 457] width 1289 height 823
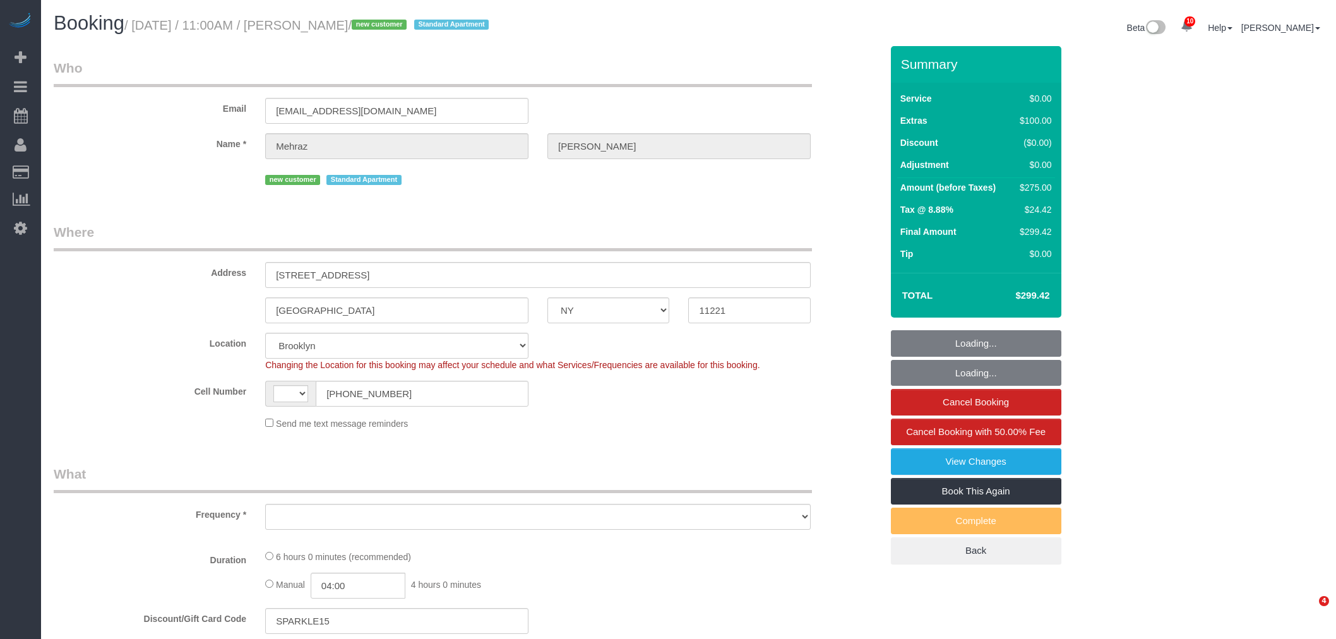
select select "NY"
select select "spot1"
select select "number:57"
select select "number:72"
select select "number:15"
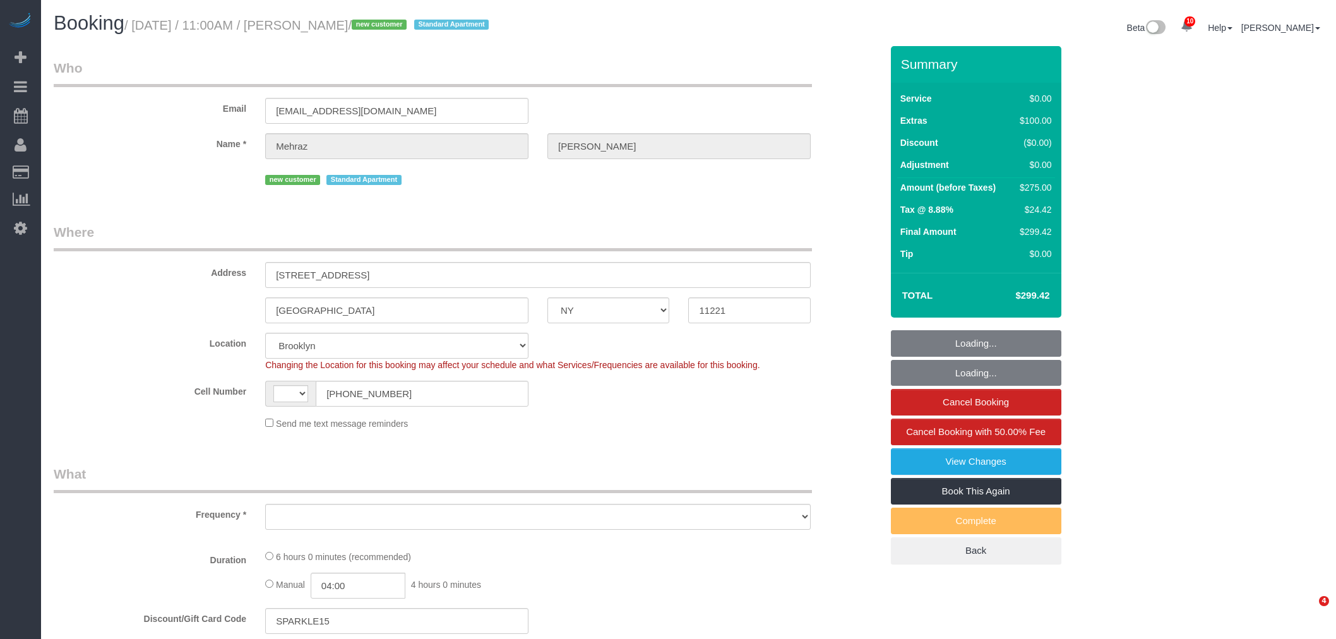
select select "number:5"
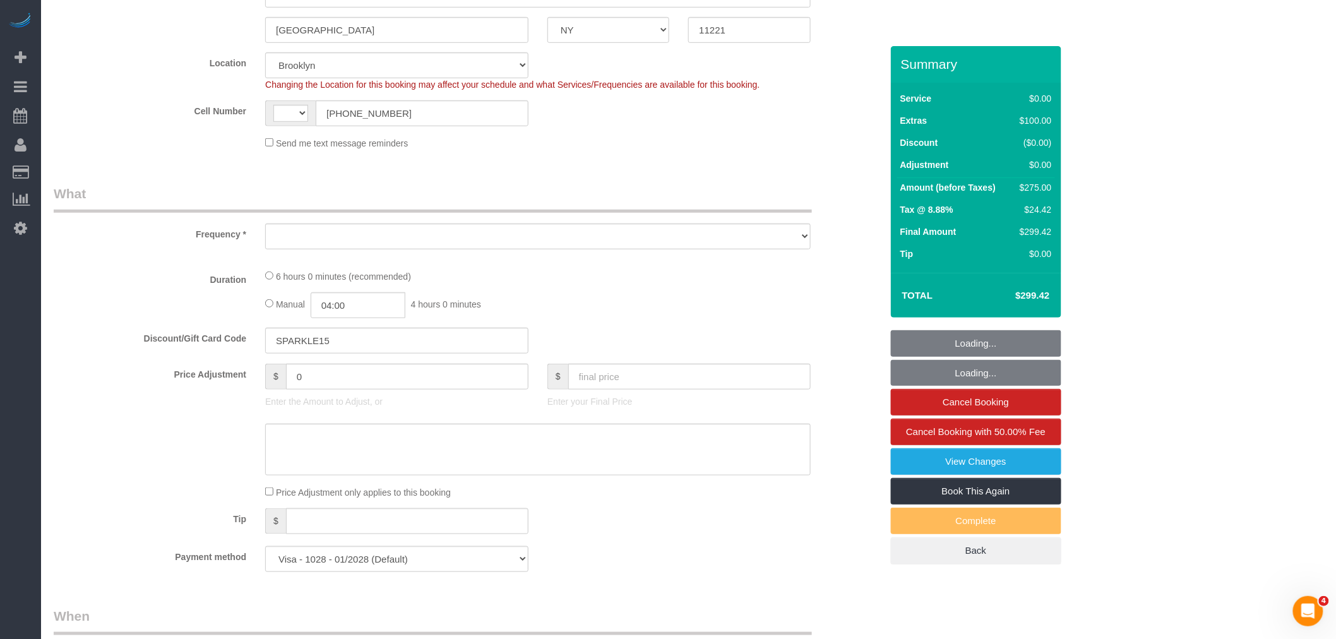
select select "string:[GEOGRAPHIC_DATA]"
select select "object:973"
select select "2"
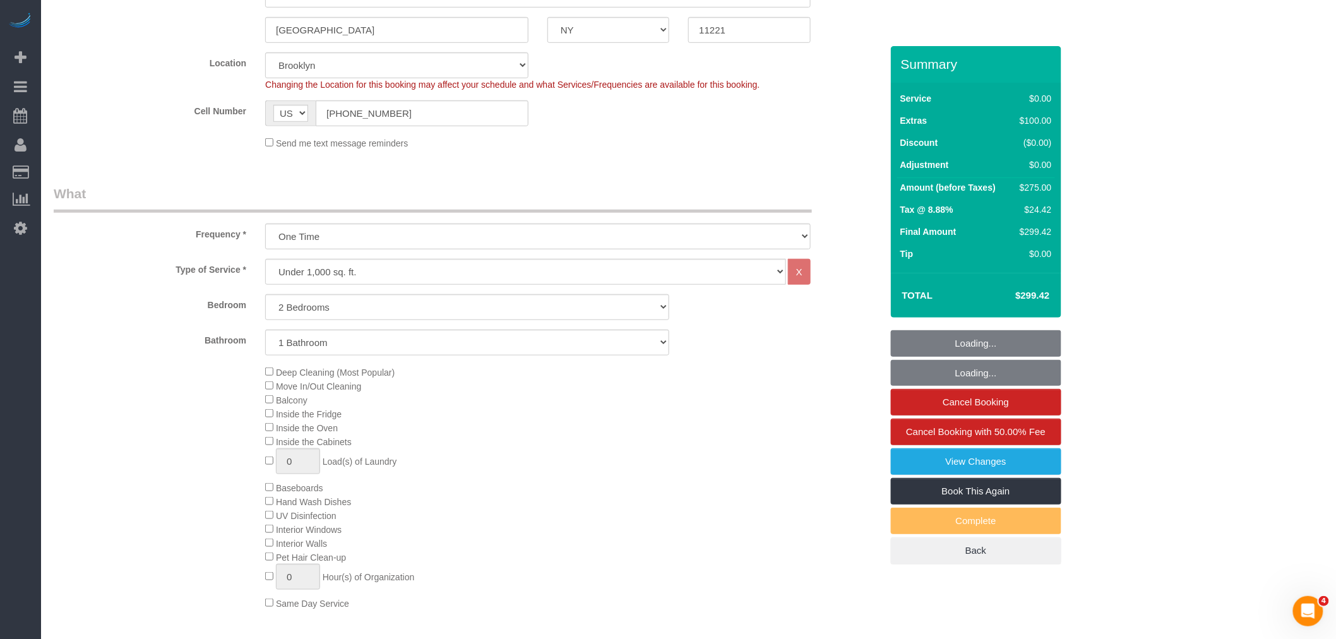
select select "spot51"
select select "object:1376"
select select "2"
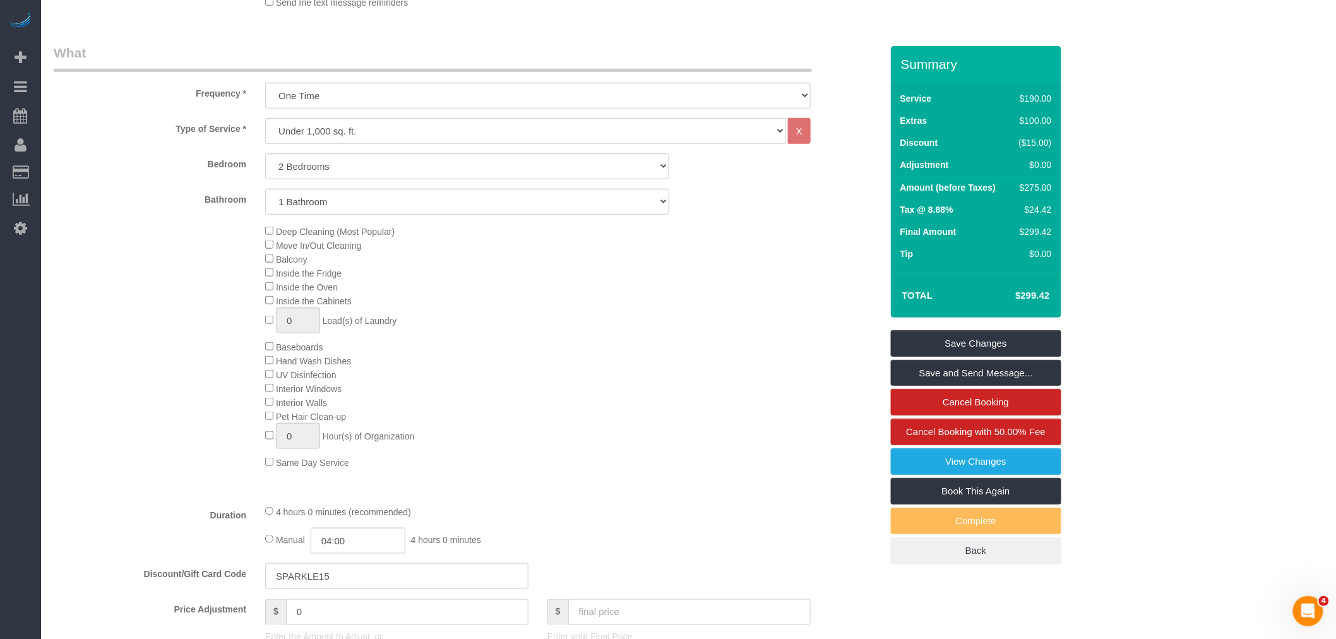
scroll to position [420, 0]
select select "spot101"
click at [594, 468] on div "Deep Cleaning (Most Popular) Move In/Out Cleaning Balcony Inside the Fridge Ins…" at bounding box center [573, 347] width 635 height 245
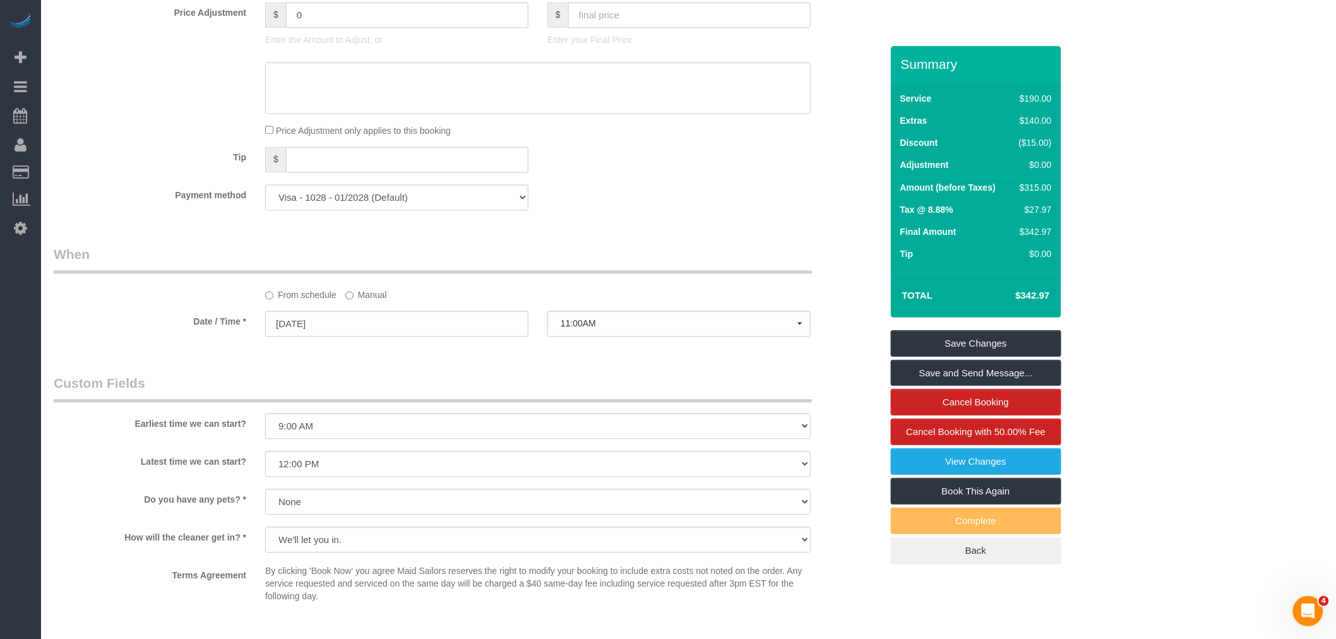
scroll to position [1122, 0]
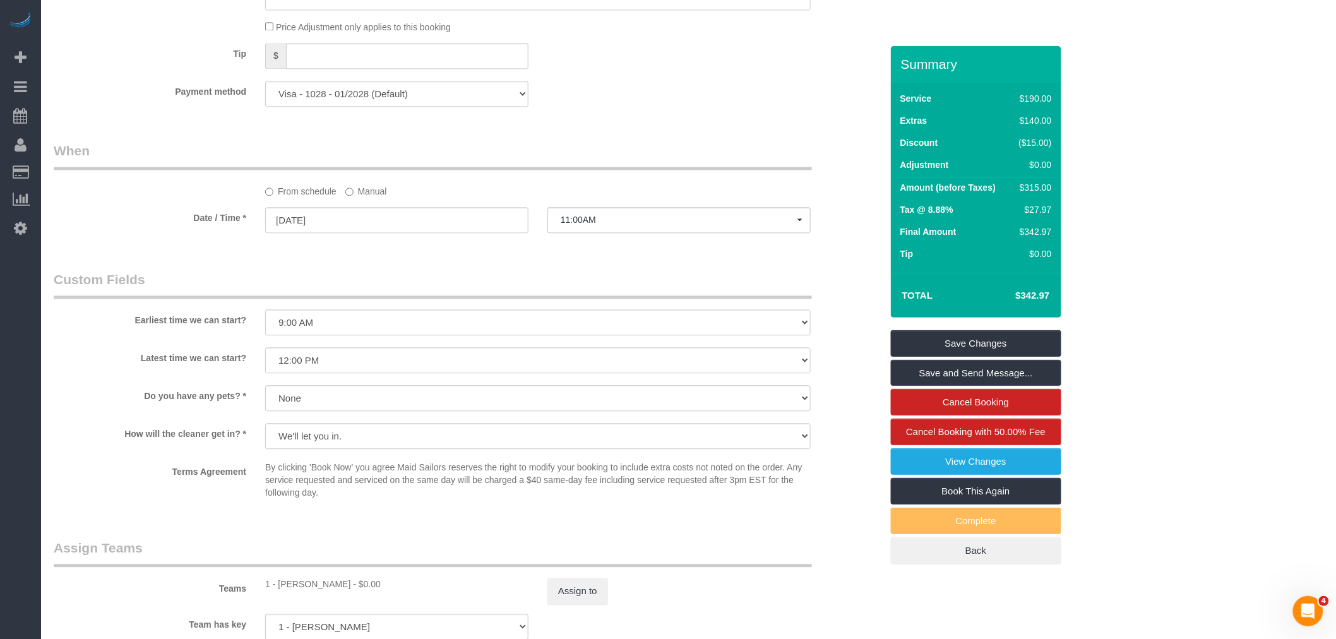
drag, startPoint x: 372, startPoint y: 212, endPoint x: 385, endPoint y: 223, distance: 17.4
click at [372, 198] on label "Manual" at bounding box center [366, 189] width 42 height 17
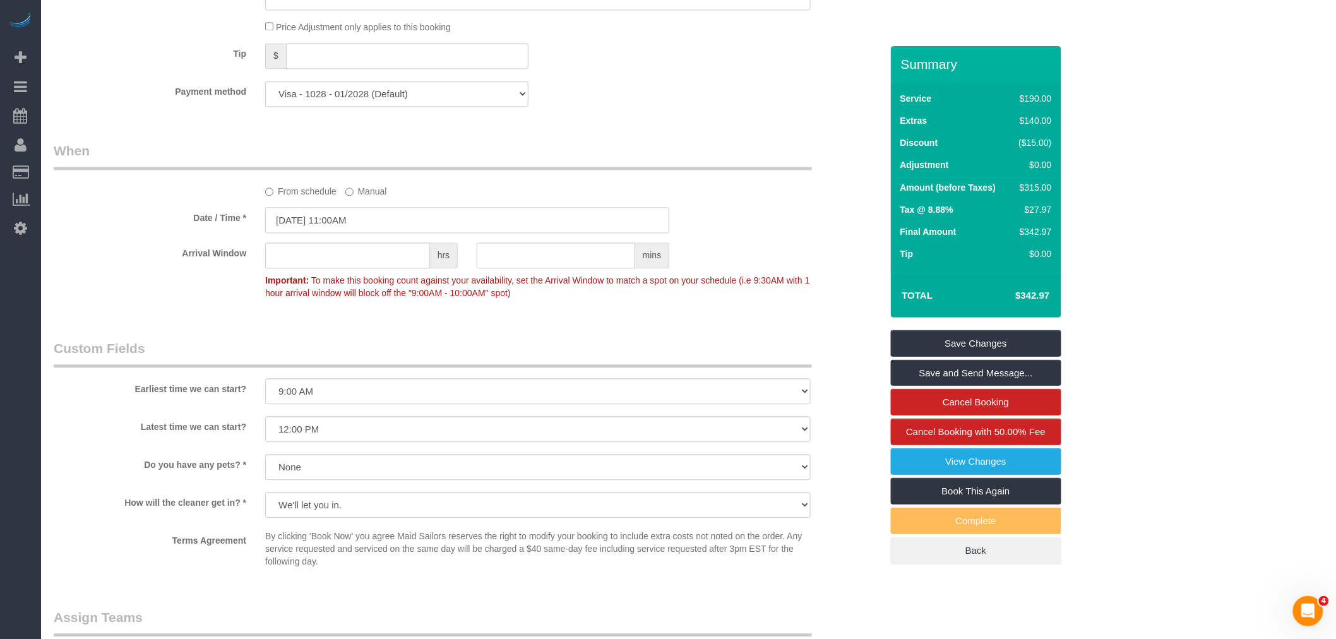
click at [398, 233] on input "[DATE] 11:00AM" at bounding box center [467, 220] width 404 height 26
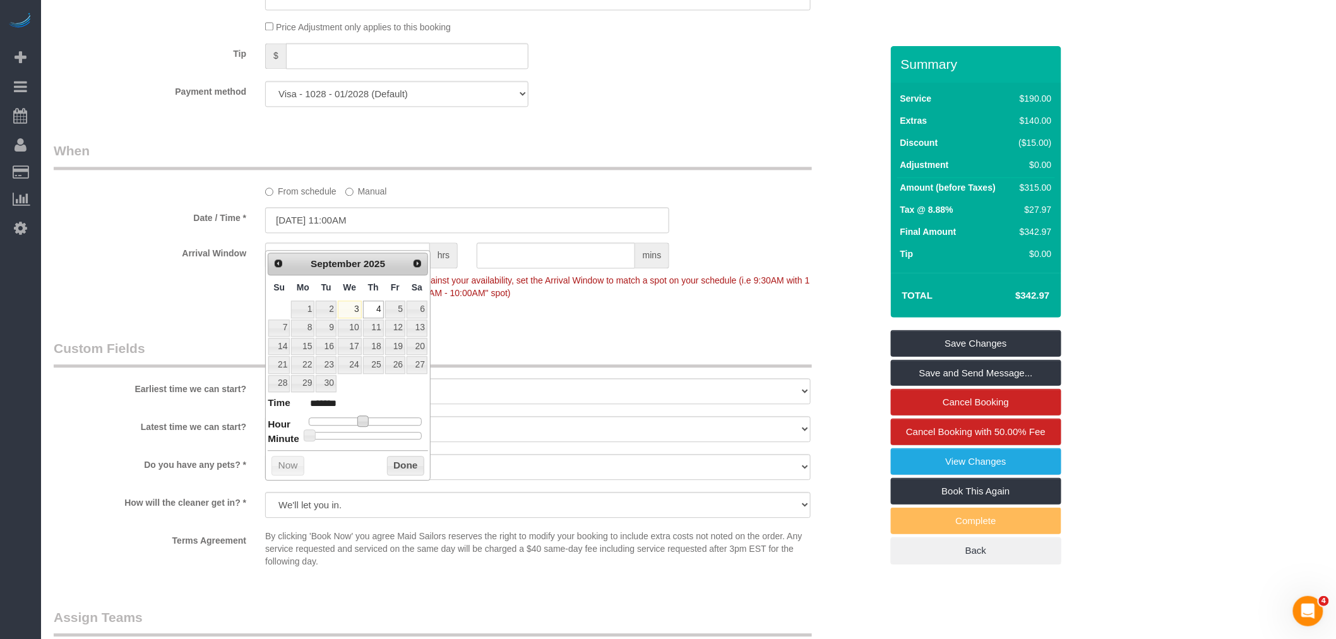
click at [364, 419] on span at bounding box center [362, 420] width 11 height 11
type input "[DATE] 12:00PM"
type input "*******"
click at [401, 466] on button "Done" at bounding box center [405, 466] width 37 height 20
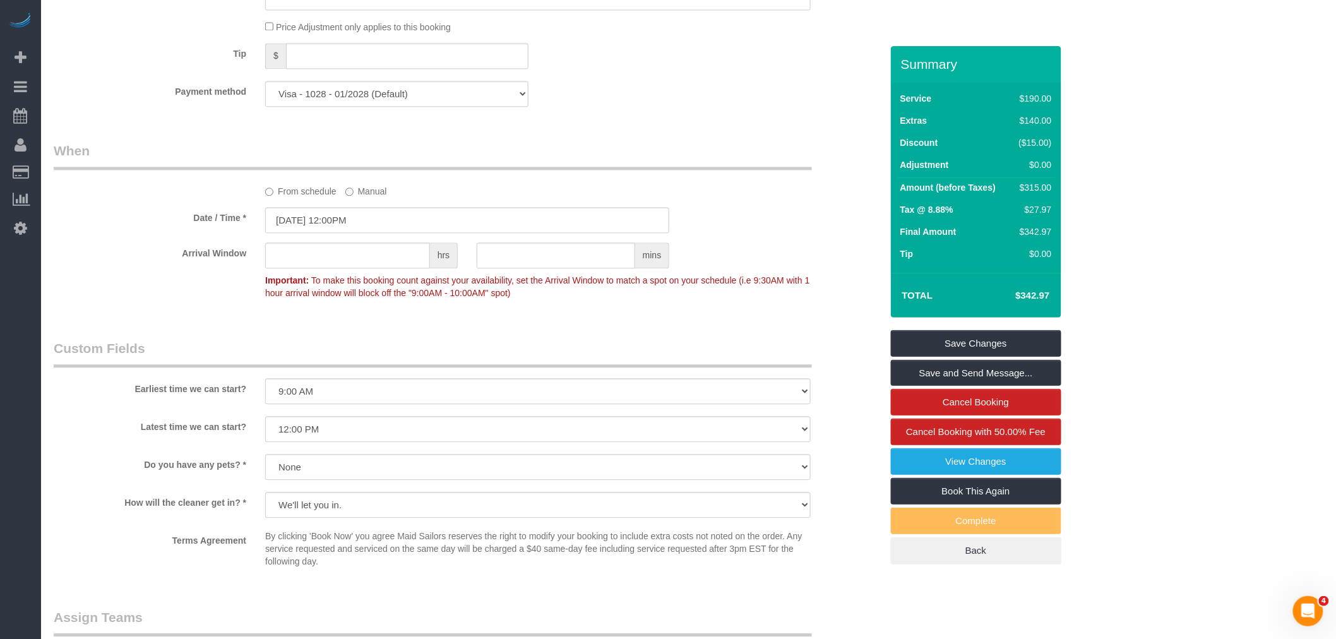
click at [610, 198] on div "From schedule Manual" at bounding box center [538, 189] width 564 height 17
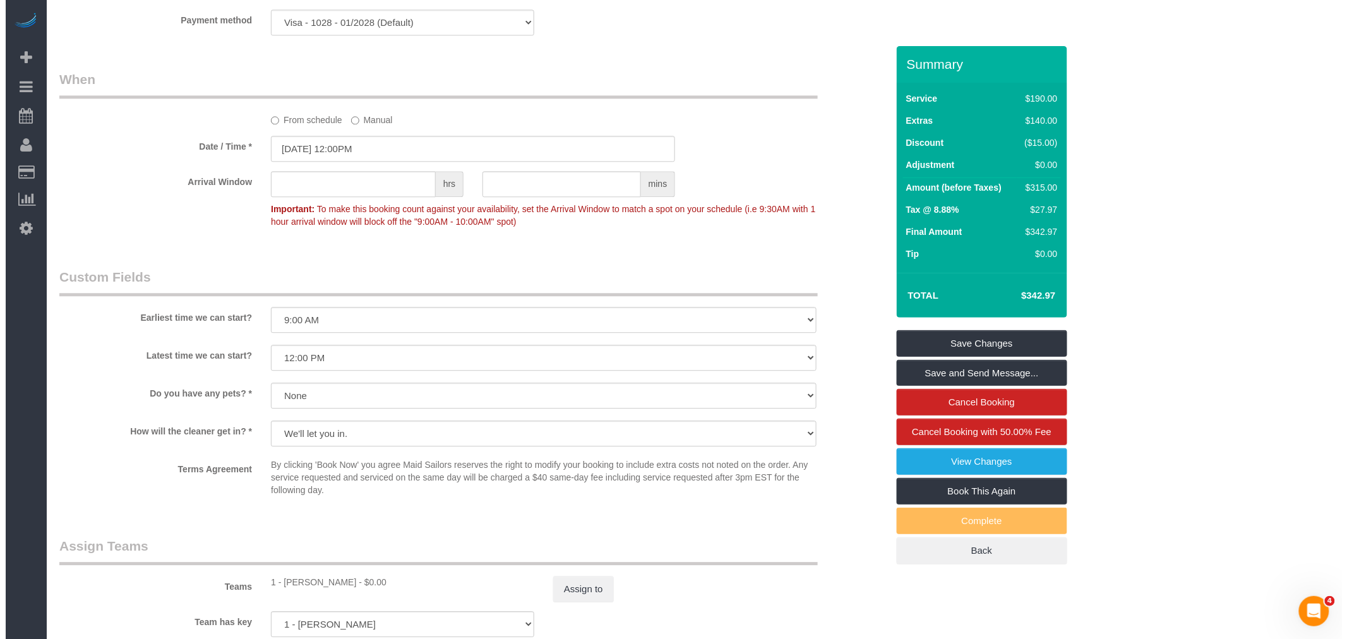
scroll to position [1333, 0]
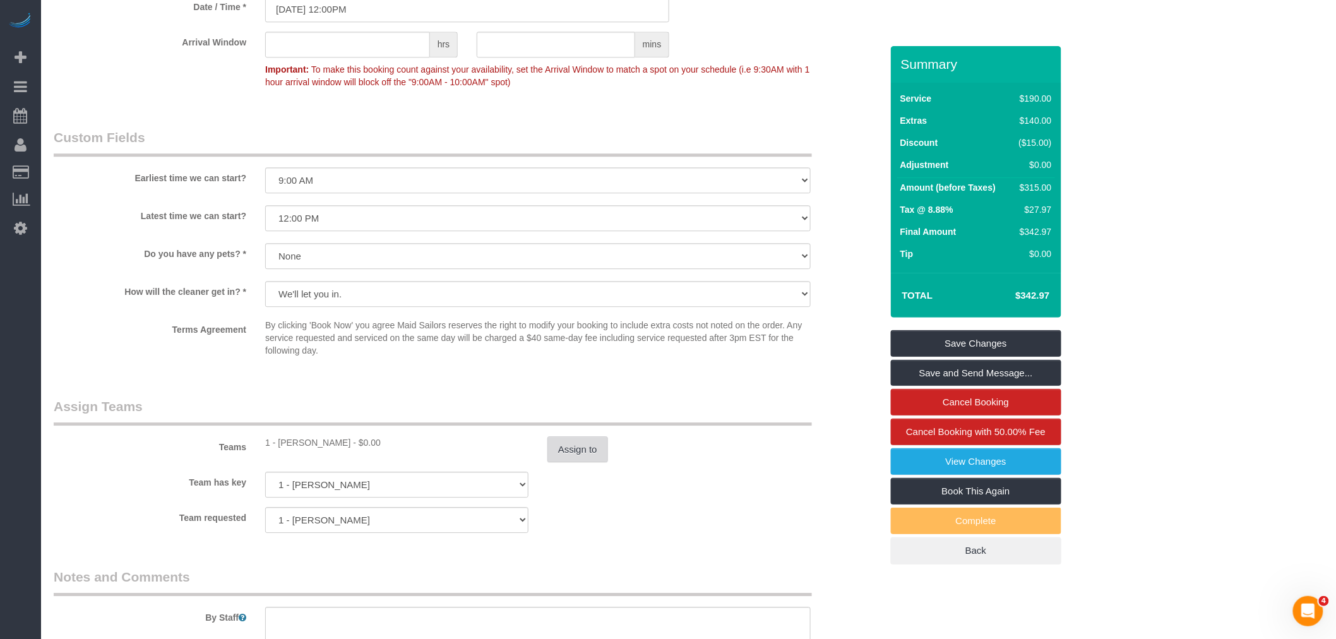
click at [583, 463] on button "Assign to" at bounding box center [577, 449] width 61 height 27
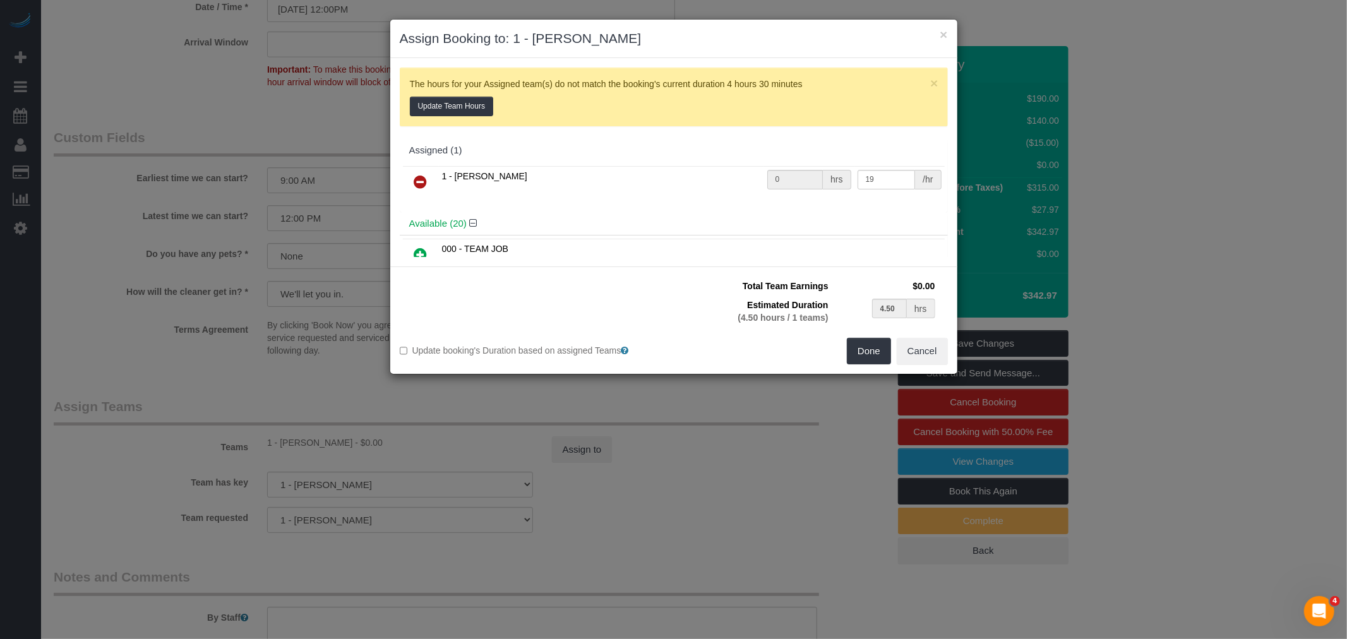
scroll to position [70, 0]
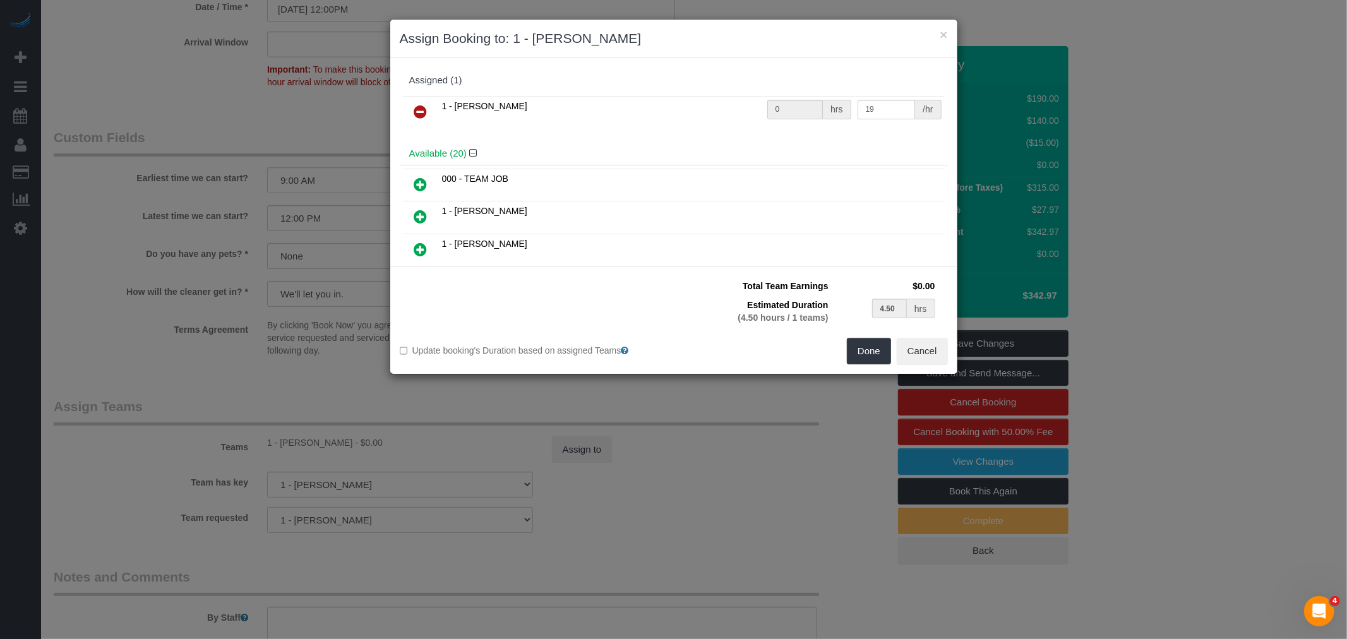
click at [426, 178] on icon at bounding box center [420, 184] width 13 height 15
type input "2.25"
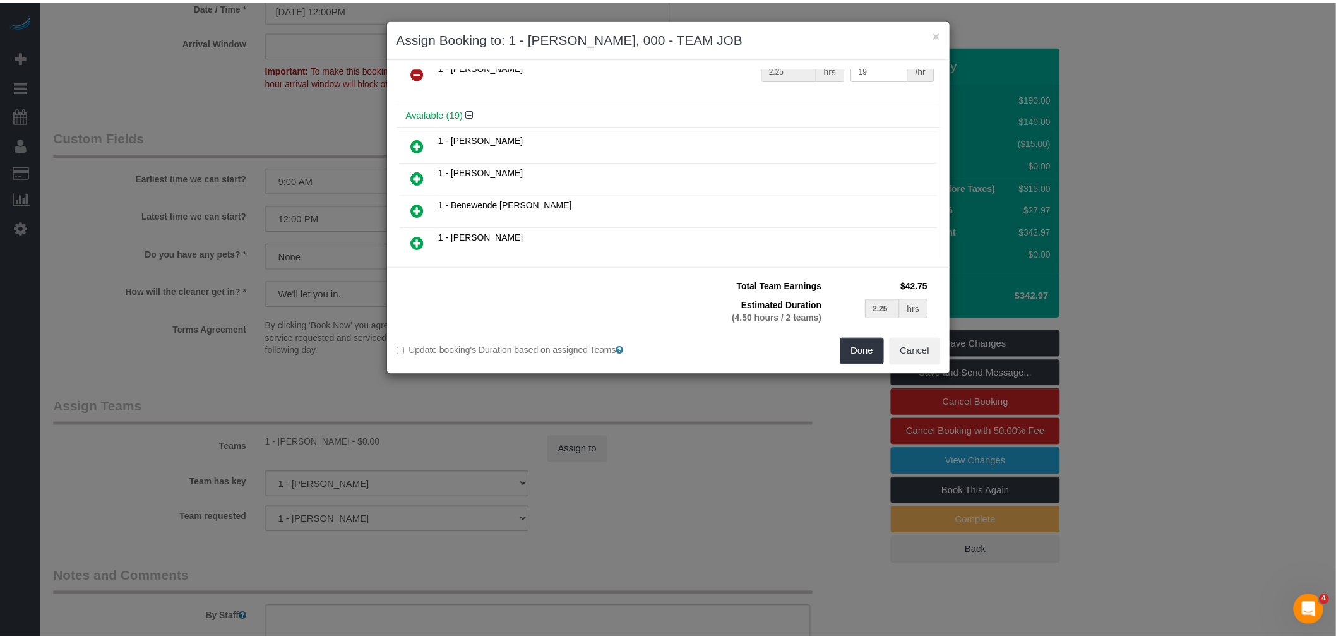
scroll to position [0, 0]
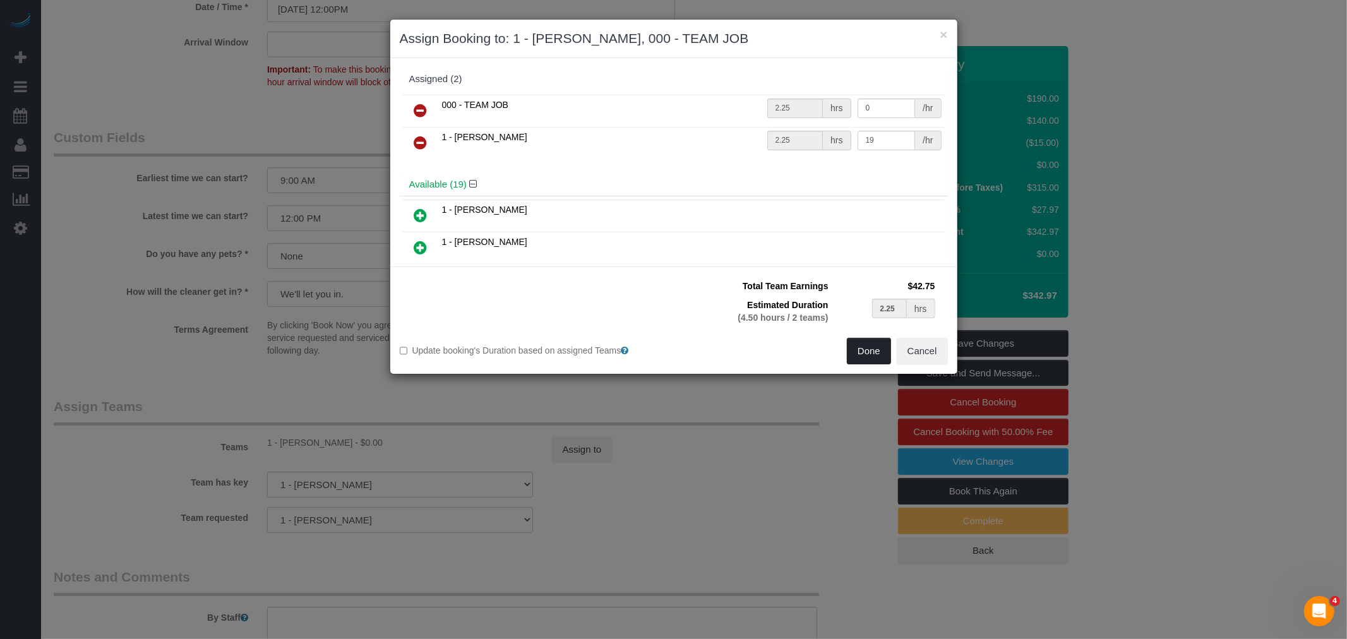
click at [866, 347] on button "Done" at bounding box center [869, 351] width 44 height 27
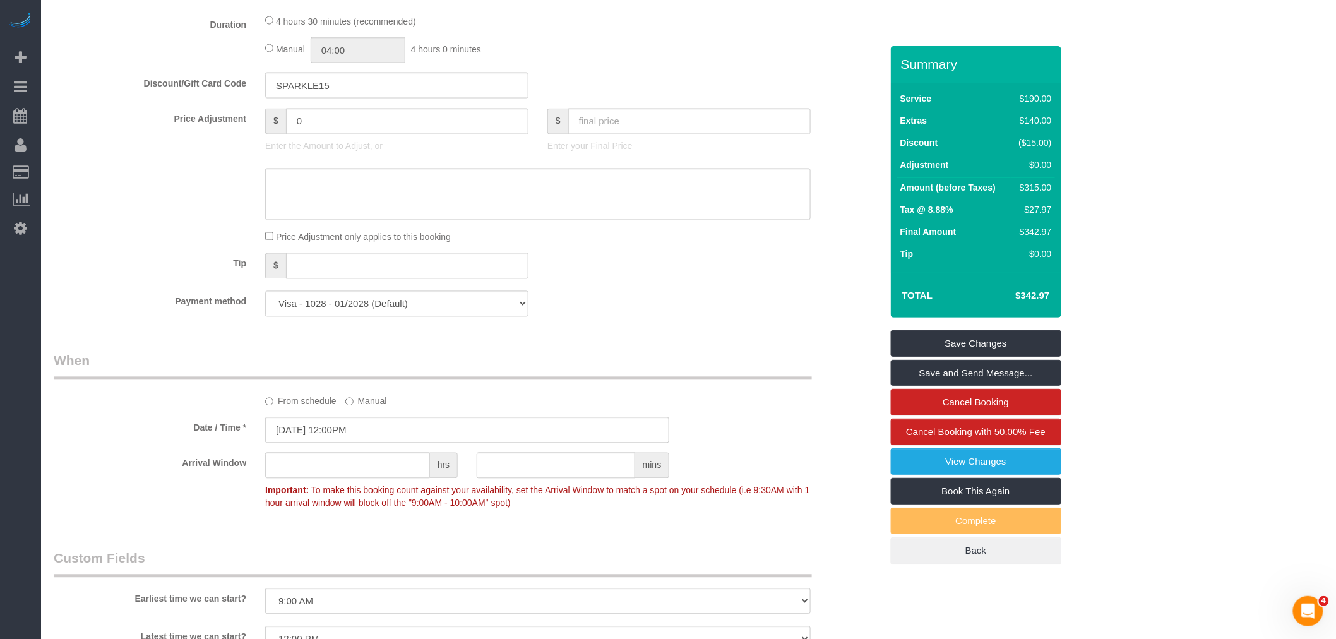
scroll to position [631, 0]
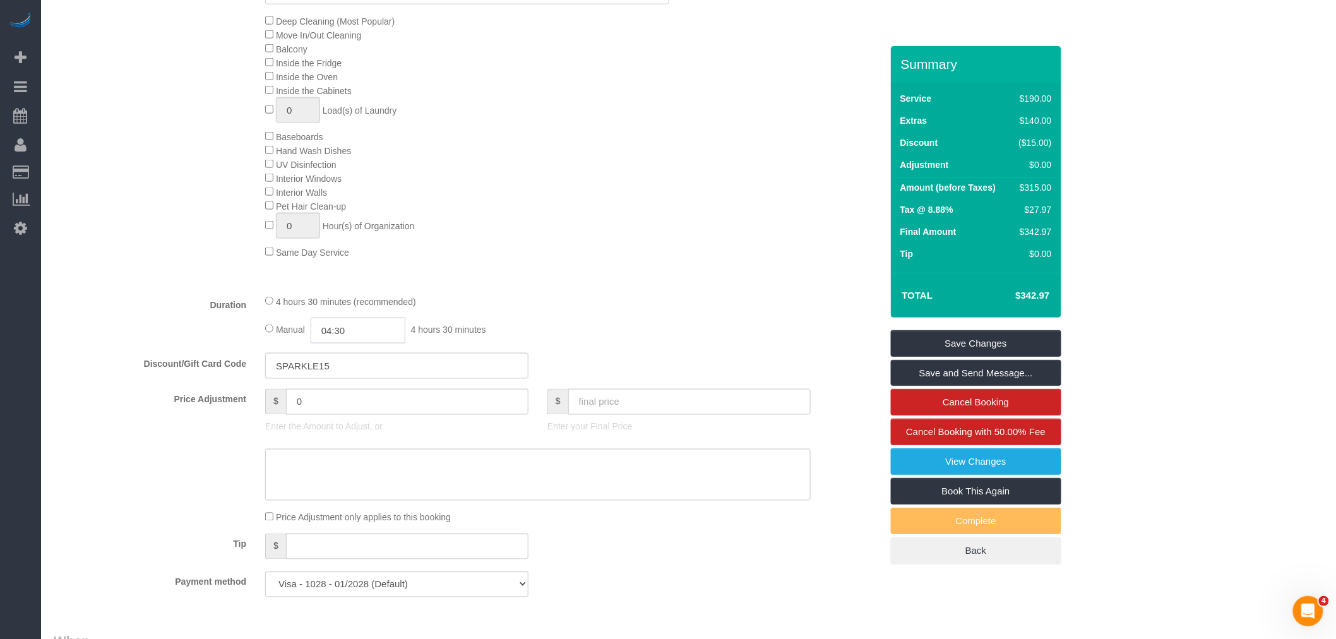
click at [369, 343] on input "04:30" at bounding box center [358, 331] width 95 height 26
type input "02:30"
click at [340, 391] on li "02:30" at bounding box center [344, 390] width 56 height 16
click at [623, 343] on div "Manual 02:30 2 hours 30 minutes" at bounding box center [537, 331] width 545 height 26
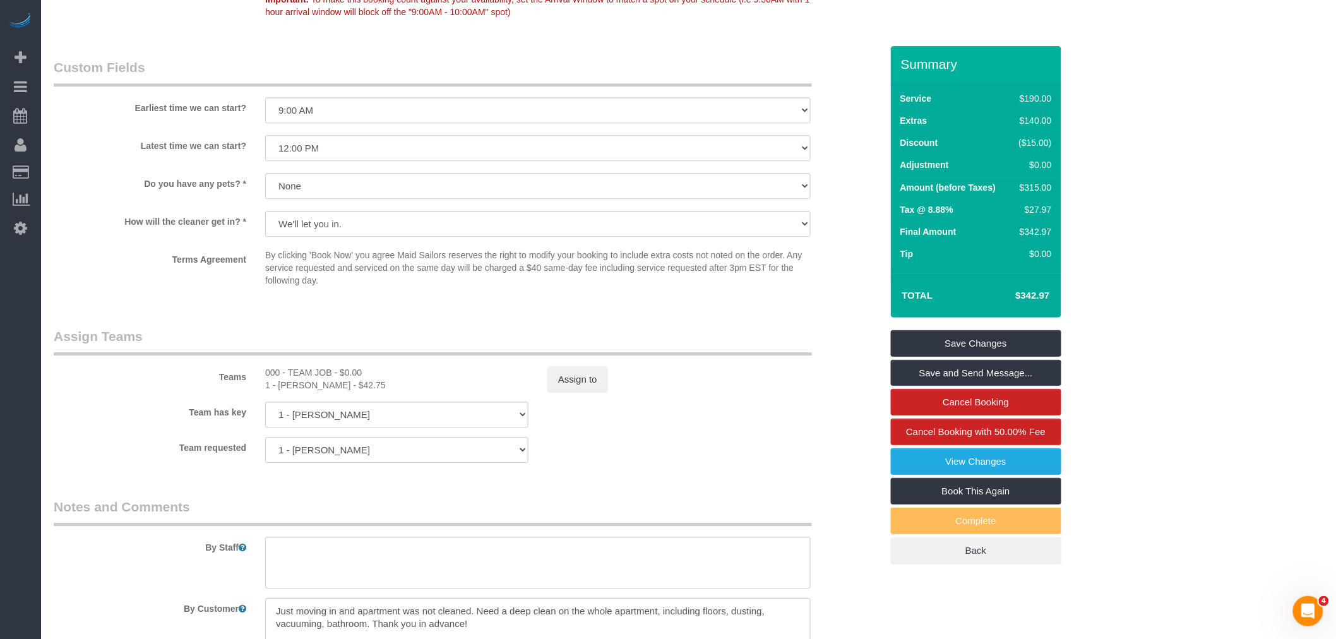
scroll to position [1624, 0]
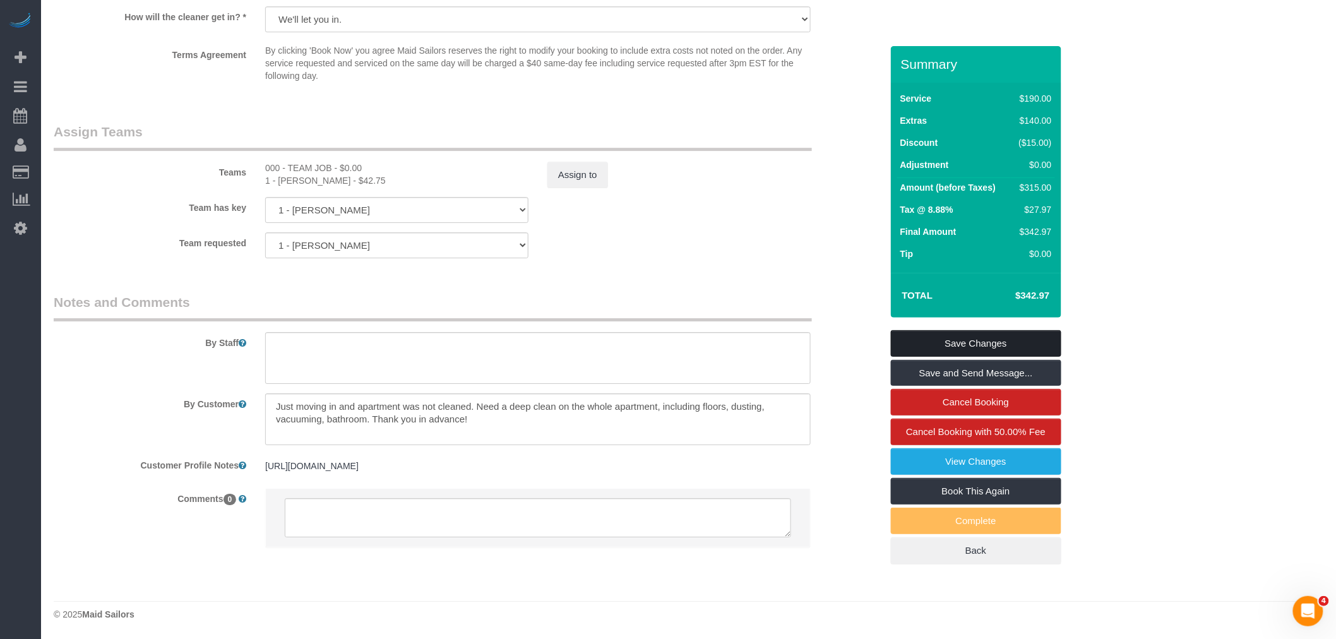
click at [989, 342] on link "Save Changes" at bounding box center [976, 343] width 170 height 27
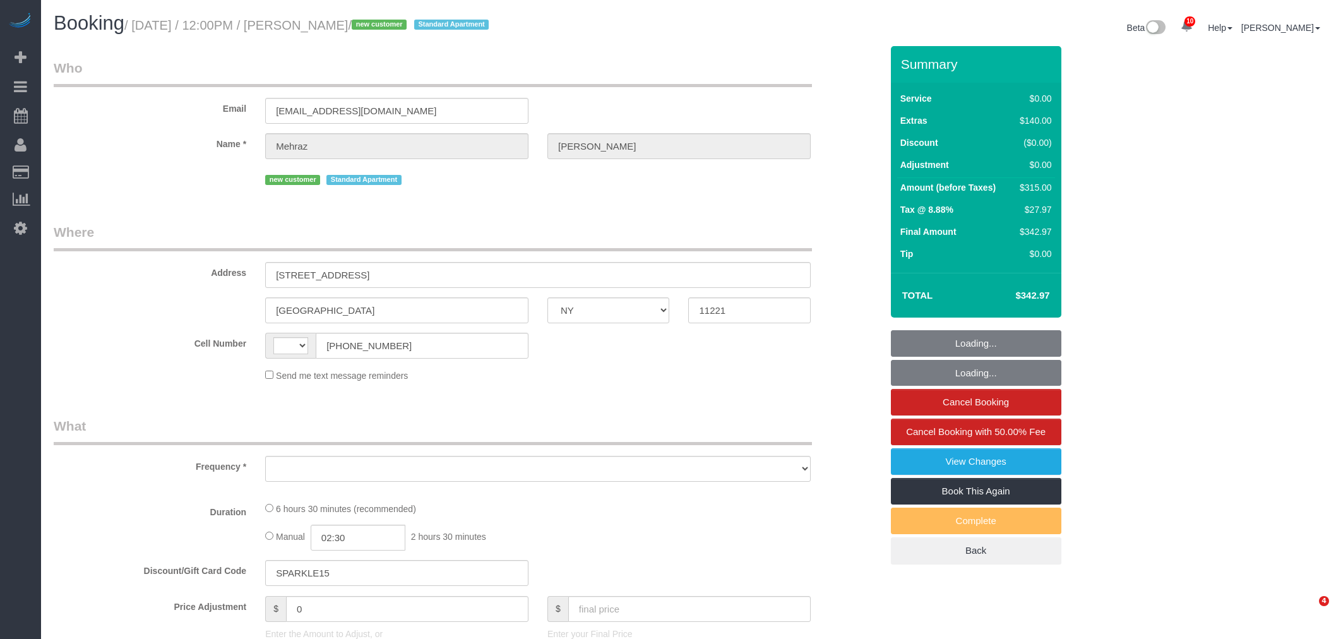
select select "NY"
select select "string:[GEOGRAPHIC_DATA]"
select select "object:722"
select select "spot1"
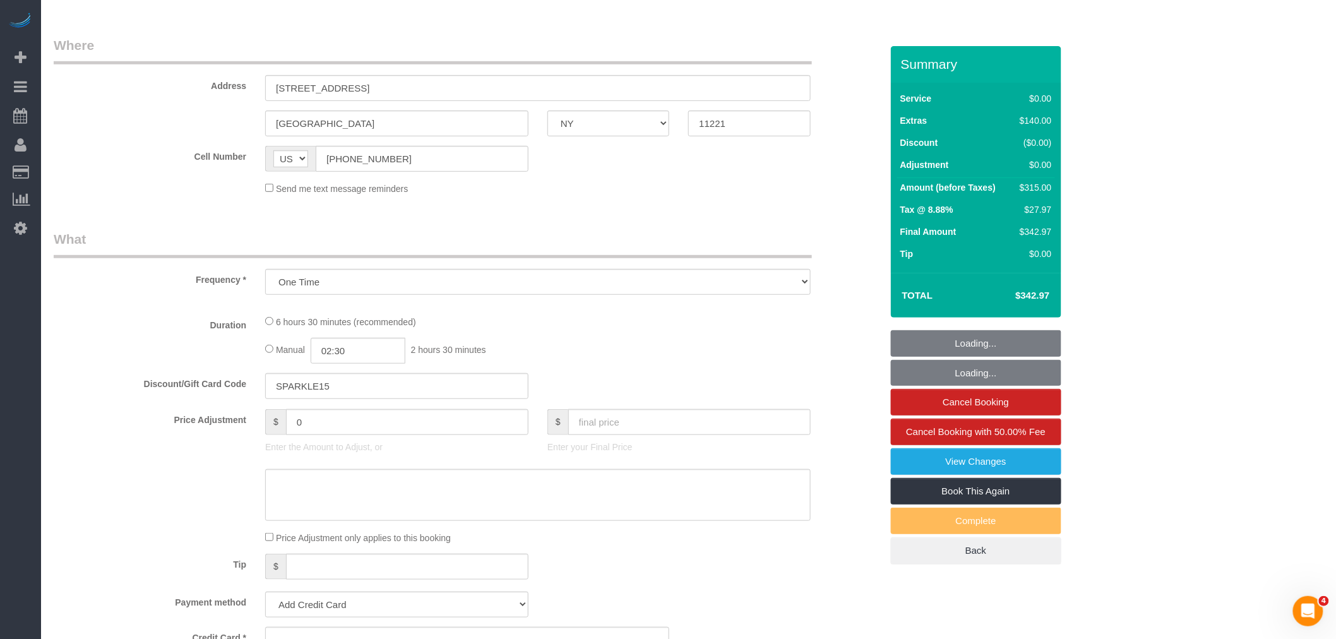
select select "string:stripe-pm_1S3OV44VGloSiKo7BqUKA8uU"
select select "2"
select select "number:57"
select select "number:72"
select select "number:15"
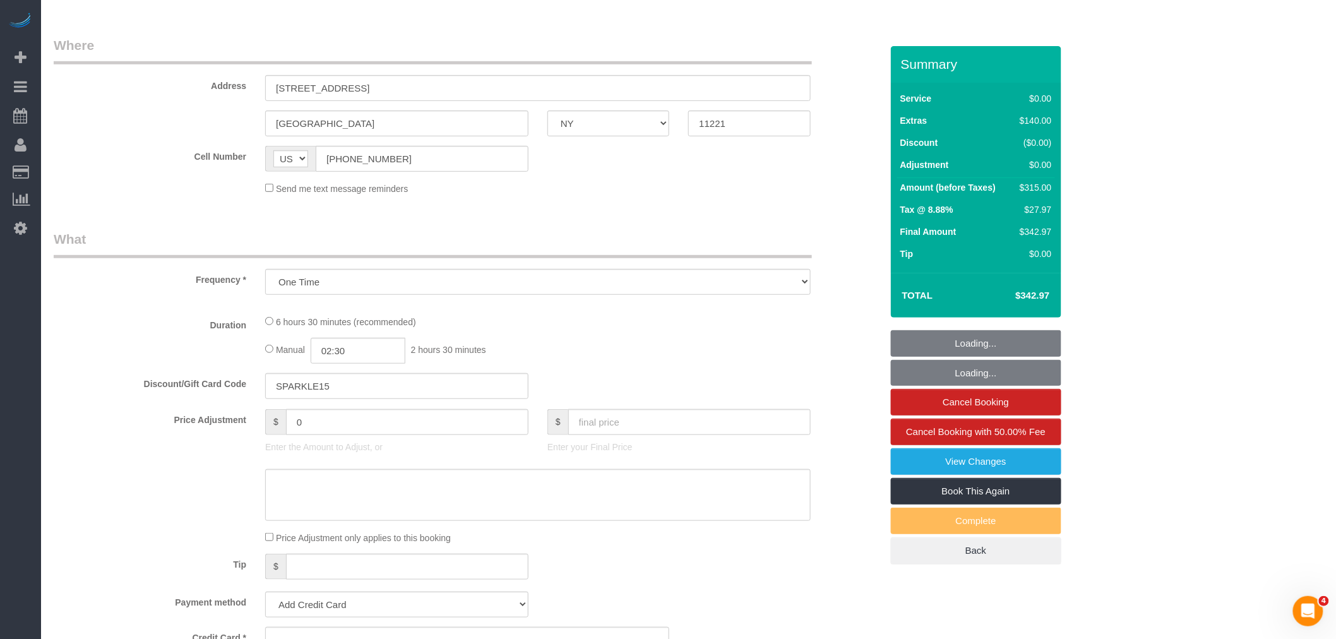
select select "number:5"
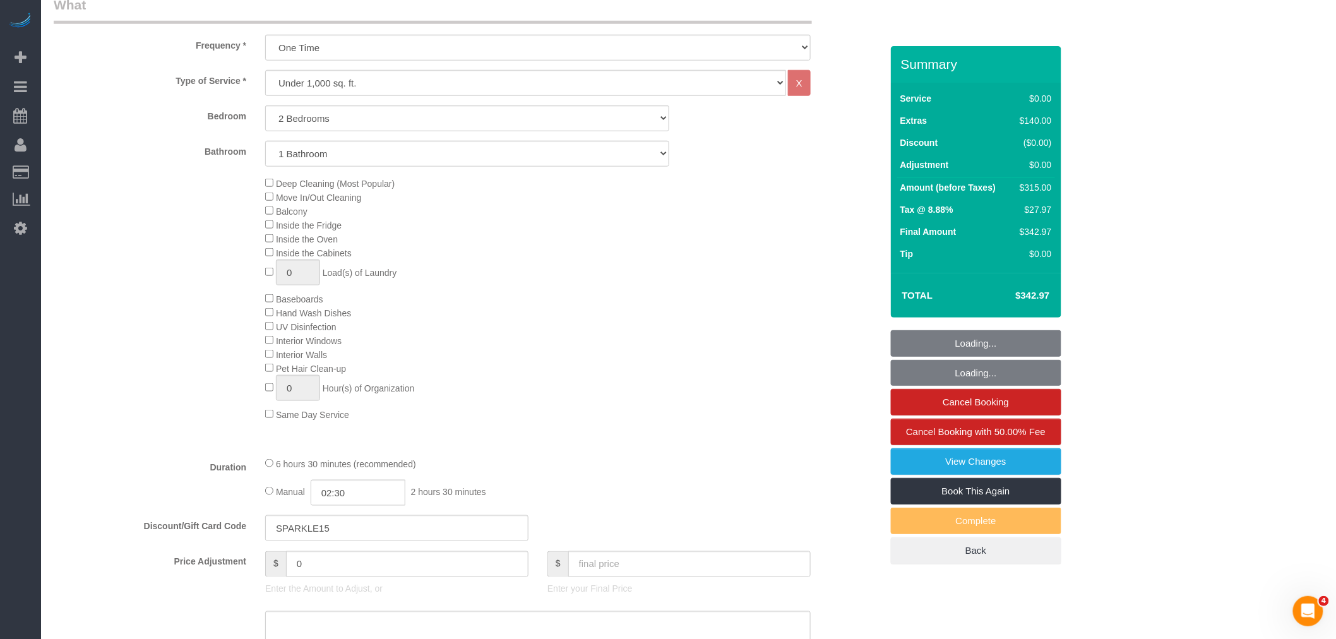
select select "object:1346"
select select "spot51"
select select "2"
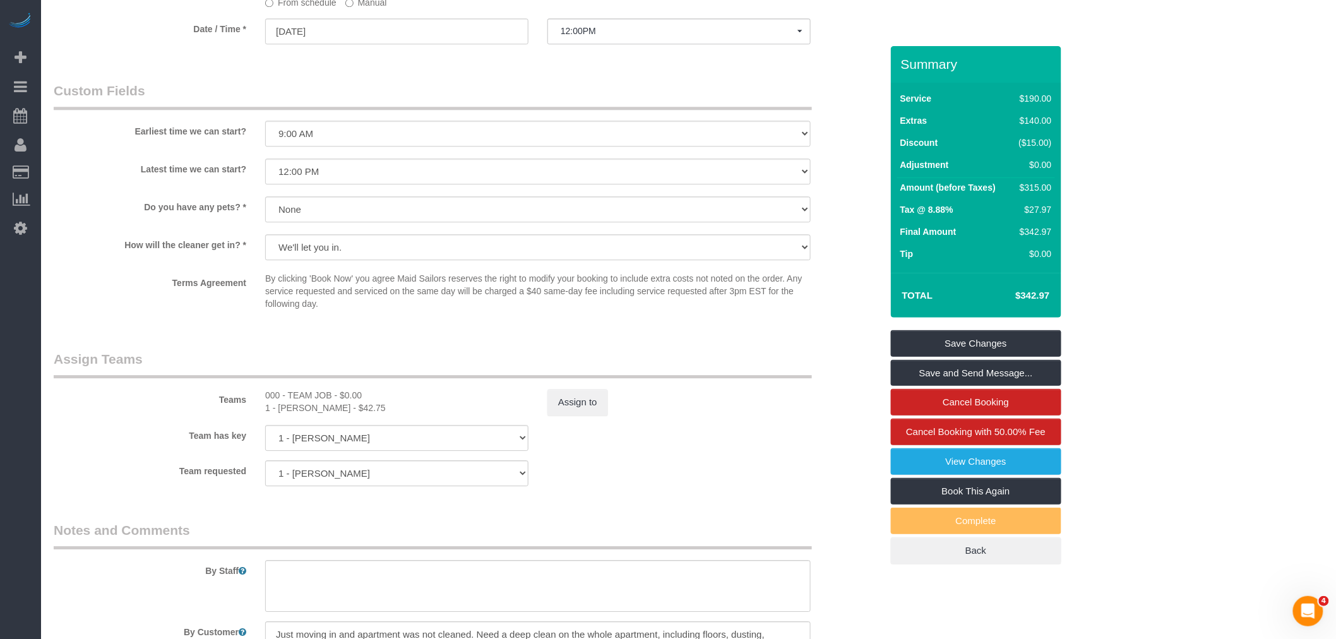
scroll to position [1555, 0]
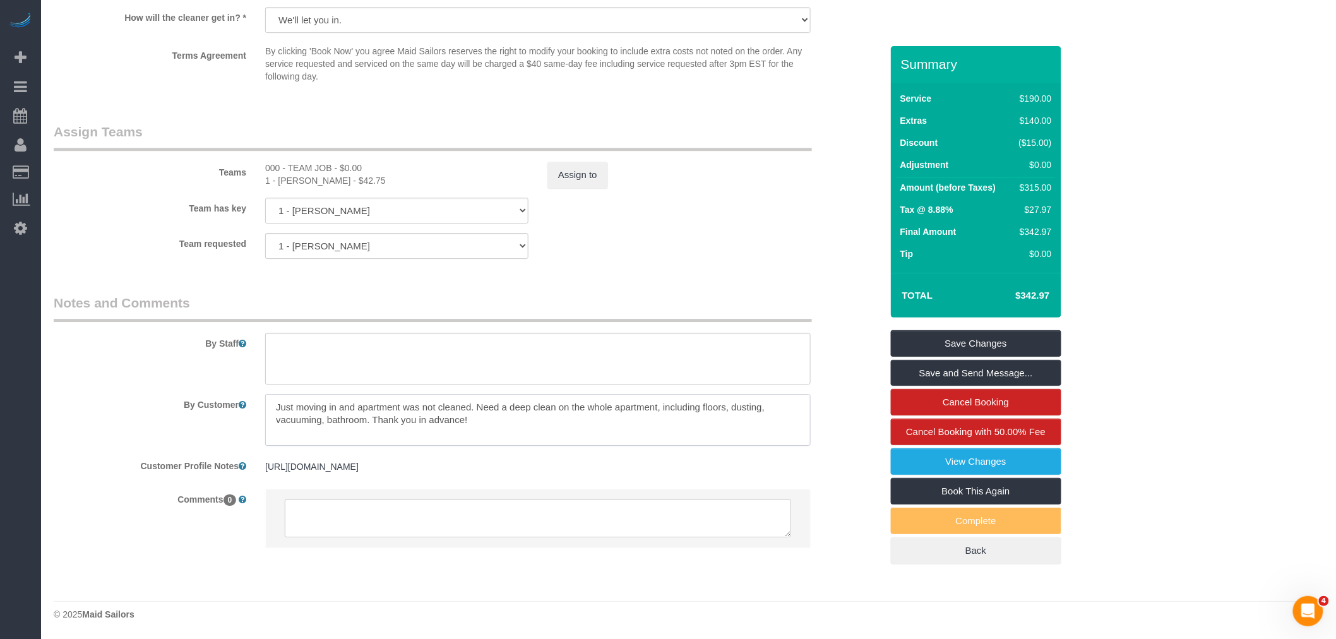
drag, startPoint x: 470, startPoint y: 414, endPoint x: 639, endPoint y: 430, distance: 169.9
click at [639, 430] on textarea at bounding box center [537, 420] width 545 height 52
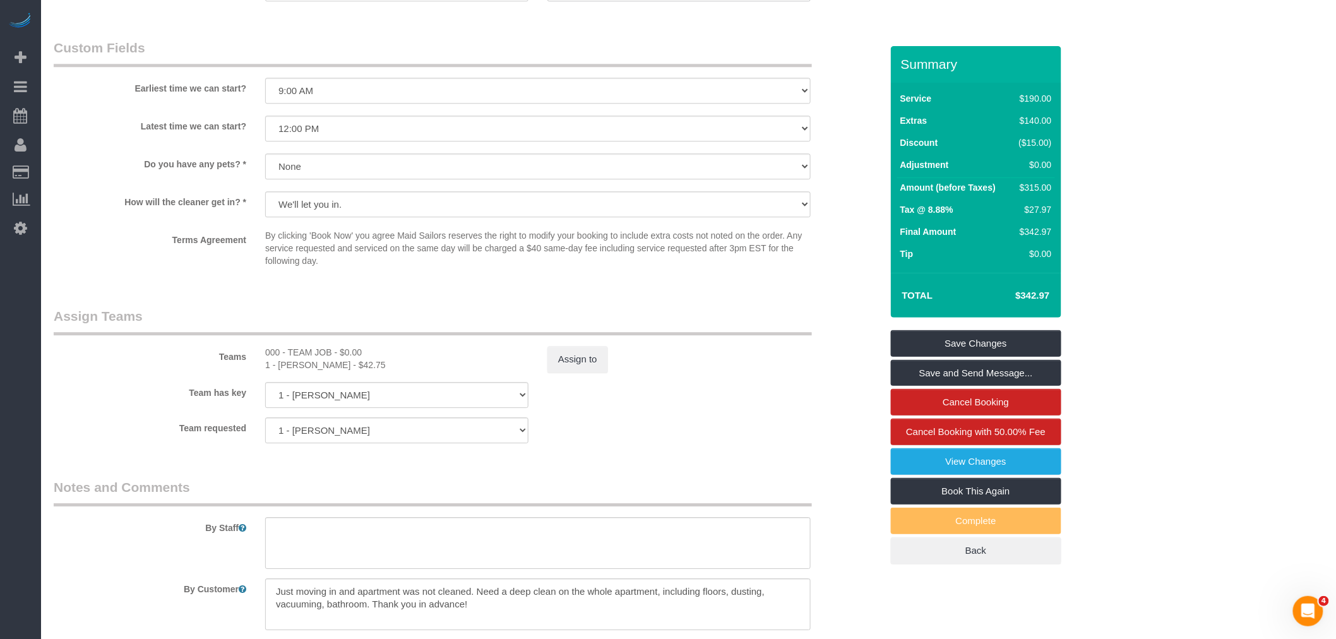
scroll to position [1485, 0]
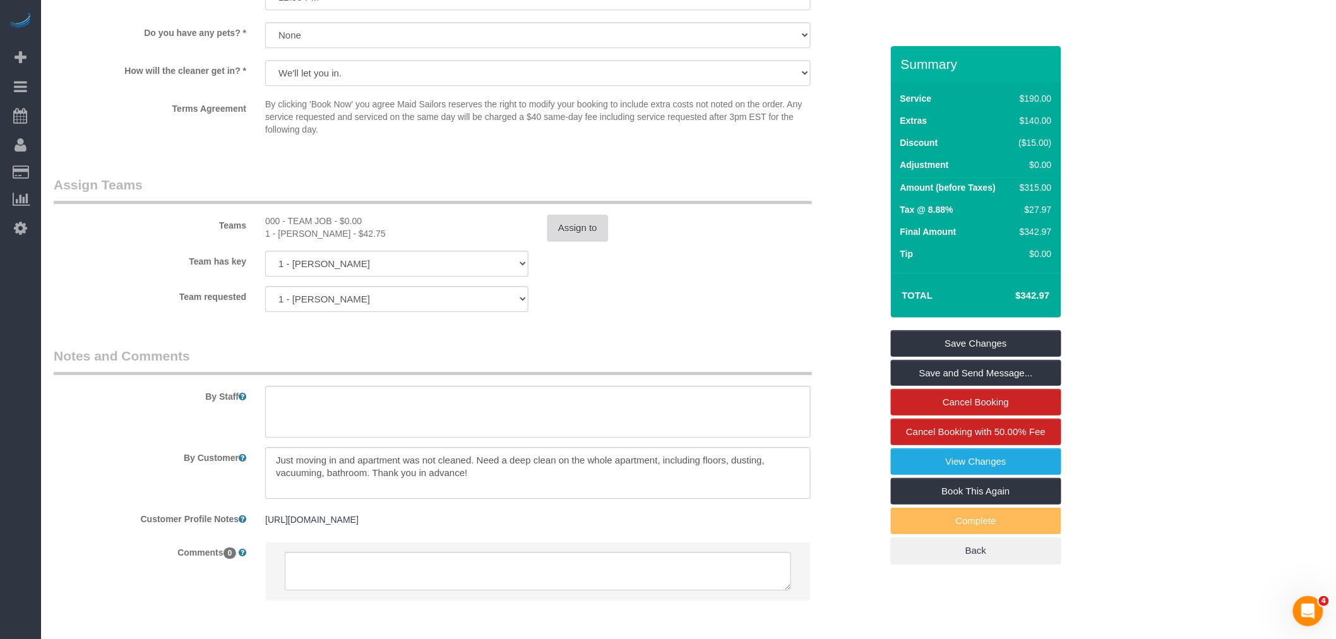
click at [571, 241] on button "Assign to" at bounding box center [577, 228] width 61 height 27
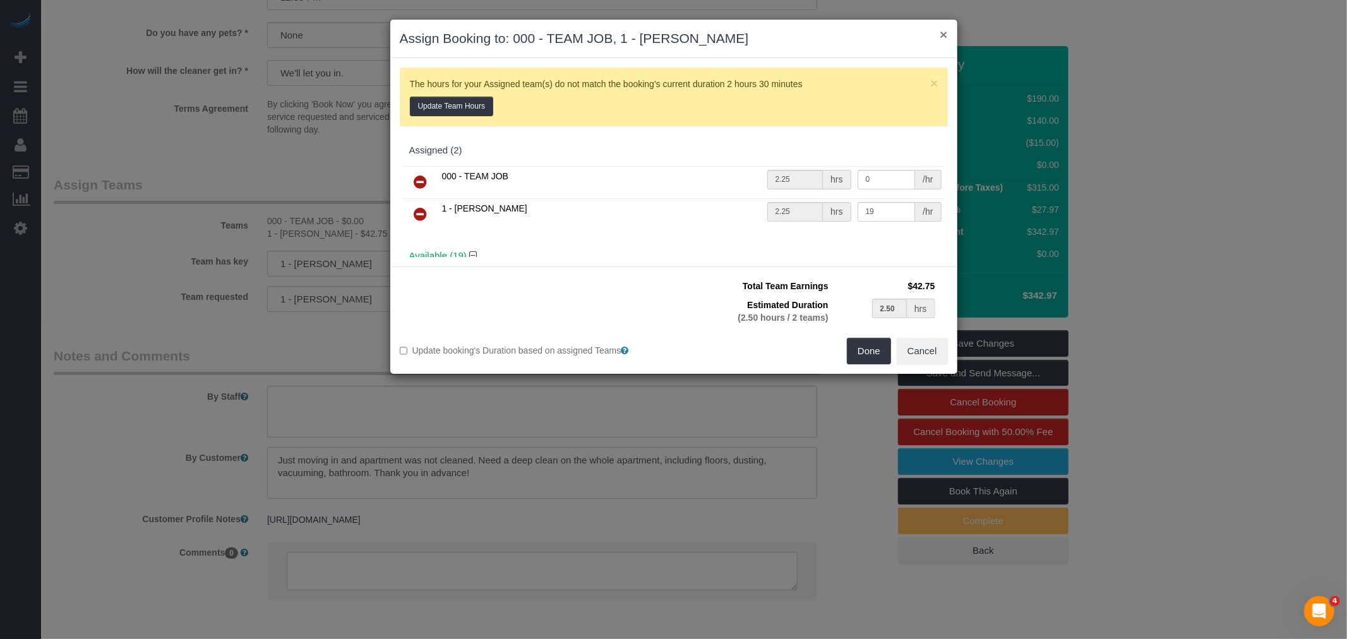
click at [941, 39] on button "×" at bounding box center [943, 34] width 8 height 13
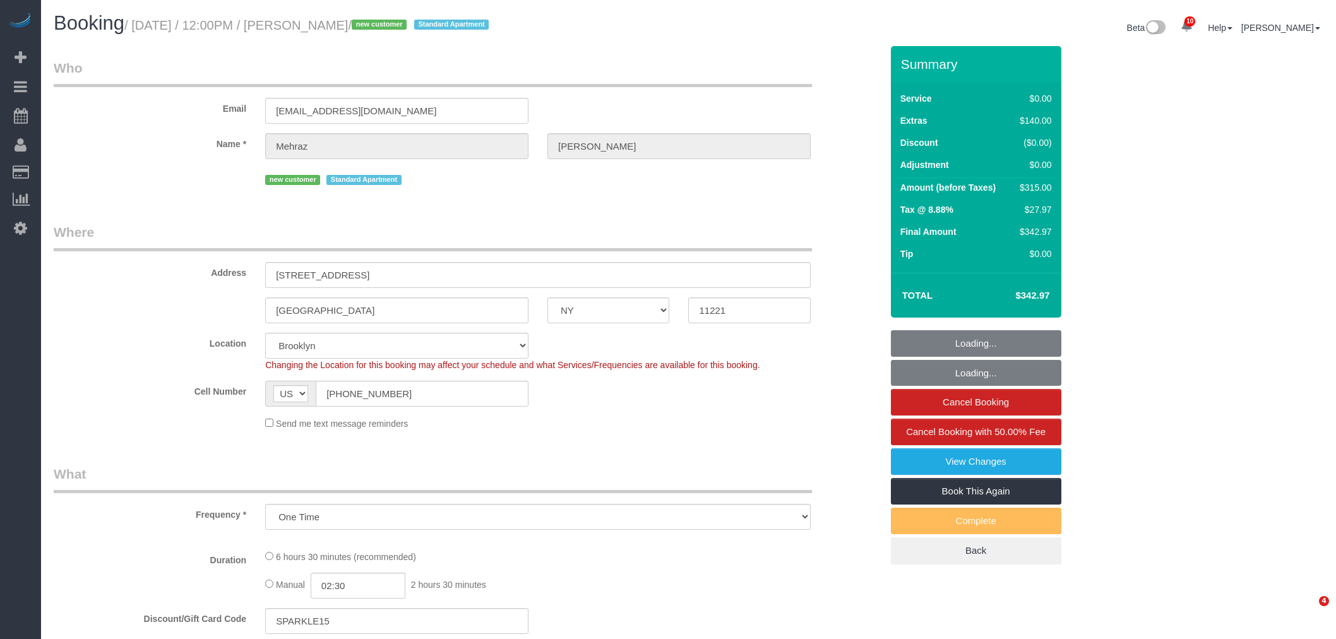
select select "NY"
select select "spot1"
select select "number:57"
select select "number:72"
select select "number:15"
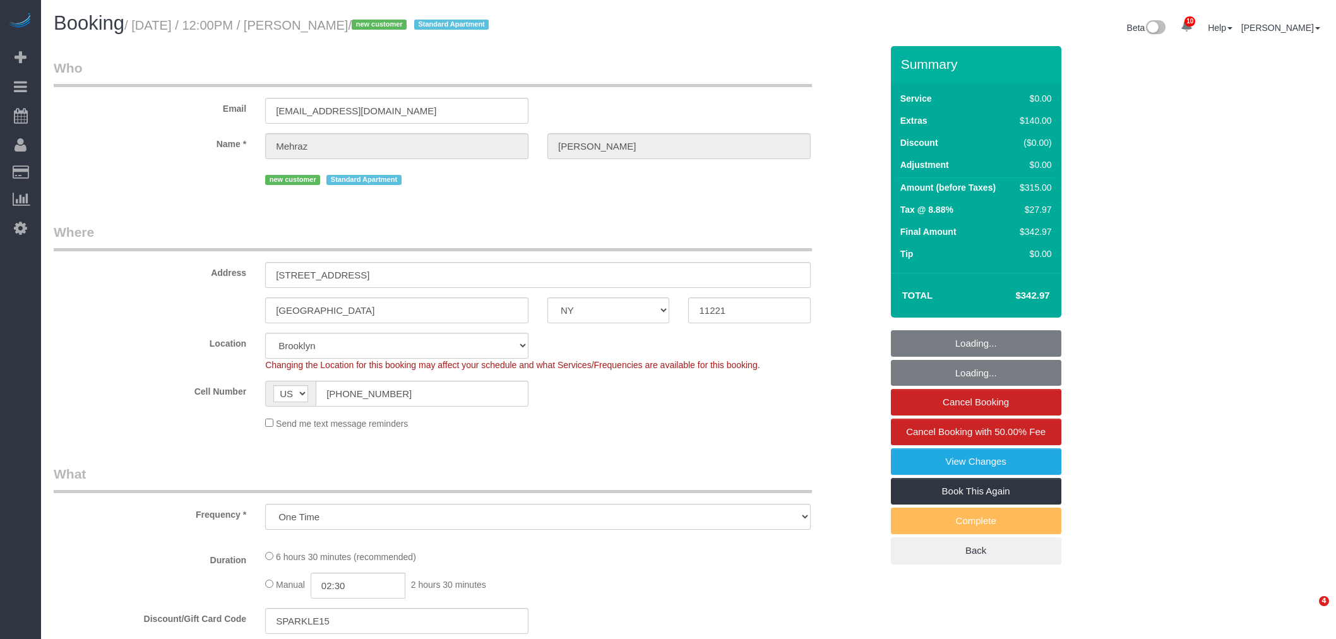
select select "number:5"
select select "2"
click at [80, 288] on div "Address 1108 Madison Street, Apt. 2" at bounding box center [467, 255] width 847 height 65
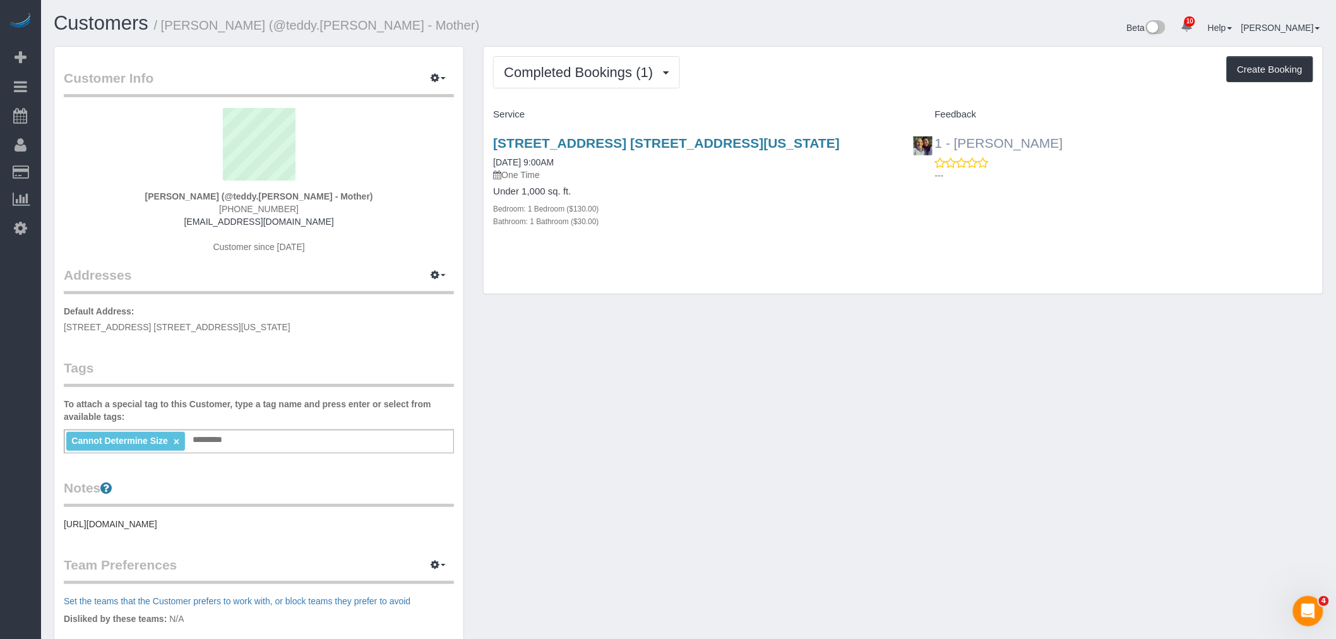
drag, startPoint x: 995, startPoint y: 146, endPoint x: 952, endPoint y: 144, distance: 43.0
click at [952, 144] on div "1 - [PERSON_NAME] ---" at bounding box center [1112, 156] width 419 height 62
copy link "[PERSON_NAME]"
click at [215, 437] on input "text" at bounding box center [211, 440] width 43 height 16
paste input "**********"
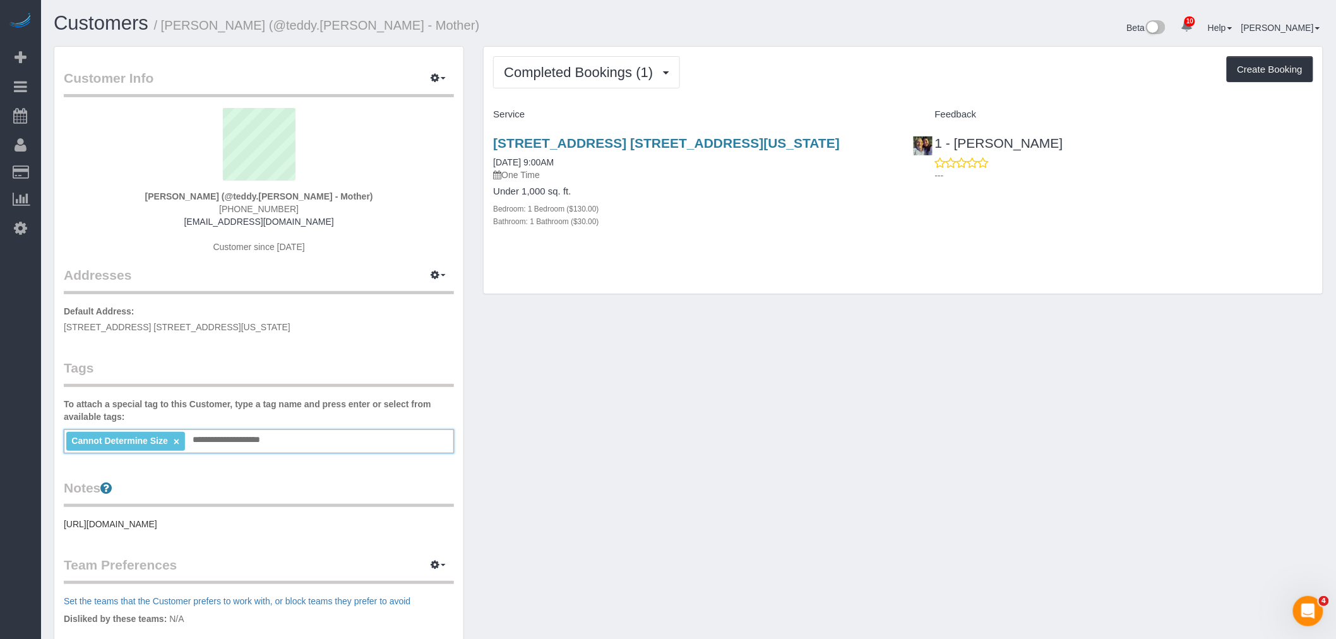
type input "**********"
click at [668, 383] on div "Customer Info Edit Contact Info Send Message Email Preferences Special Sales Ta…" at bounding box center [688, 457] width 1289 height 823
